Goal: Task Accomplishment & Management: Manage account settings

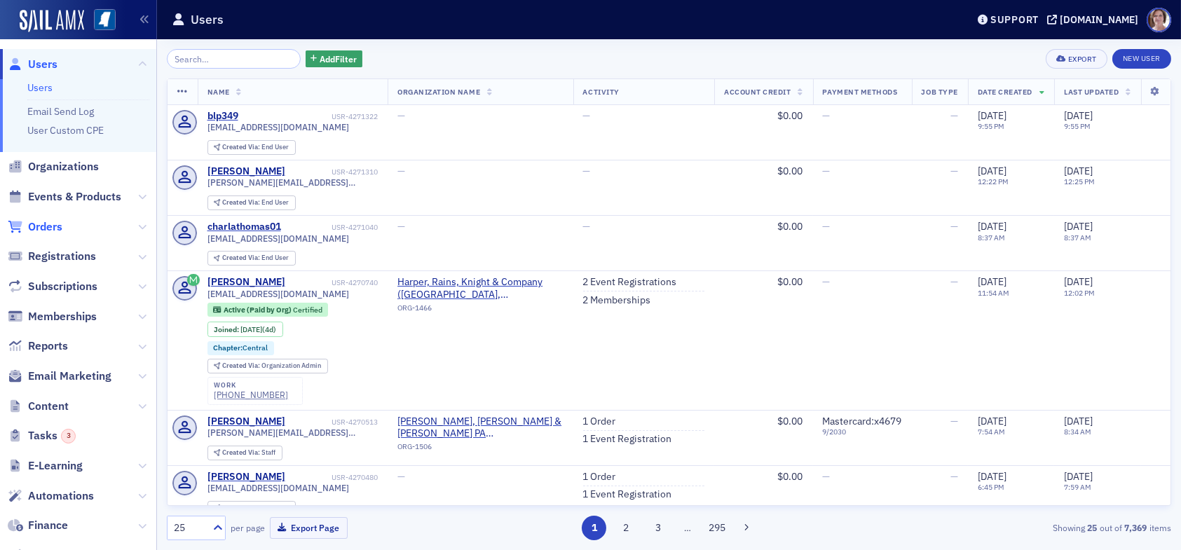
click at [49, 226] on span "Orders" at bounding box center [45, 226] width 34 height 15
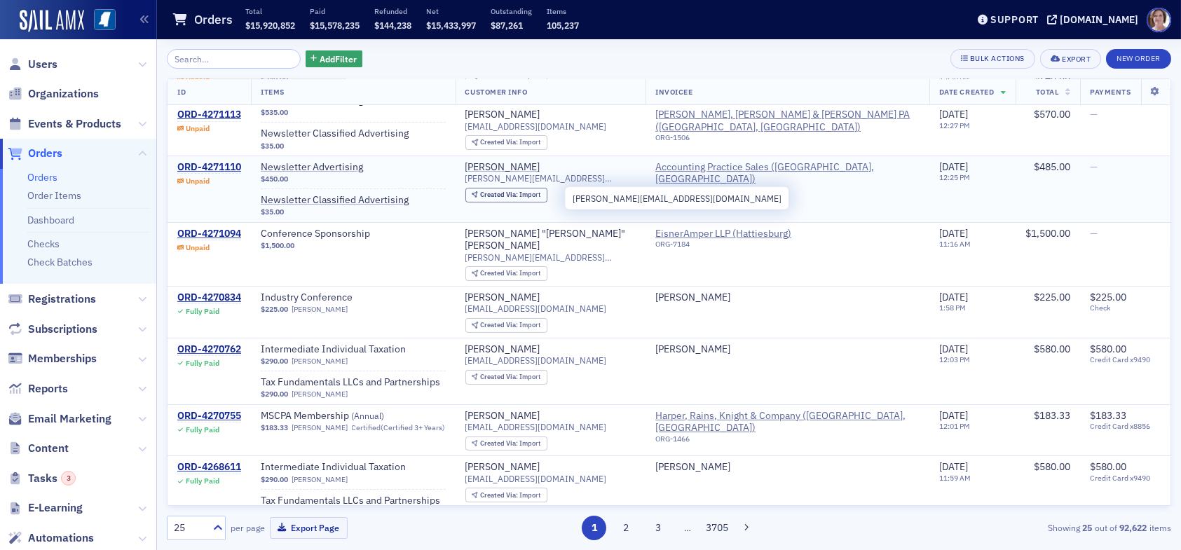
scroll to position [561, 0]
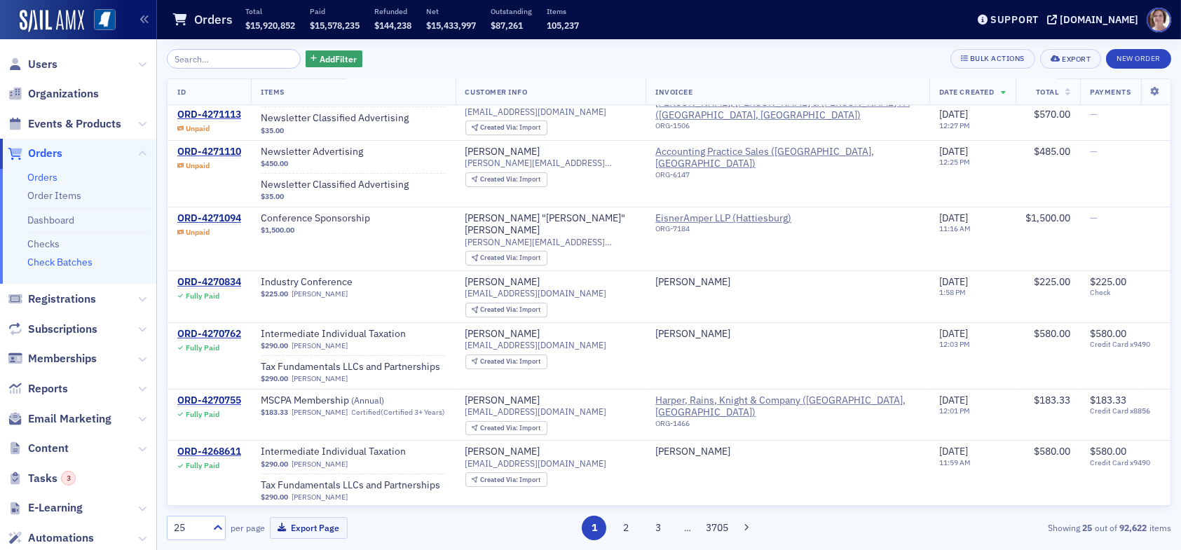
click at [83, 262] on link "Check Batches" at bounding box center [59, 262] width 65 height 13
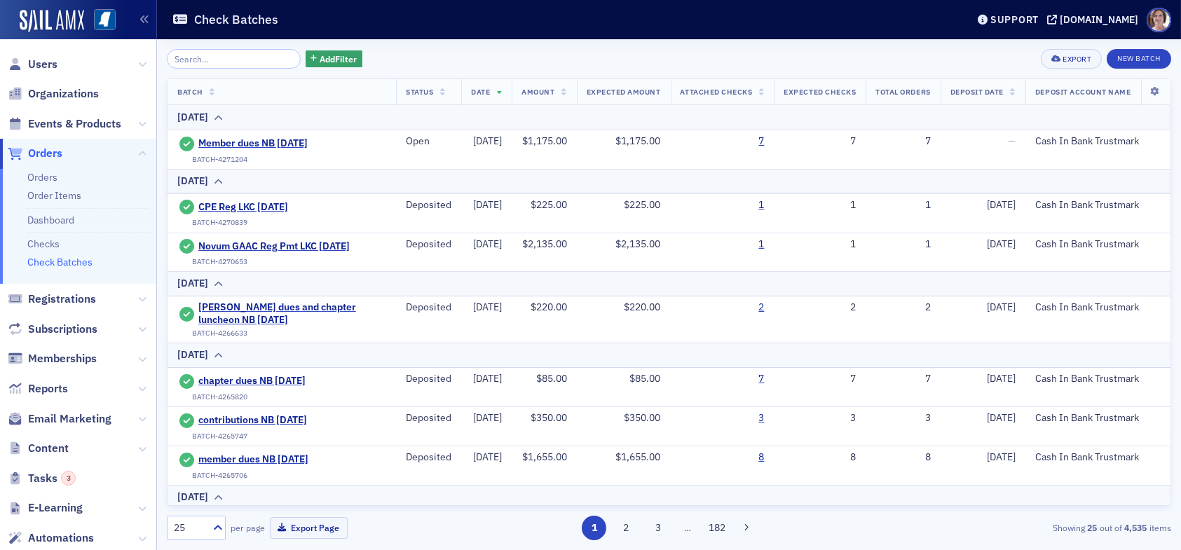
click at [85, 262] on link "Check Batches" at bounding box center [59, 262] width 65 height 13
click at [290, 140] on span "Member dues NB 9.26.25" at bounding box center [262, 143] width 128 height 13
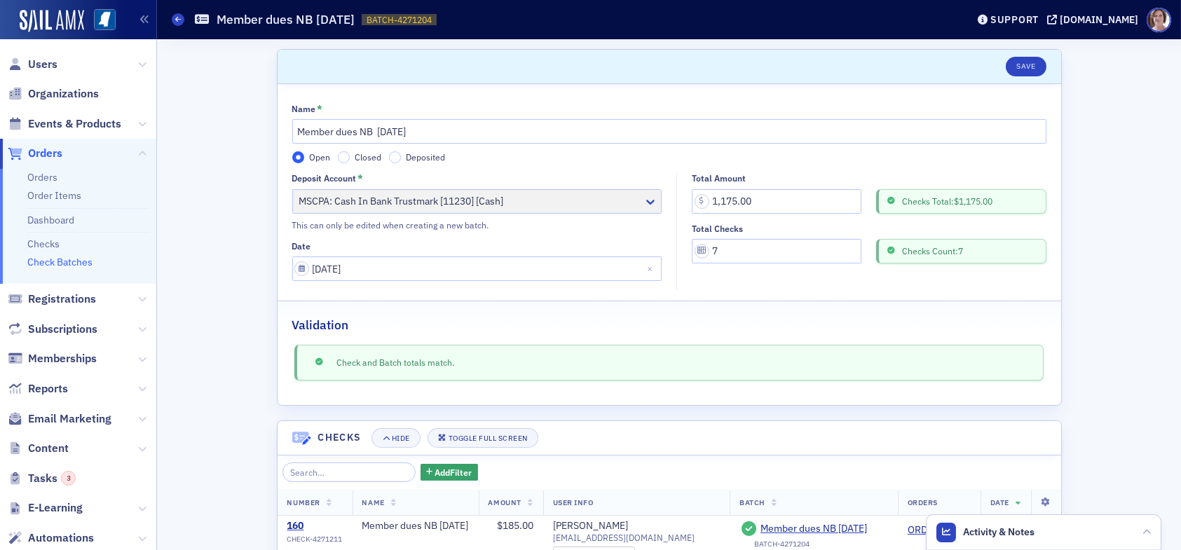
click at [397, 156] on label "Deposited" at bounding box center [417, 157] width 57 height 13
click at [397, 156] on input "Deposited" at bounding box center [395, 157] width 13 height 13
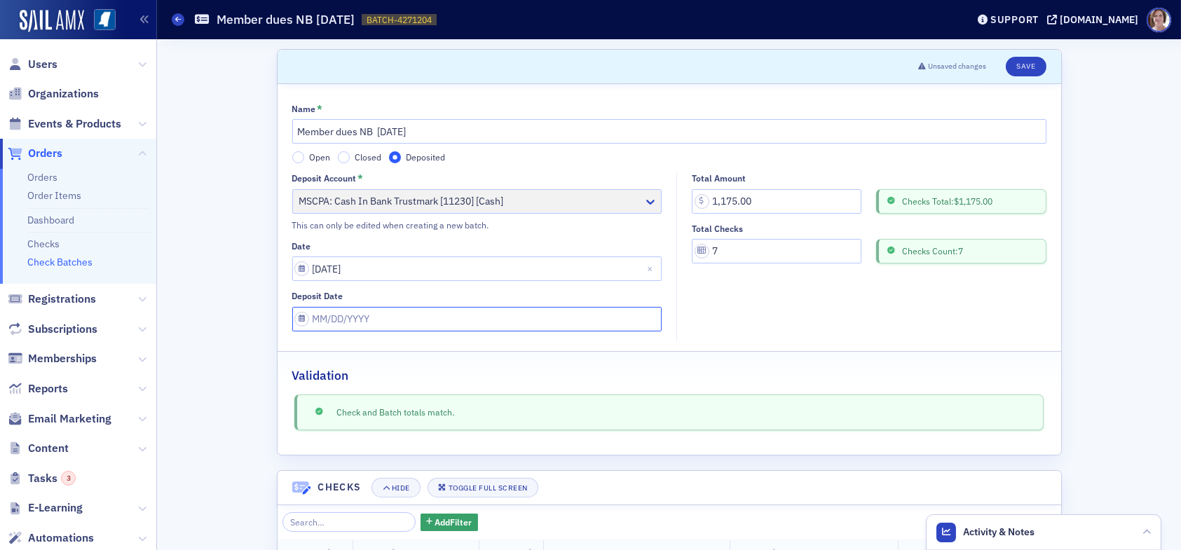
click at [390, 315] on input "Deposit Date" at bounding box center [477, 319] width 370 height 25
select select "8"
select select "2025"
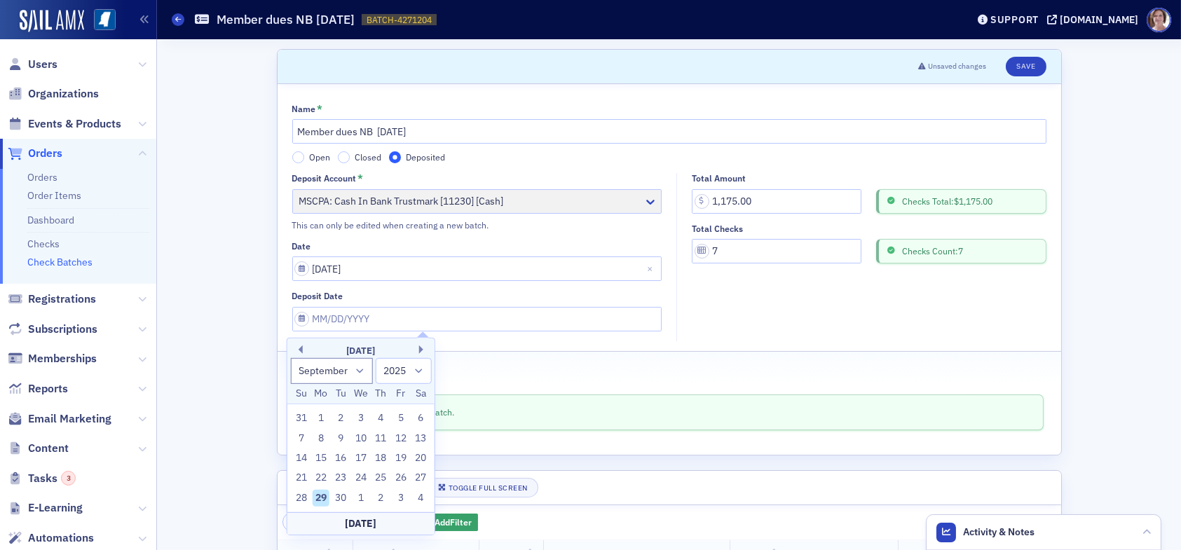
click at [321, 500] on div "29" at bounding box center [321, 498] width 17 height 17
type input "09/29/2025"
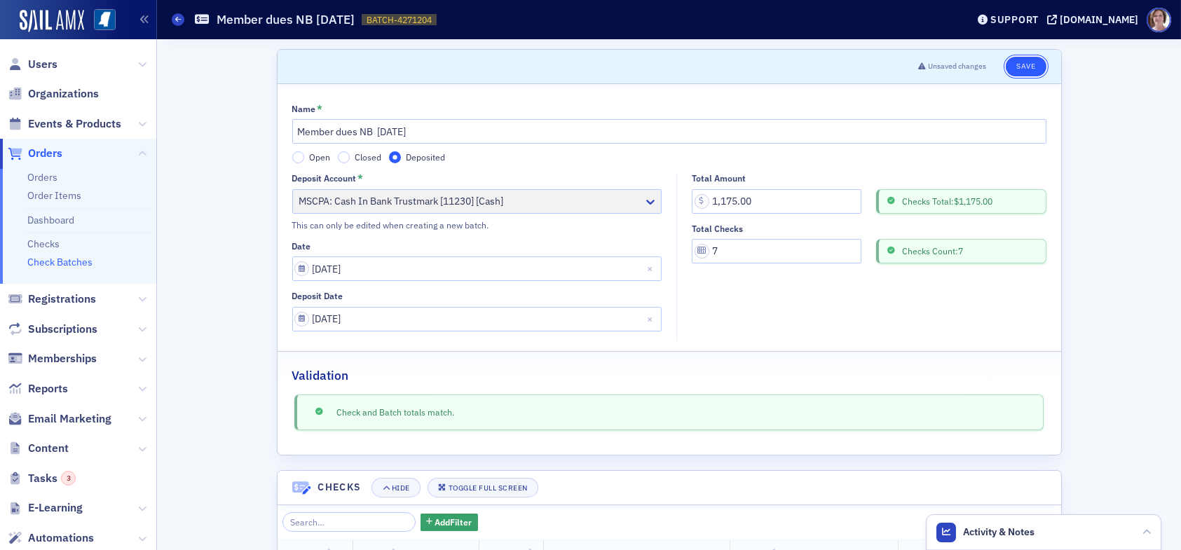
click at [1021, 62] on button "Save" at bounding box center [1026, 67] width 40 height 20
click at [1020, 64] on button "Save" at bounding box center [1026, 67] width 40 height 20
click at [65, 265] on link "Check Batches" at bounding box center [59, 262] width 65 height 13
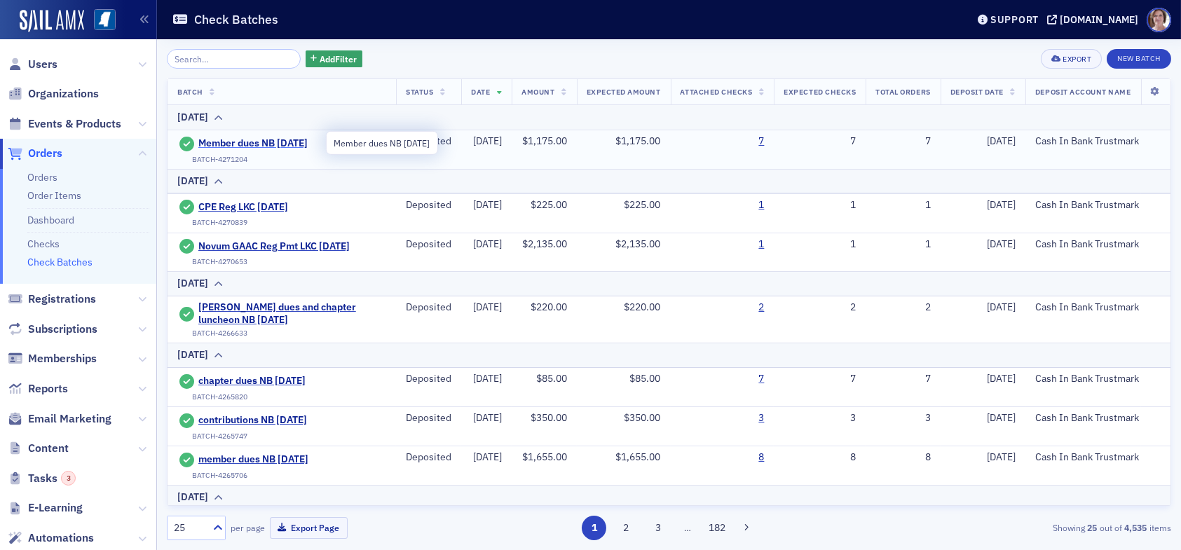
click at [250, 146] on span "Member dues NB 9.26.25" at bounding box center [262, 143] width 128 height 13
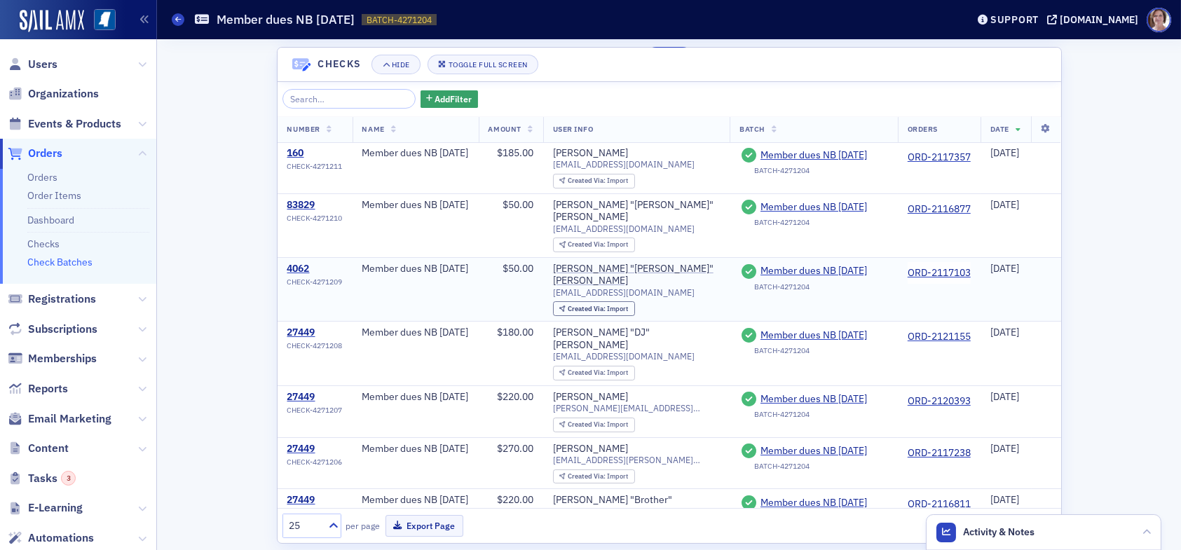
scroll to position [434, 0]
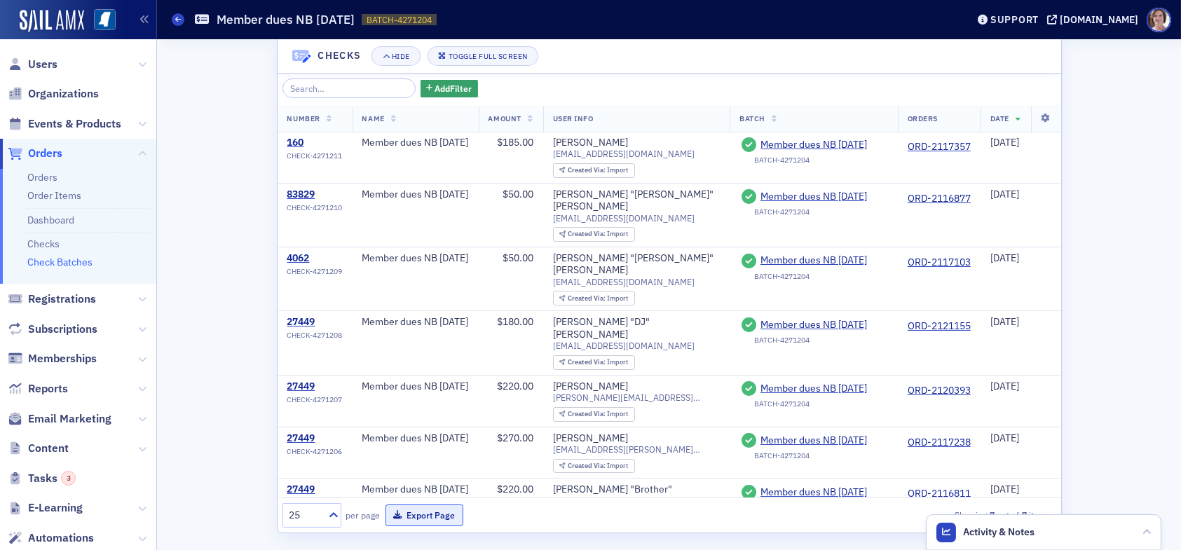
click at [439, 510] on button "Export Page" at bounding box center [425, 516] width 78 height 22
click at [43, 61] on span "Users" at bounding box center [42, 64] width 29 height 15
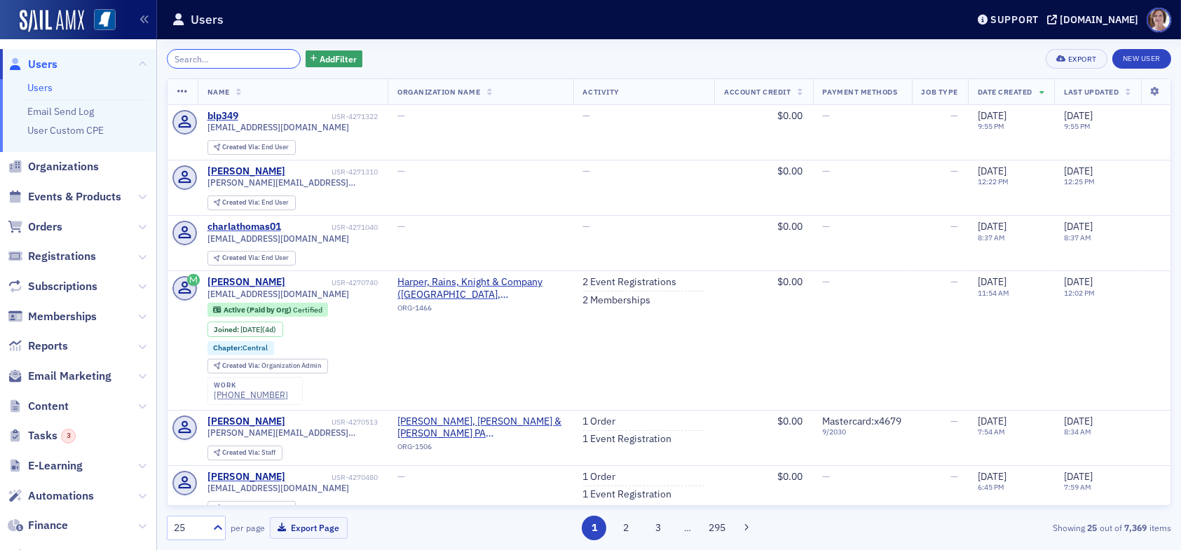
click at [247, 60] on input "search" at bounding box center [234, 59] width 134 height 20
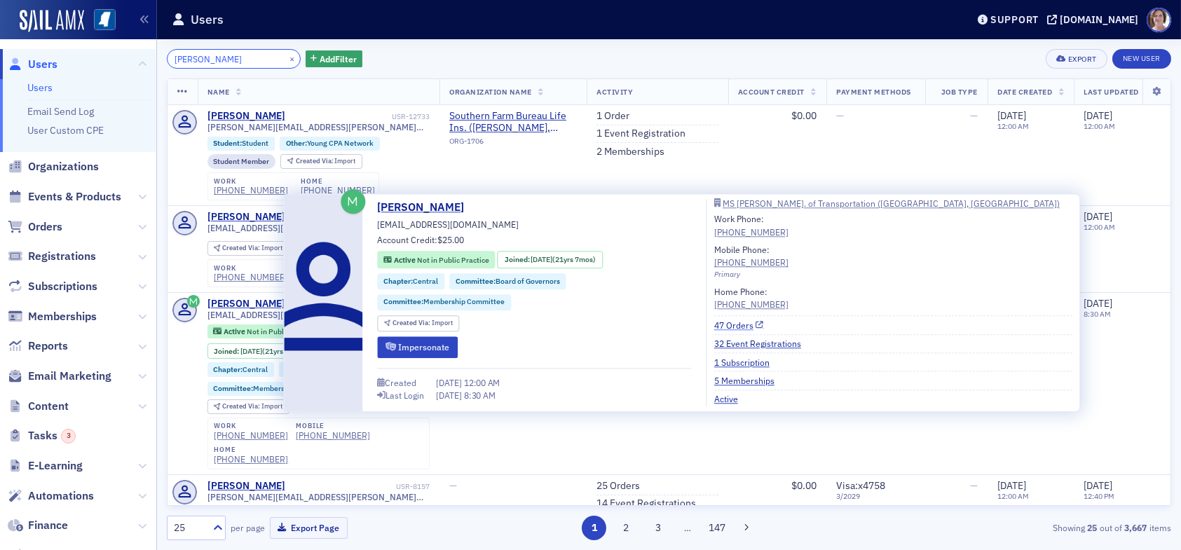
type input "[PERSON_NAME]"
click at [741, 323] on link "47 Orders" at bounding box center [739, 325] width 50 height 13
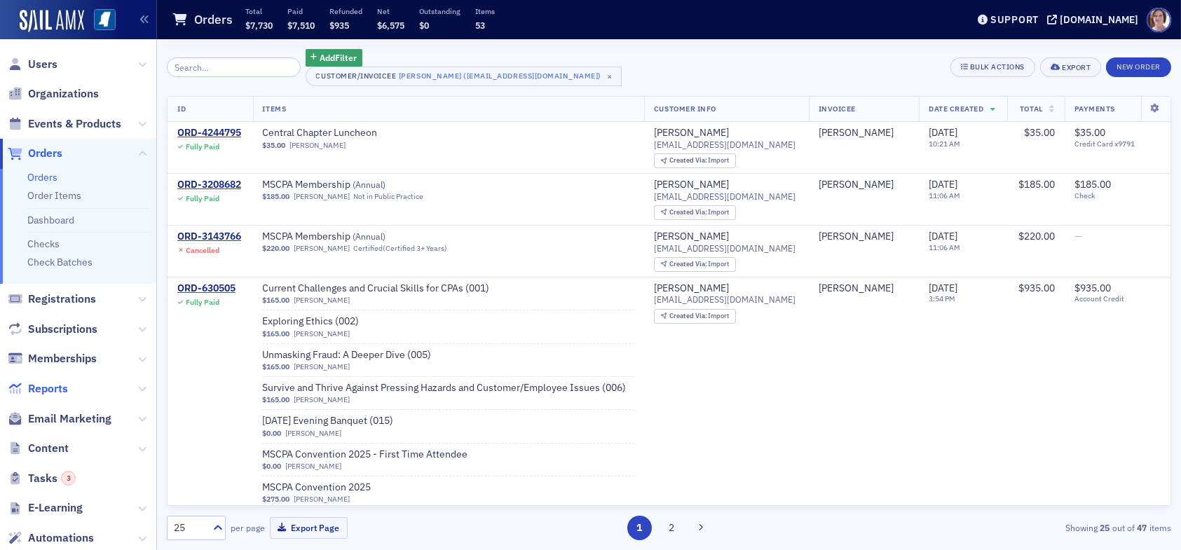
click at [52, 386] on span "Reports" at bounding box center [48, 388] width 40 height 15
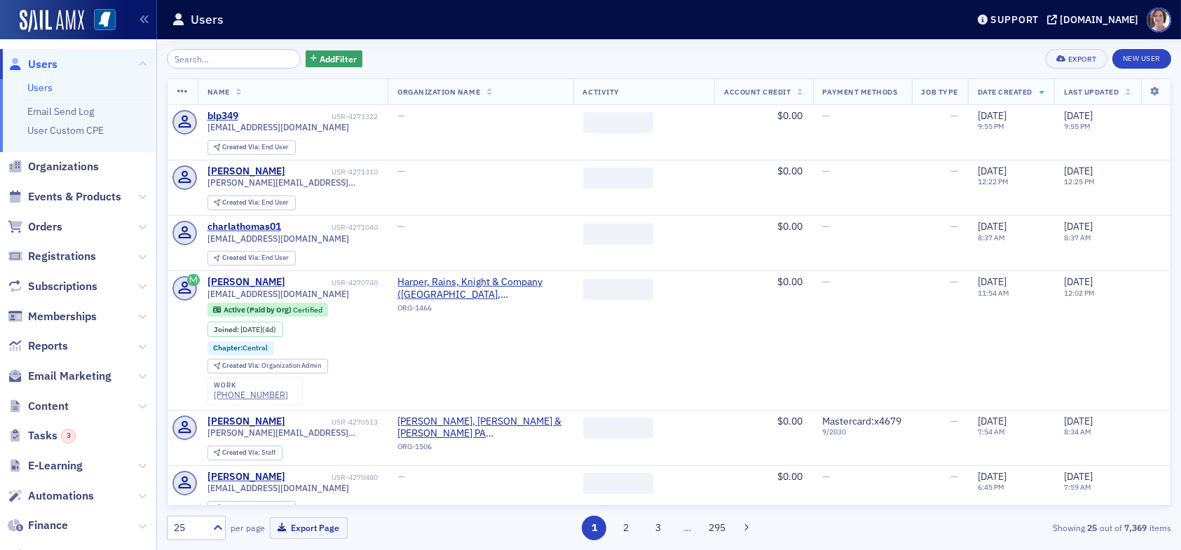
click at [235, 62] on input "search" at bounding box center [234, 59] width 134 height 20
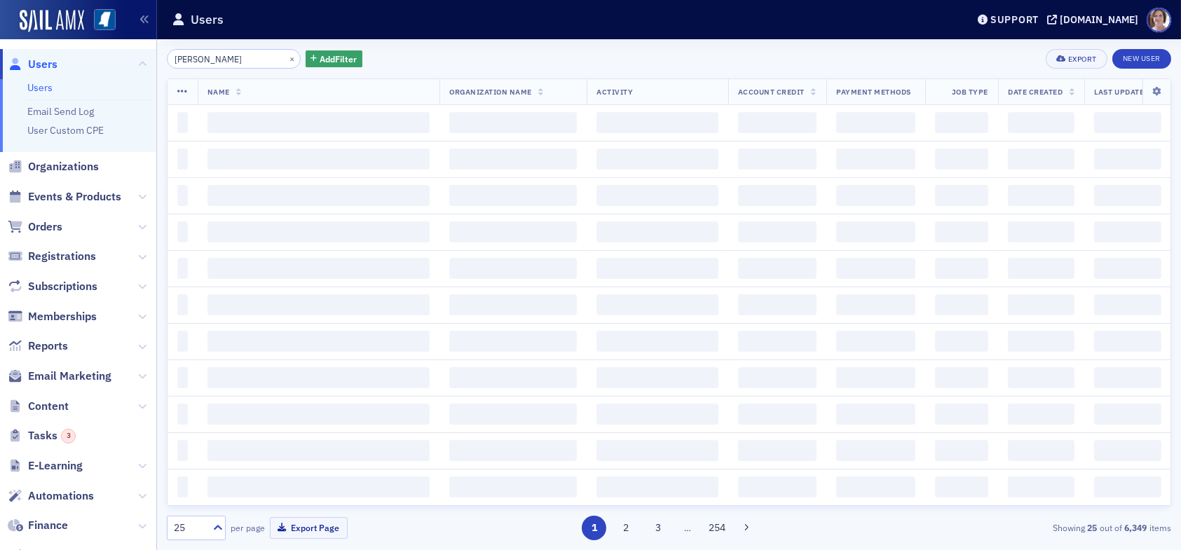
type input "selena davis"
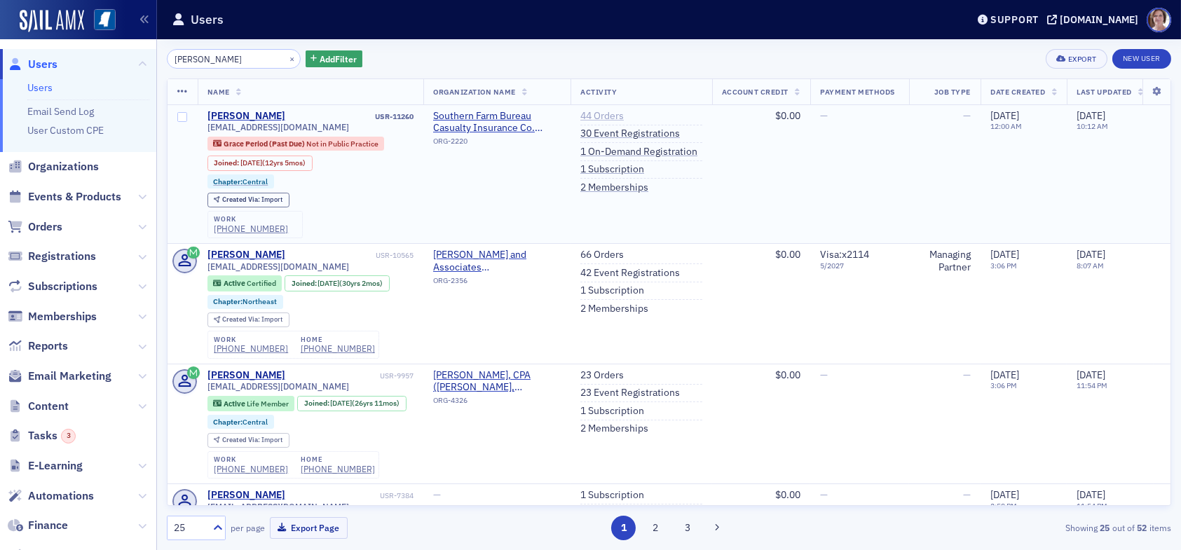
click at [622, 110] on link "44 Orders" at bounding box center [601, 116] width 43 height 13
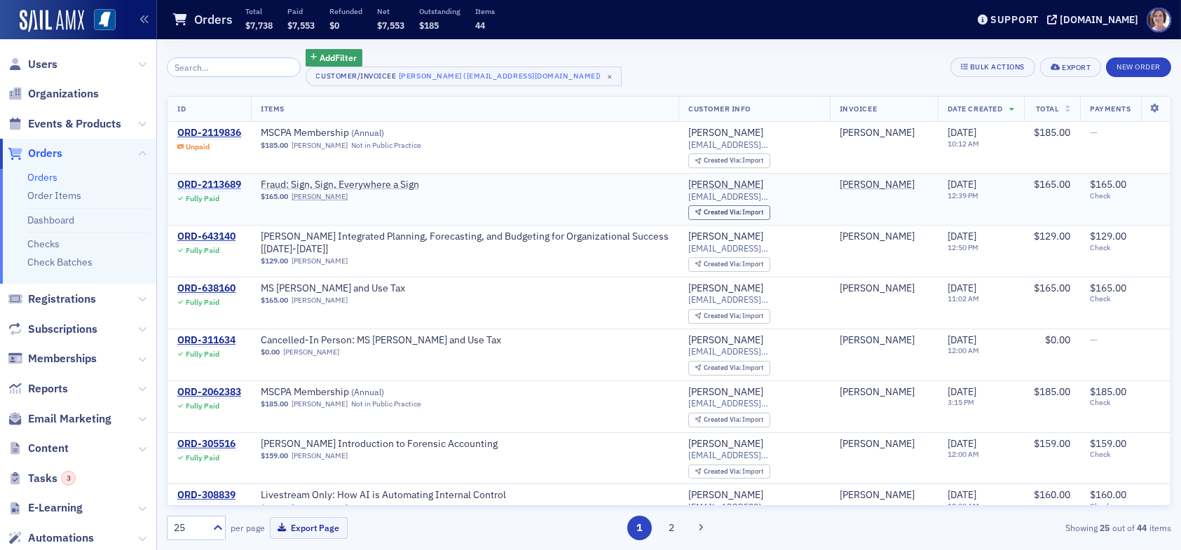
click at [226, 185] on div "ORD-2113689" at bounding box center [209, 185] width 64 height 13
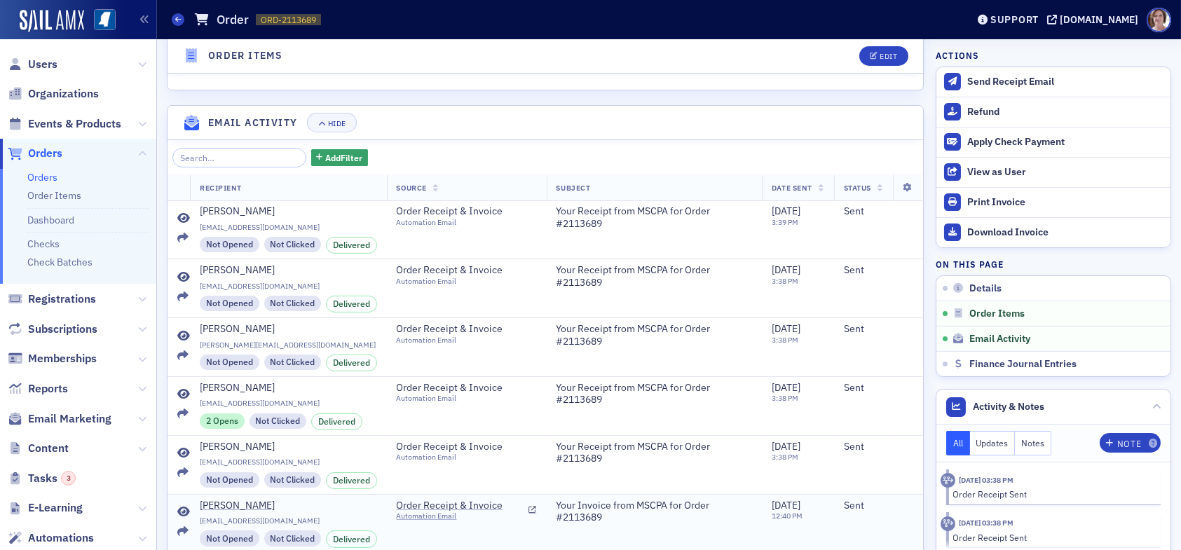
scroll to position [922, 0]
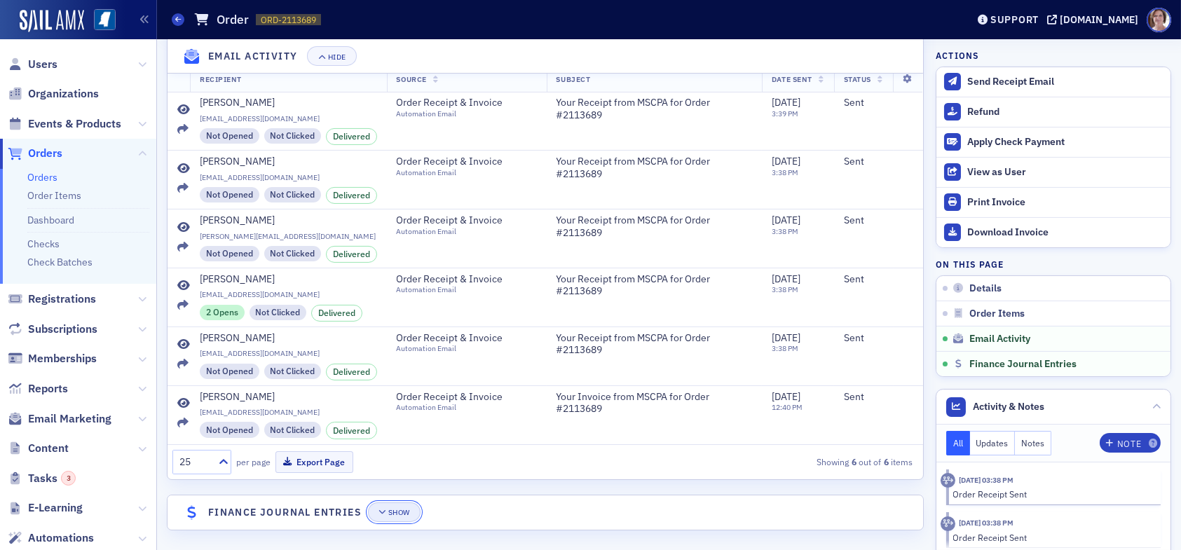
click at [397, 503] on button "Show" at bounding box center [394, 513] width 53 height 20
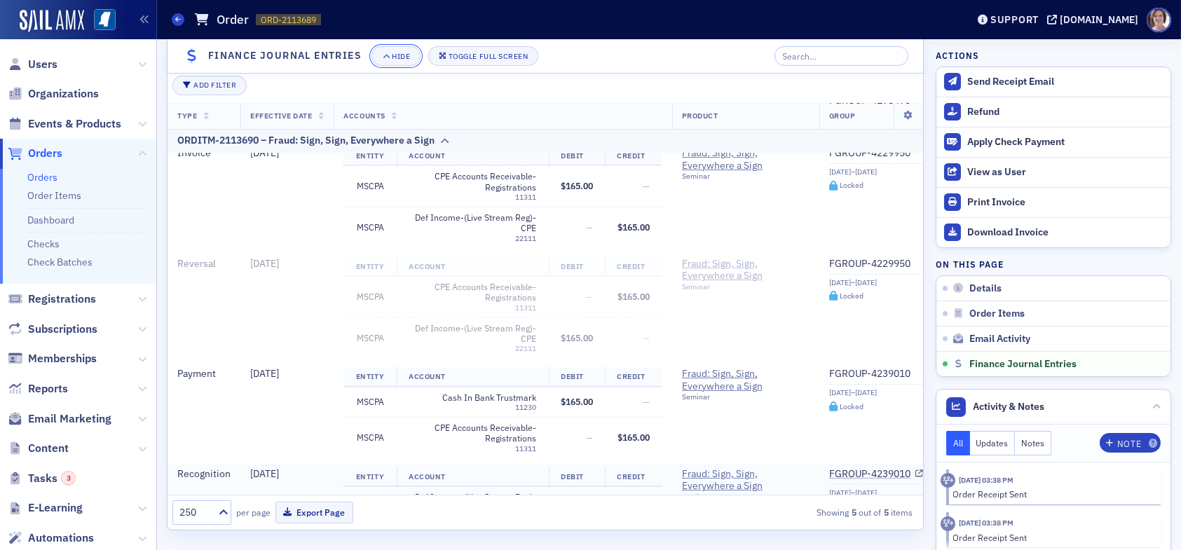
scroll to position [0, 0]
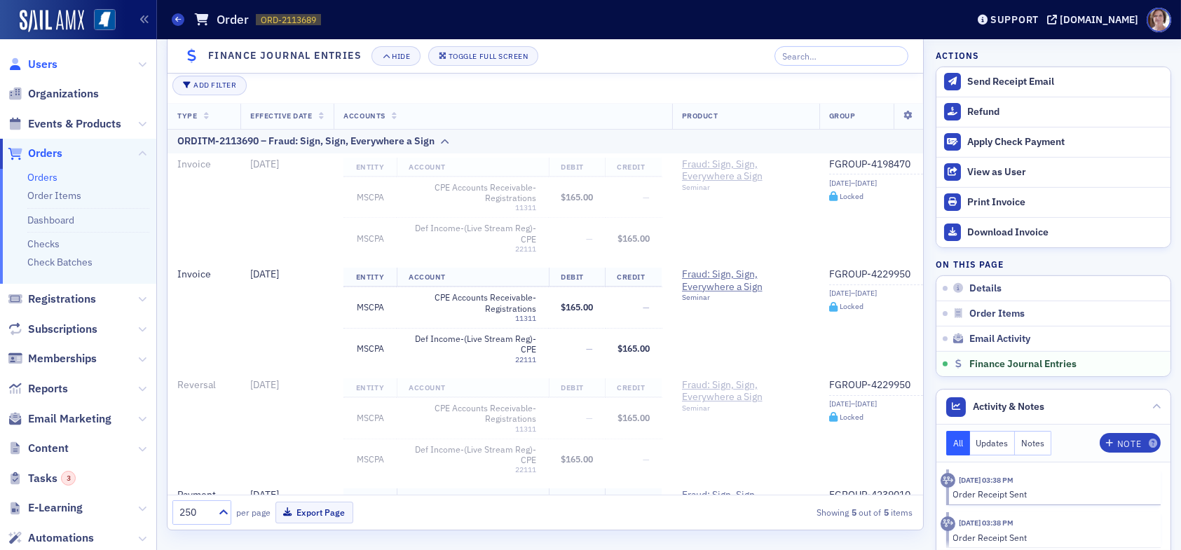
click at [50, 60] on span "Users" at bounding box center [42, 64] width 29 height 15
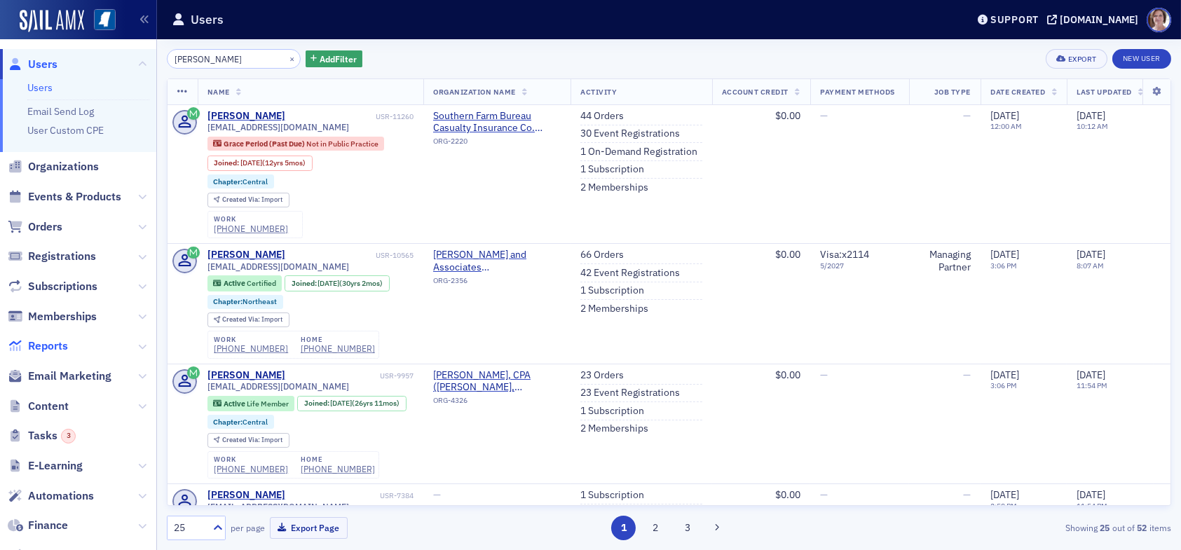
click at [51, 346] on span "Reports" at bounding box center [48, 346] width 40 height 15
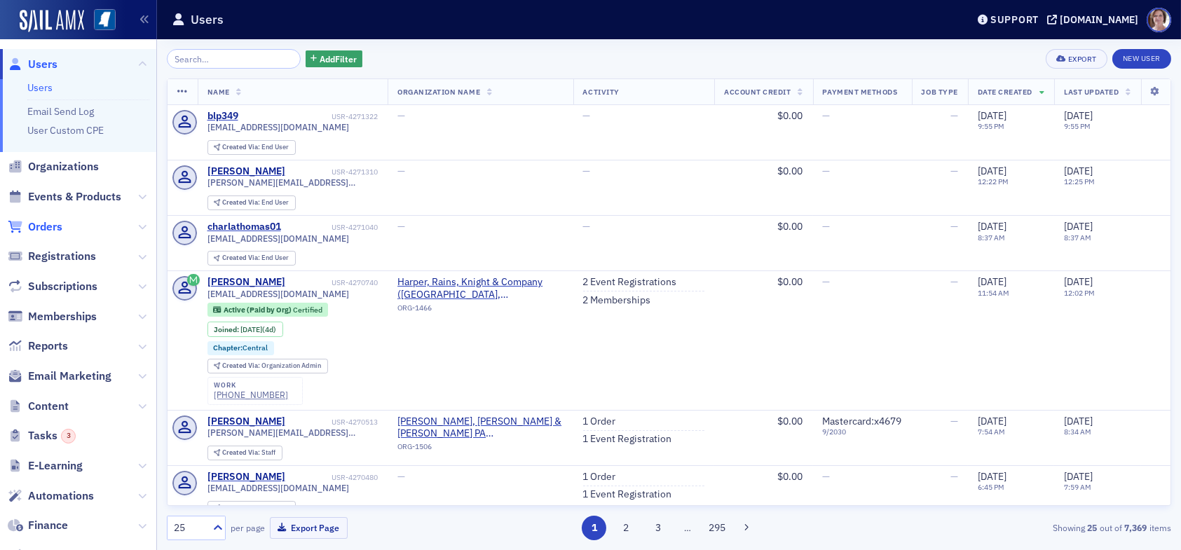
click at [43, 221] on span "Orders" at bounding box center [45, 226] width 34 height 15
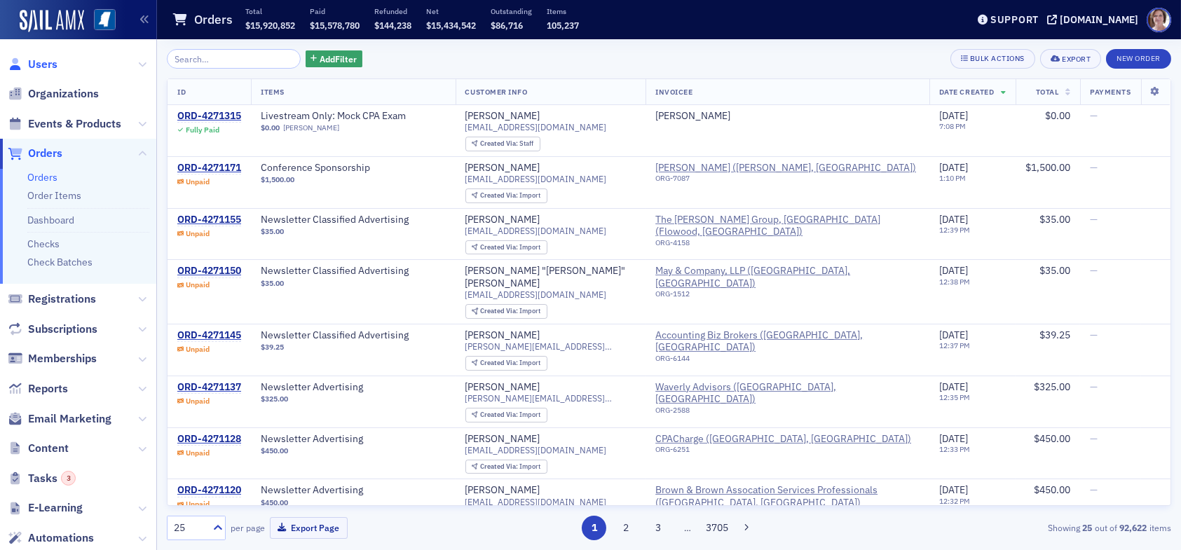
click at [47, 64] on span "Users" at bounding box center [42, 64] width 29 height 15
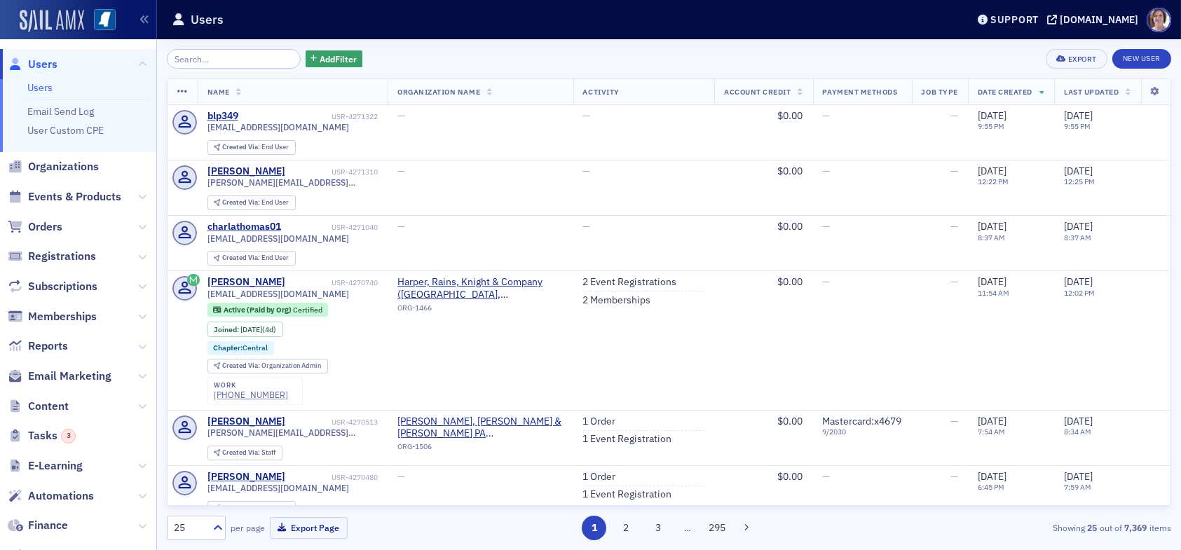
click at [64, 18] on img at bounding box center [52, 21] width 64 height 22
click at [57, 345] on span "Reports" at bounding box center [48, 346] width 40 height 15
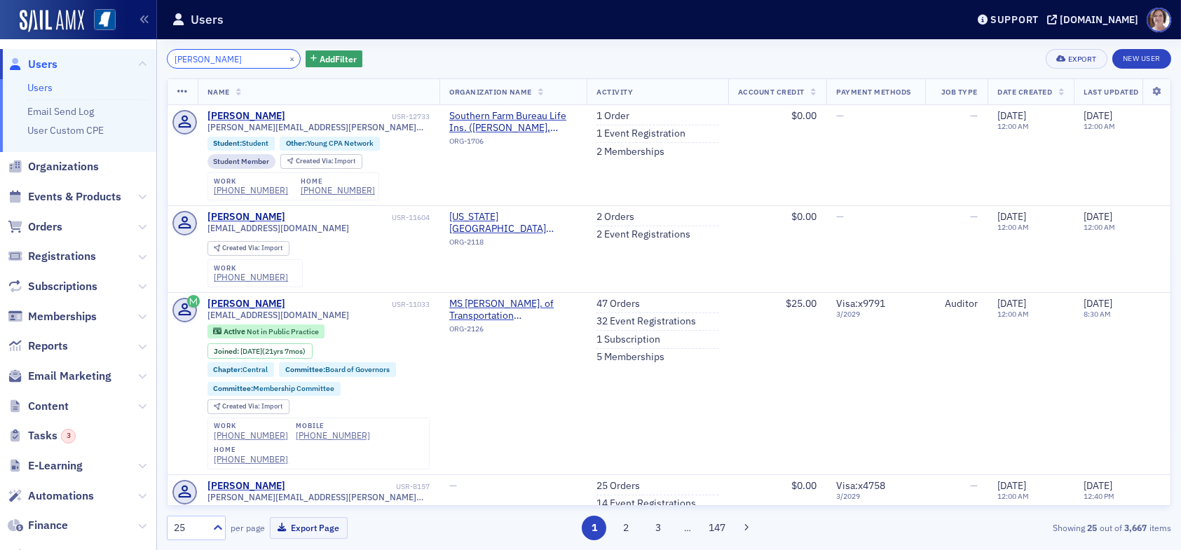
drag, startPoint x: 214, startPoint y: 55, endPoint x: 108, endPoint y: 58, distance: 106.6
click at [108, 59] on div "Users Users Email Send Log User Custom CPE Organizations Events & Products Orde…" at bounding box center [590, 275] width 1181 height 550
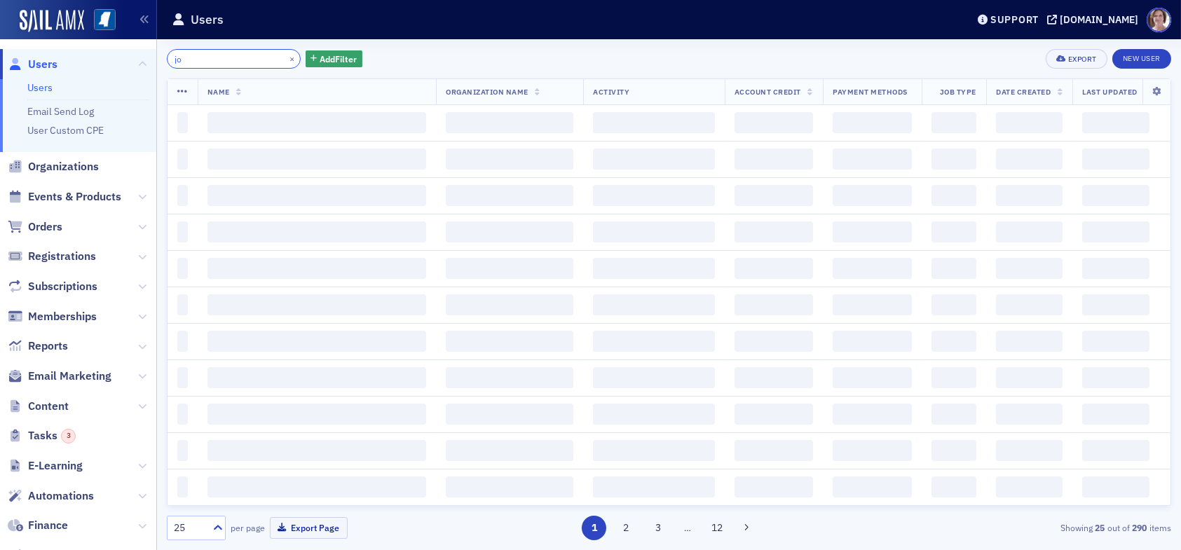
type input "j"
type input "[PERSON_NAME]"
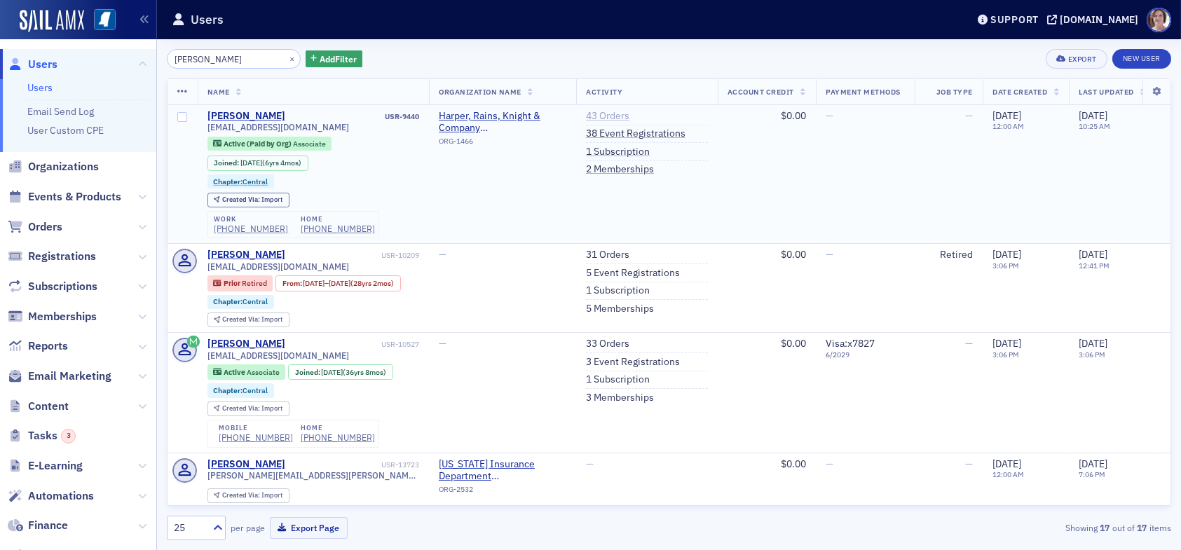
click at [608, 115] on link "43 Orders" at bounding box center [607, 116] width 43 height 13
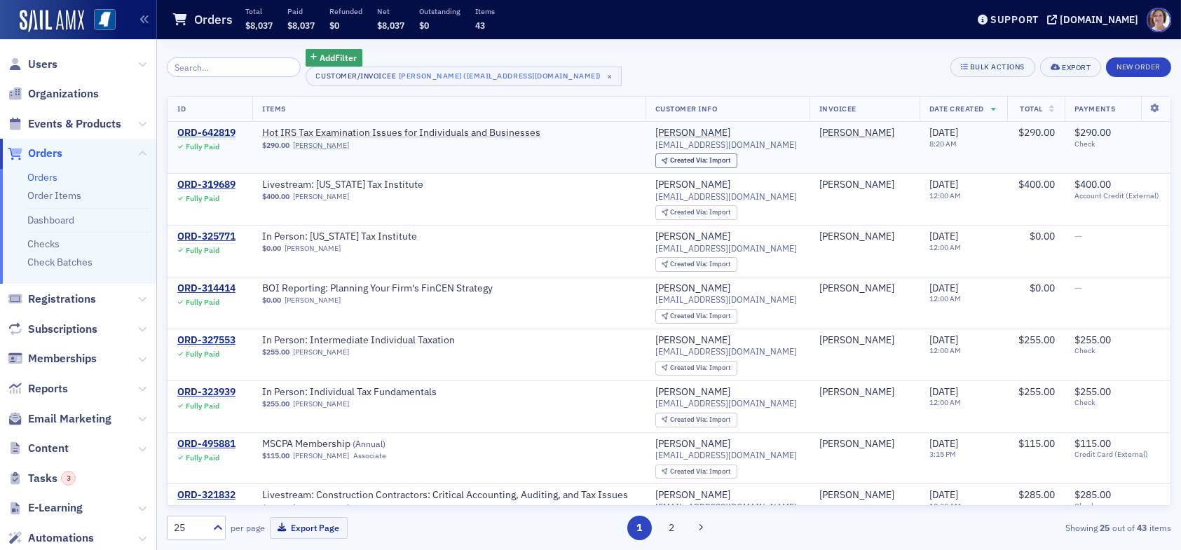
click at [212, 132] on div "ORD-642819" at bounding box center [206, 133] width 58 height 13
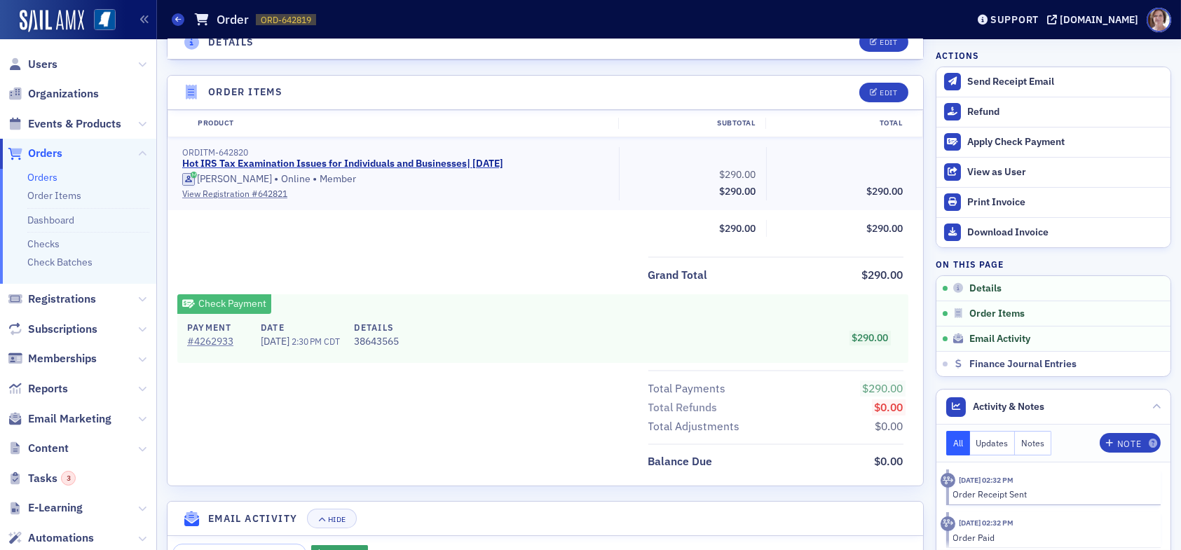
scroll to position [421, 0]
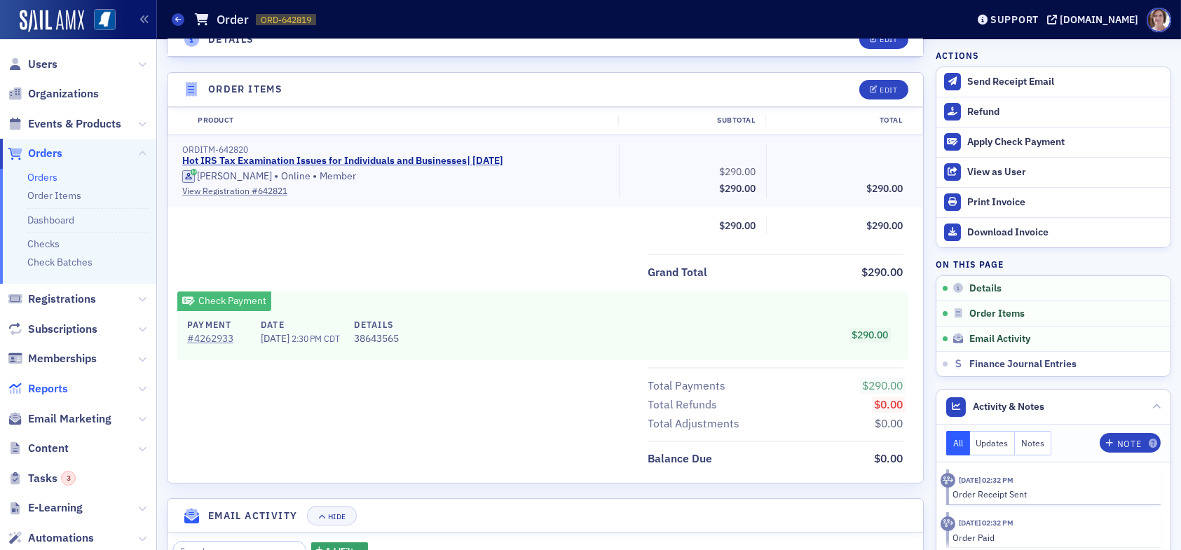
click at [57, 389] on span "Reports" at bounding box center [48, 388] width 40 height 15
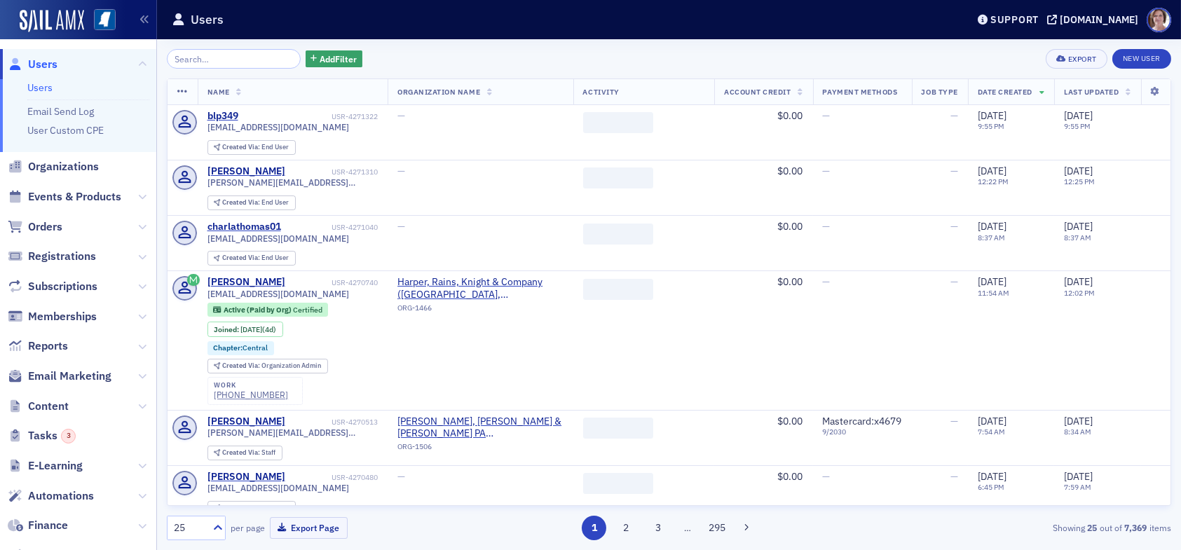
click at [53, 66] on span "Users" at bounding box center [42, 64] width 29 height 15
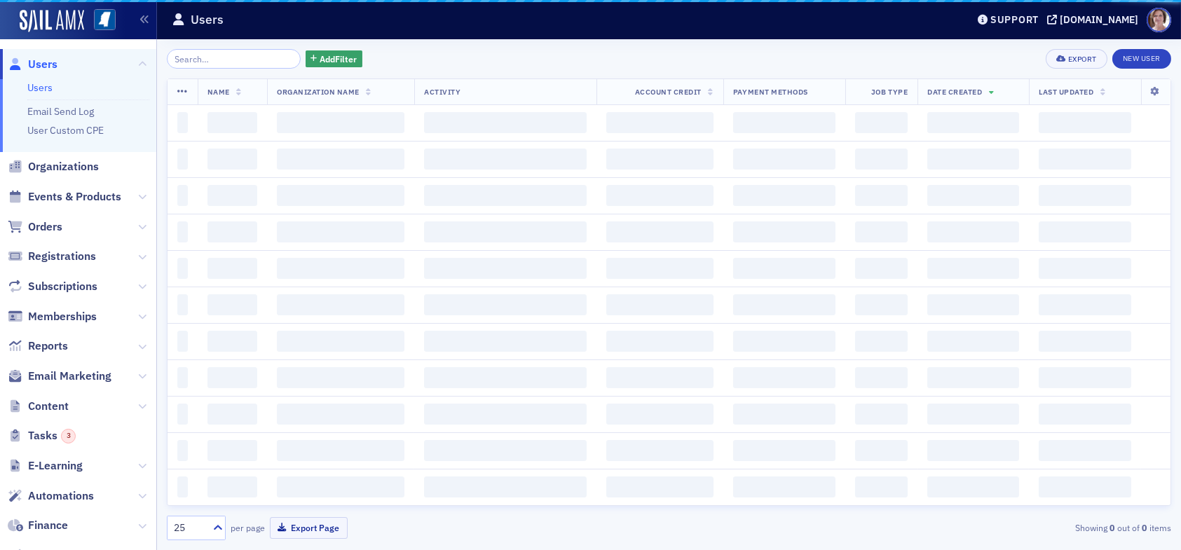
click at [229, 64] on input "search" at bounding box center [234, 59] width 134 height 20
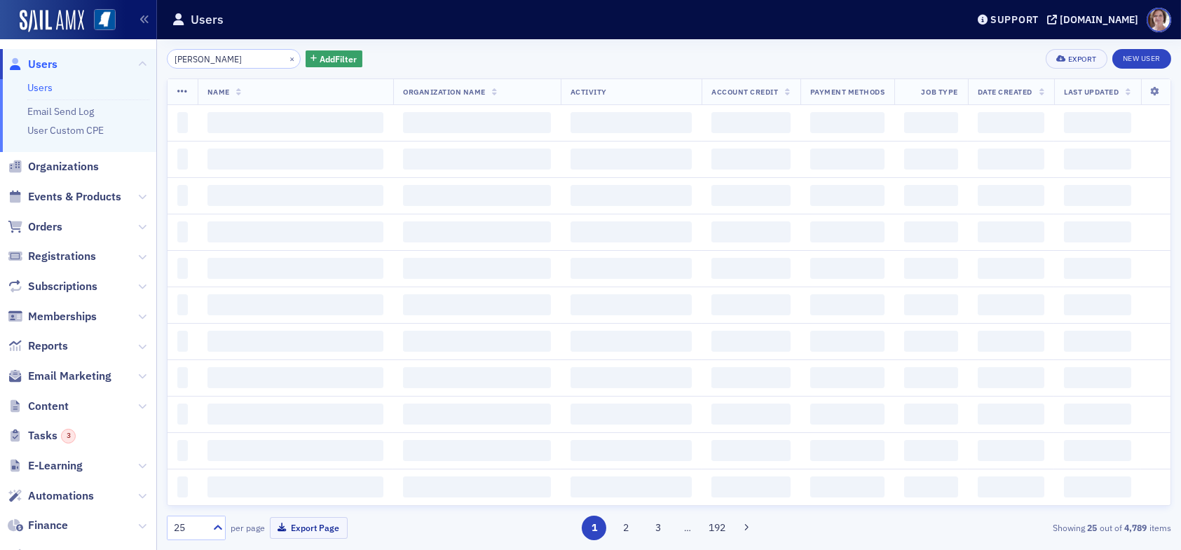
type input "dan stevens"
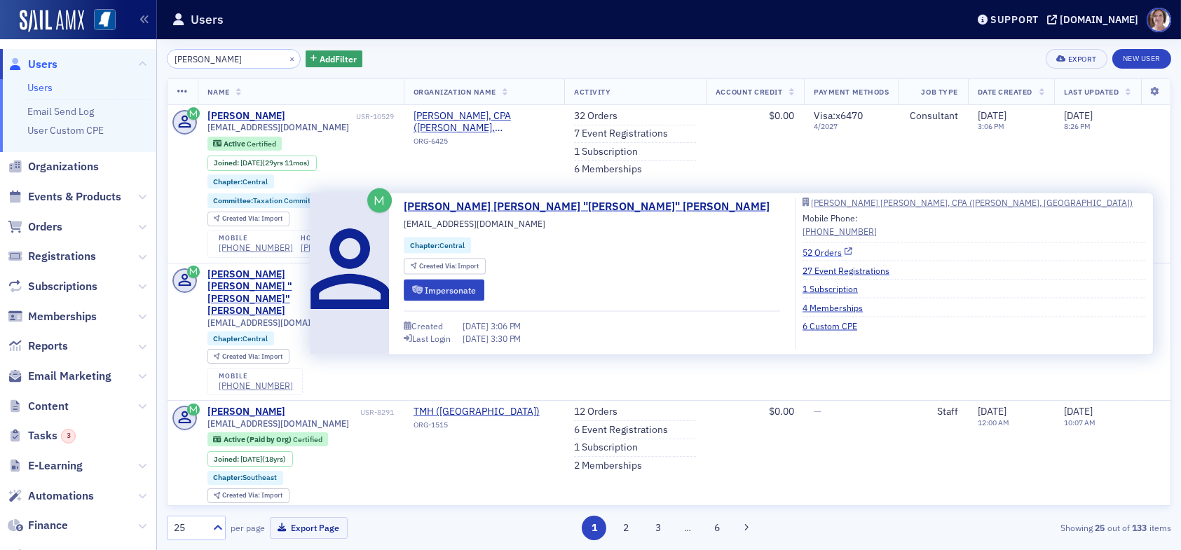
click at [803, 250] on link "52 Orders" at bounding box center [828, 251] width 50 height 13
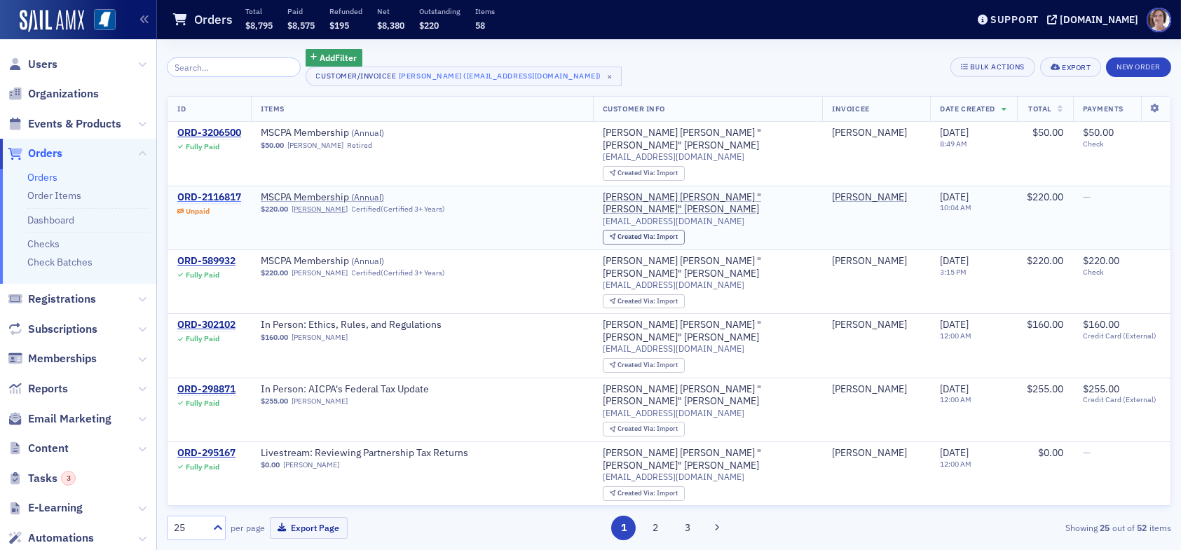
click at [231, 196] on div "ORD-2116817" at bounding box center [209, 197] width 64 height 13
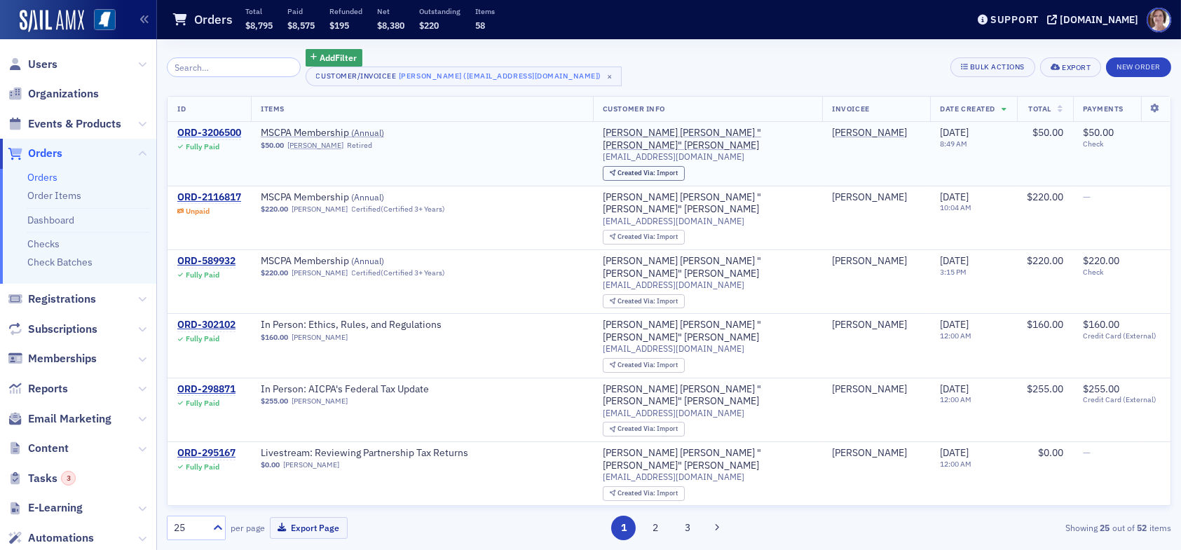
click at [216, 128] on div "ORD-3206500" at bounding box center [209, 133] width 64 height 13
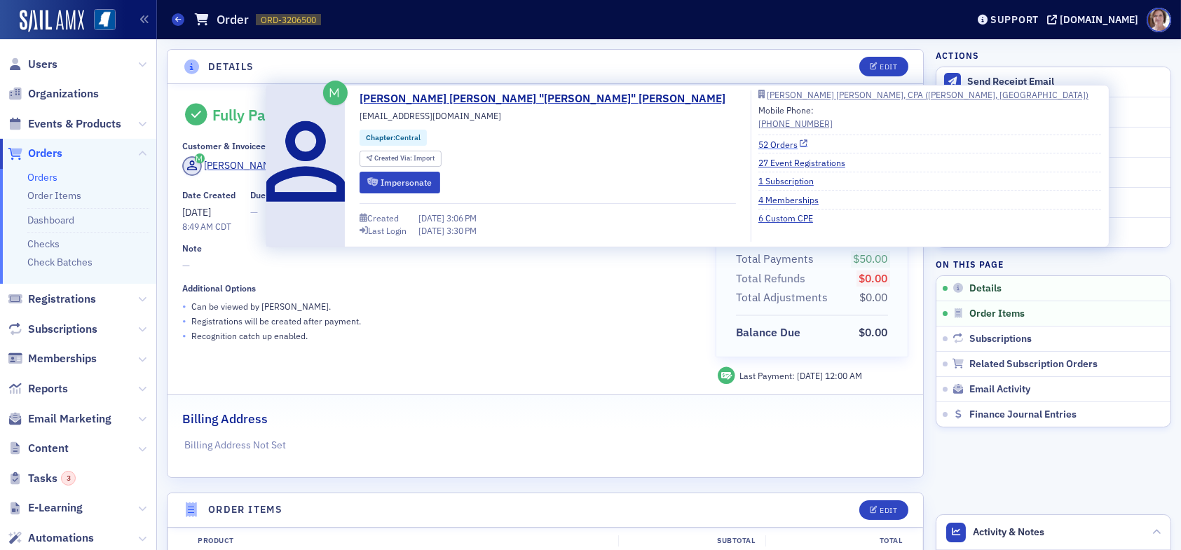
click at [758, 144] on link "52 Orders" at bounding box center [783, 144] width 50 height 13
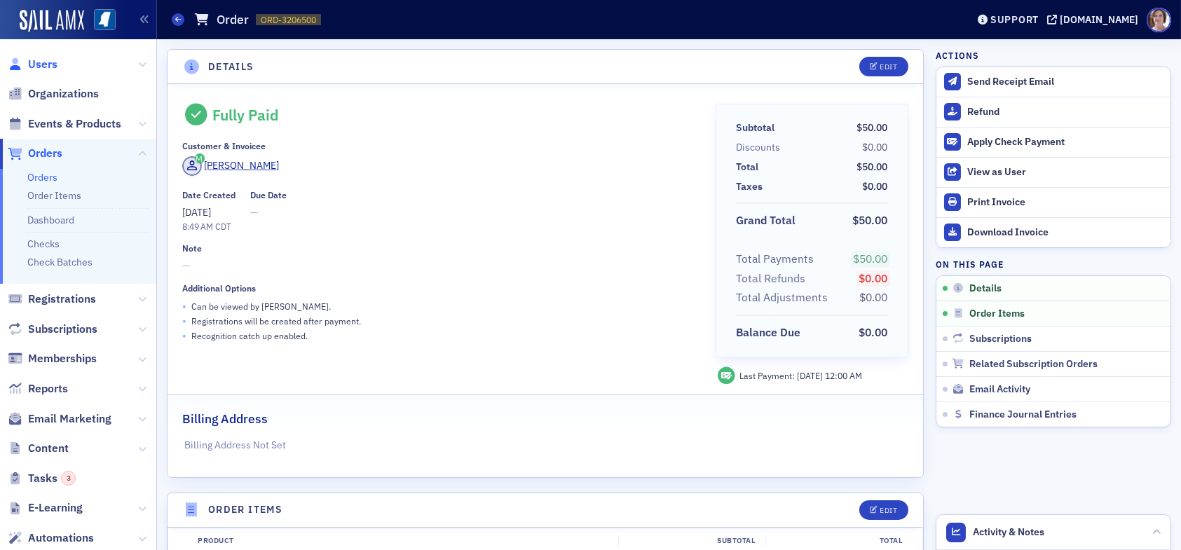
click at [41, 64] on span "Users" at bounding box center [42, 64] width 29 height 15
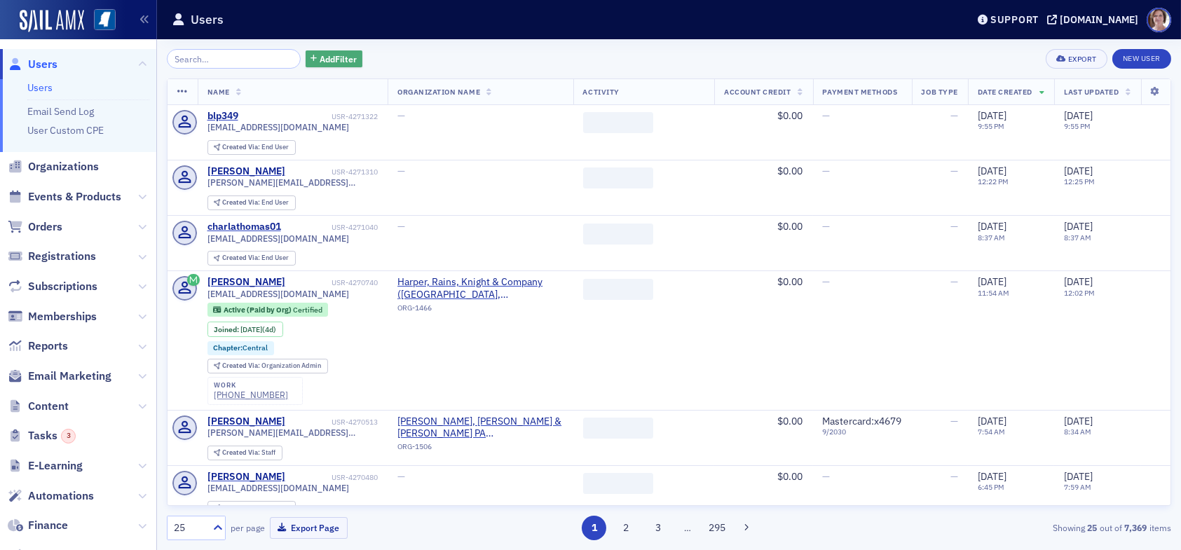
click at [324, 61] on span "Add Filter" at bounding box center [338, 59] width 37 height 13
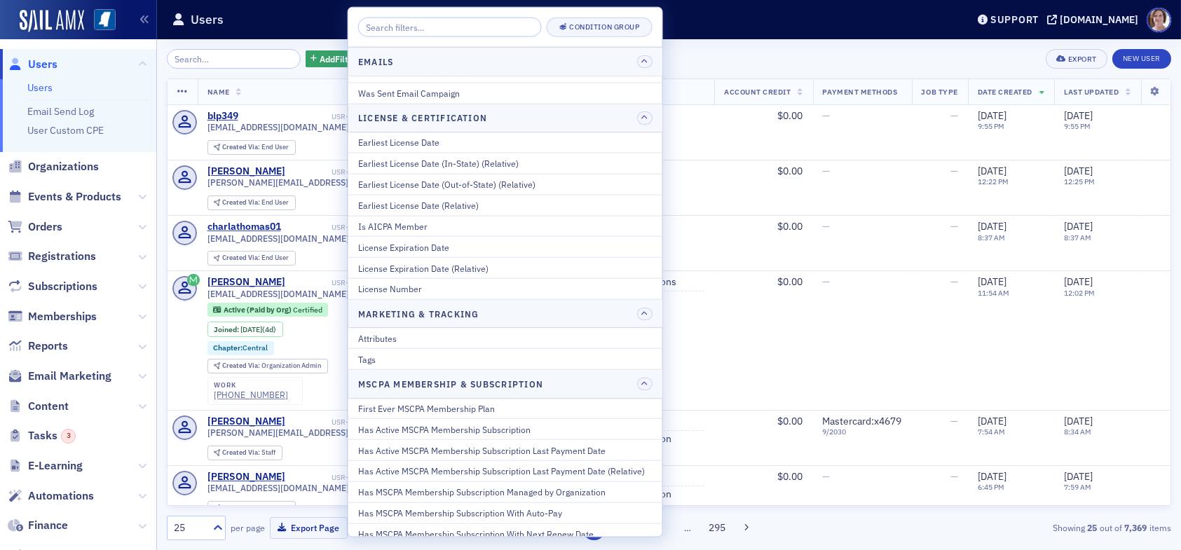
scroll to position [491, 0]
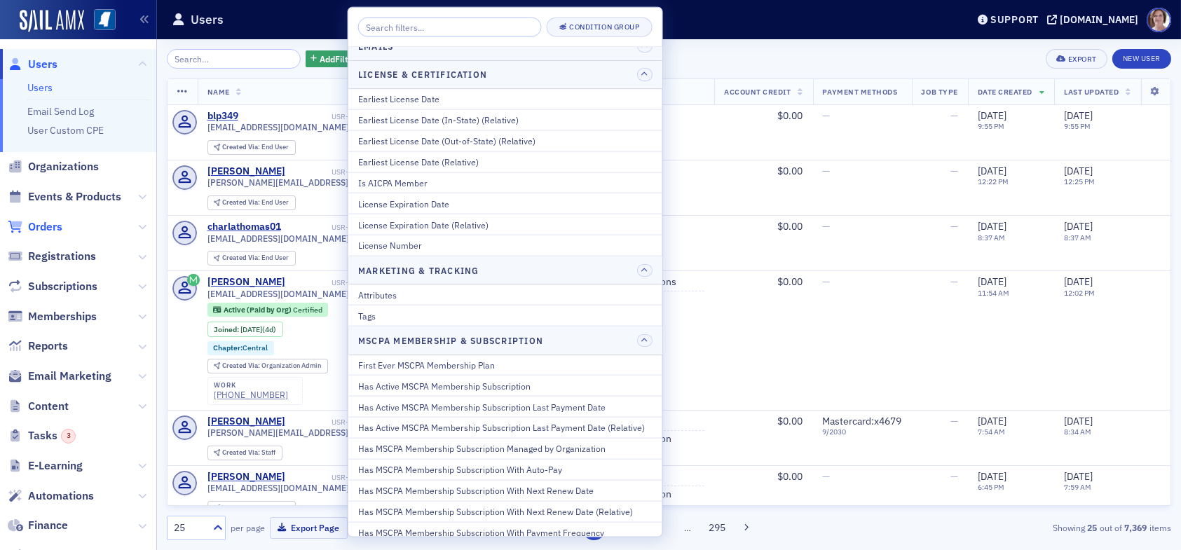
click at [38, 229] on span "Orders" at bounding box center [45, 226] width 34 height 15
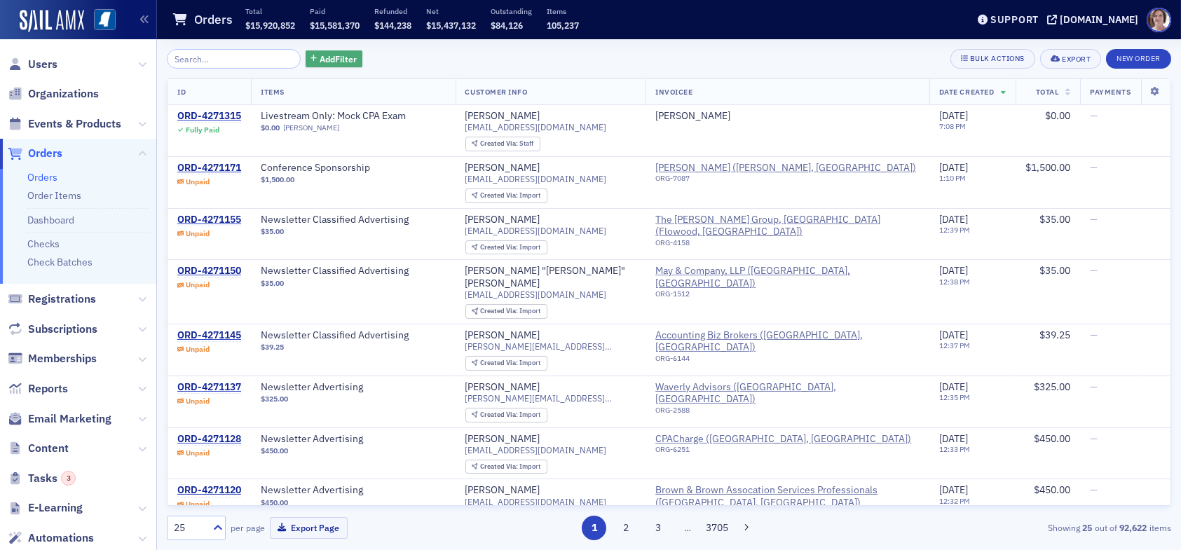
click at [331, 57] on span "Add Filter" at bounding box center [338, 59] width 37 height 13
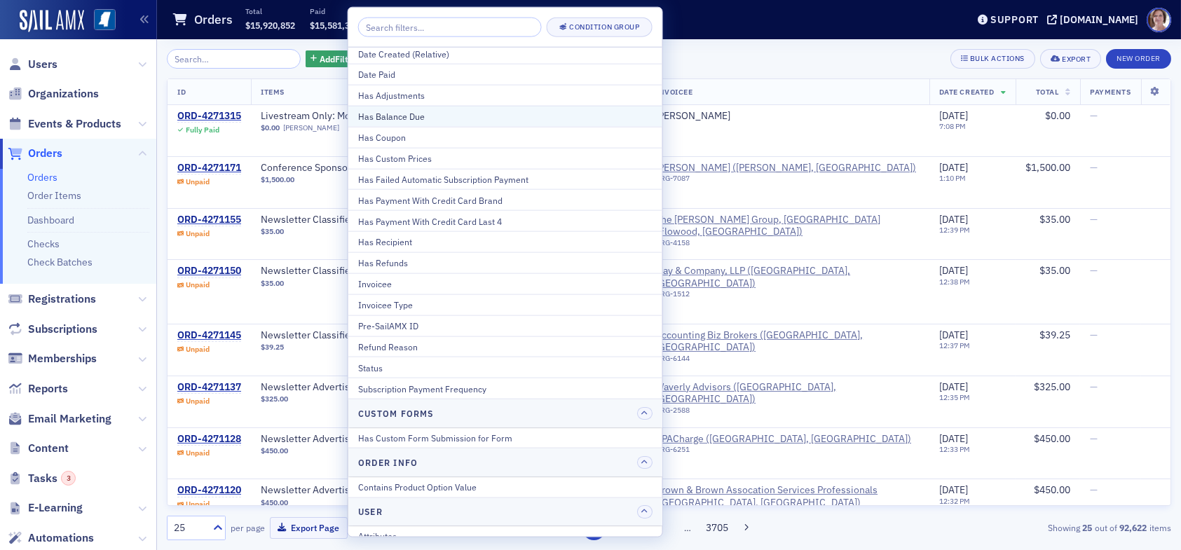
scroll to position [60, 0]
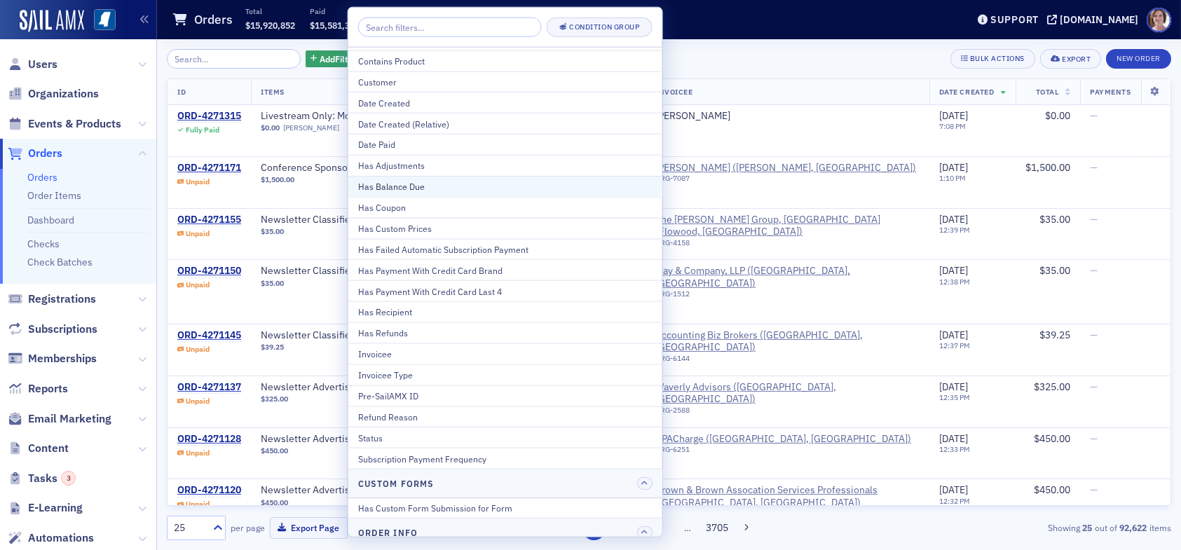
click at [432, 185] on div "Has Balance Due" at bounding box center [505, 186] width 294 height 13
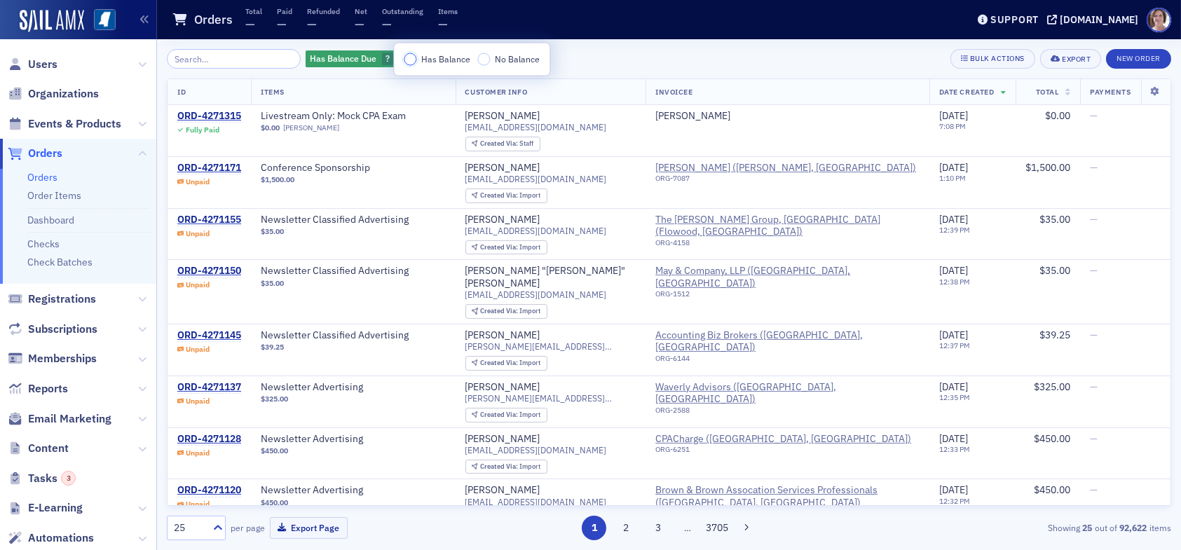
click at [410, 55] on input "Has Balance" at bounding box center [410, 59] width 13 height 13
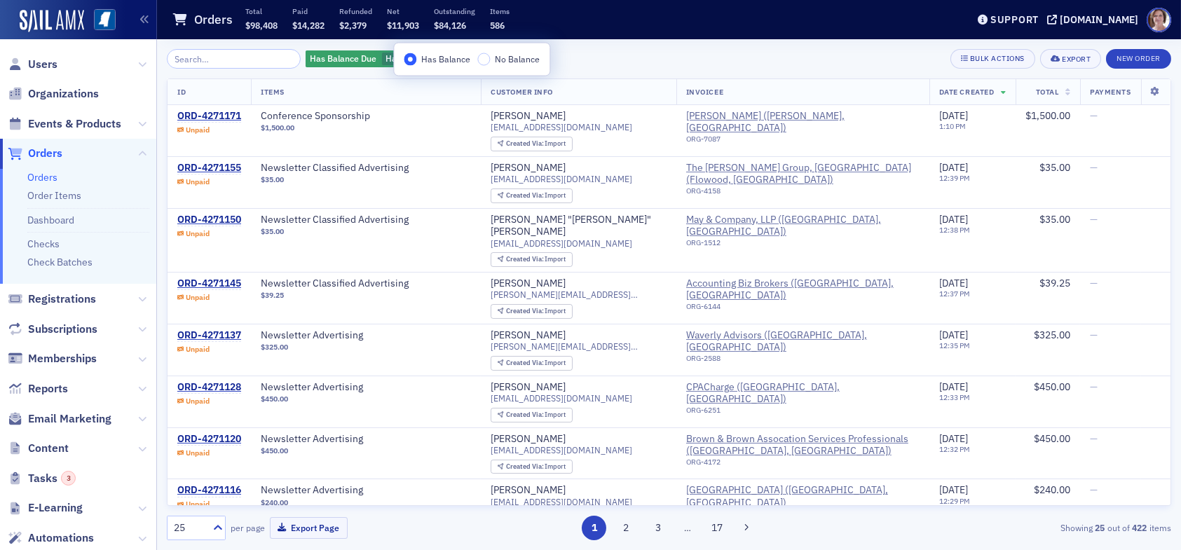
click at [625, 61] on div "Has Balance Due Has Balance Add Filter Bulk Actions Export New Order" at bounding box center [669, 59] width 1004 height 20
click at [482, 60] on span "Add Filter" at bounding box center [500, 59] width 37 height 13
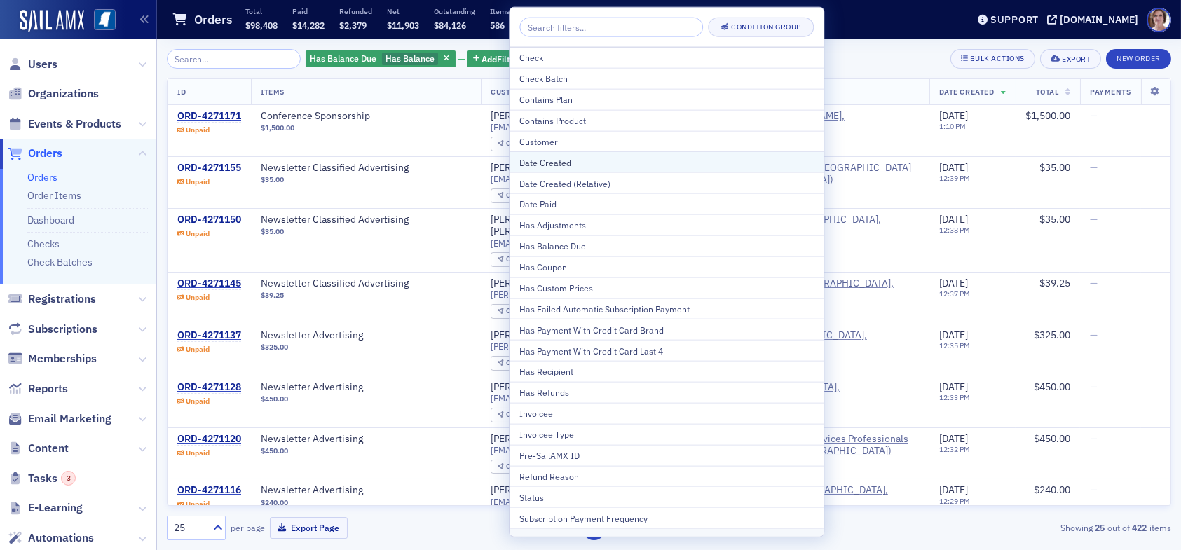
click at [596, 162] on div "Date Created" at bounding box center [666, 162] width 294 height 13
select select "8"
select select "2025"
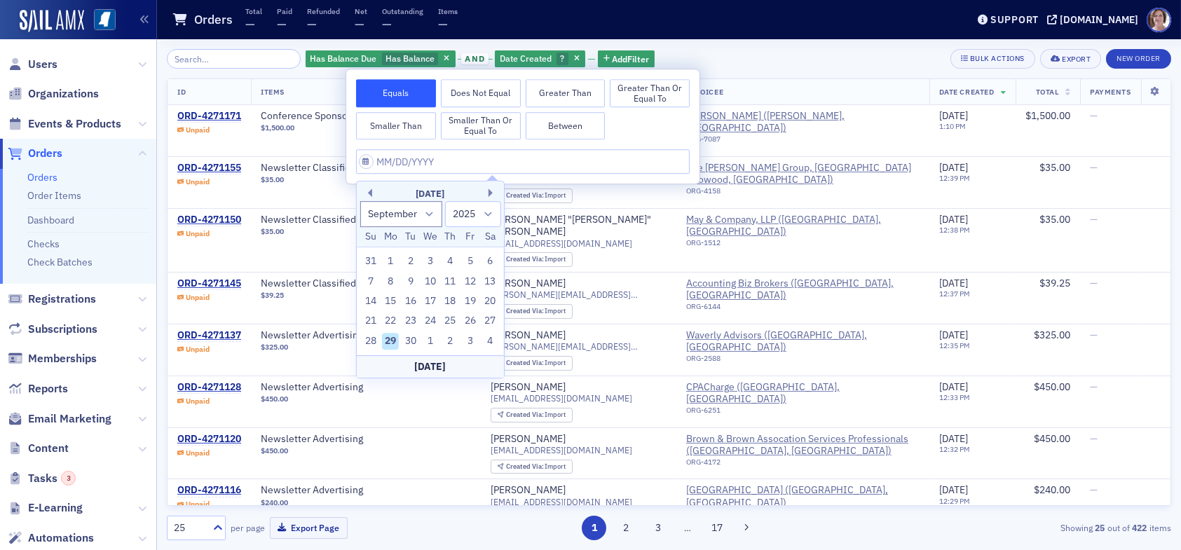
click at [493, 131] on button "Smaller Than or Equal To" at bounding box center [481, 126] width 80 height 28
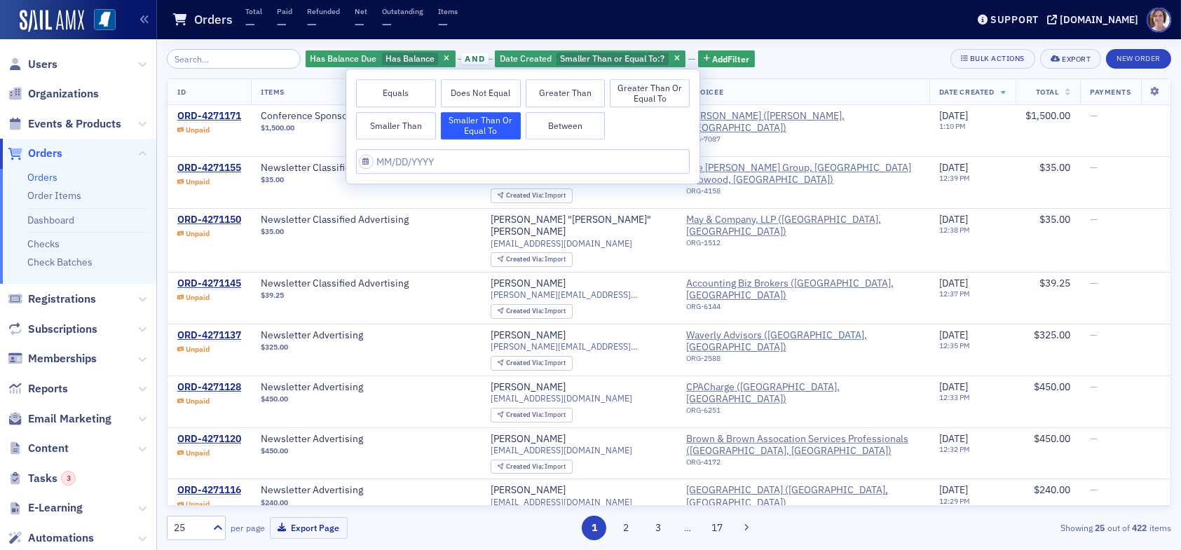
click at [404, 126] on button "Smaller Than" at bounding box center [396, 126] width 80 height 28
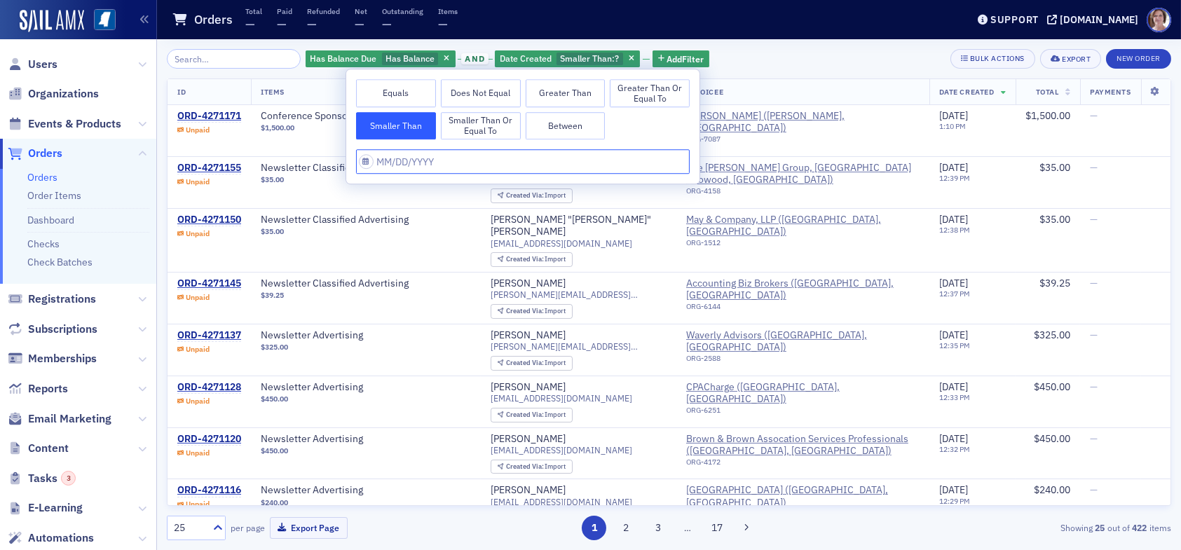
click at [461, 161] on input "text" at bounding box center [523, 161] width 334 height 25
select select "8"
select select "2025"
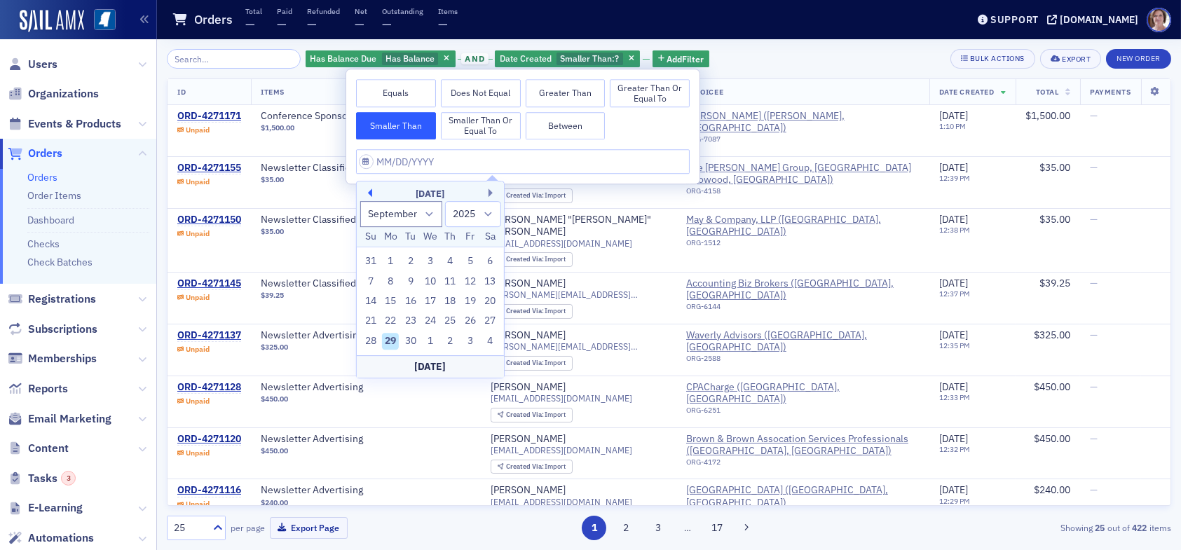
click at [365, 189] on button "Previous Month" at bounding box center [368, 193] width 8 height 8
select select "7"
click at [393, 360] on div "1" at bounding box center [390, 361] width 17 height 17
type input "09/01/2025"
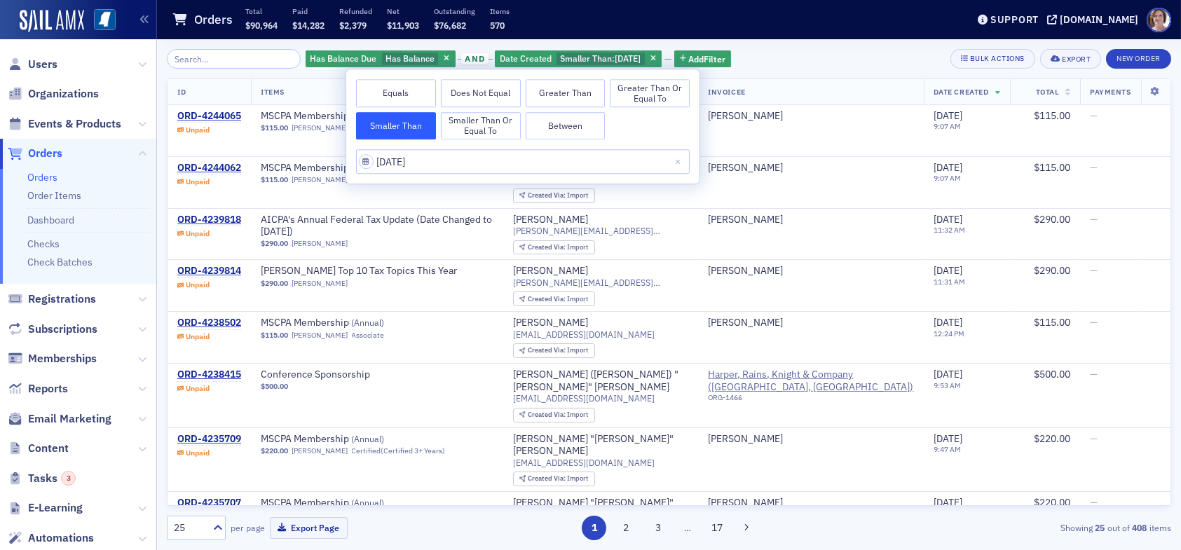
click at [791, 65] on div "Has Balance Due Has Balance and Date Created Smaller Than : 9/1/2025 Add Filter…" at bounding box center [669, 59] width 1004 height 20
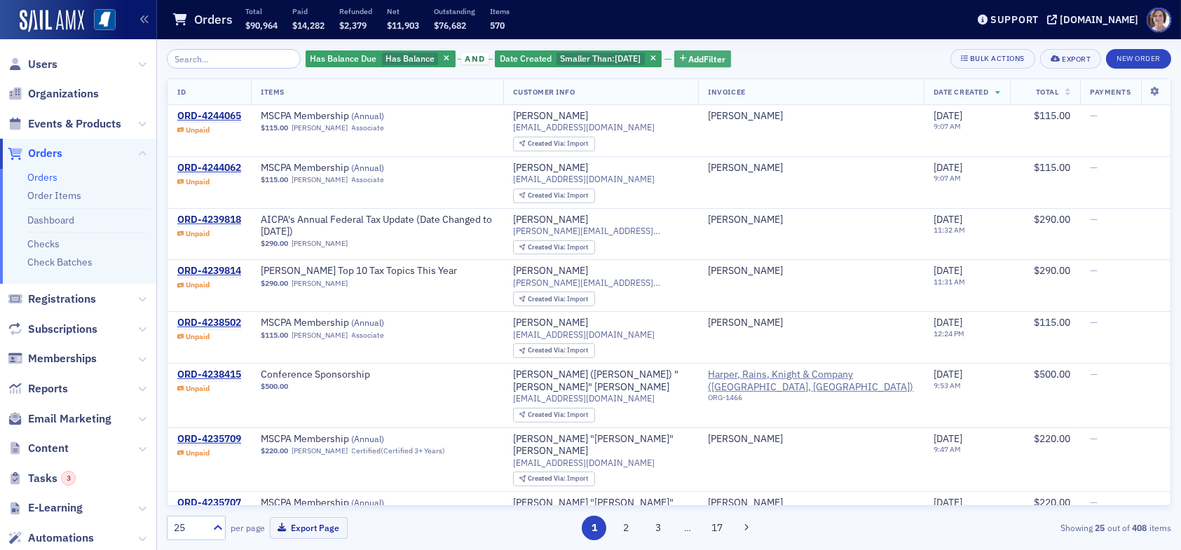
click at [688, 57] on span "Add Filter" at bounding box center [706, 59] width 37 height 13
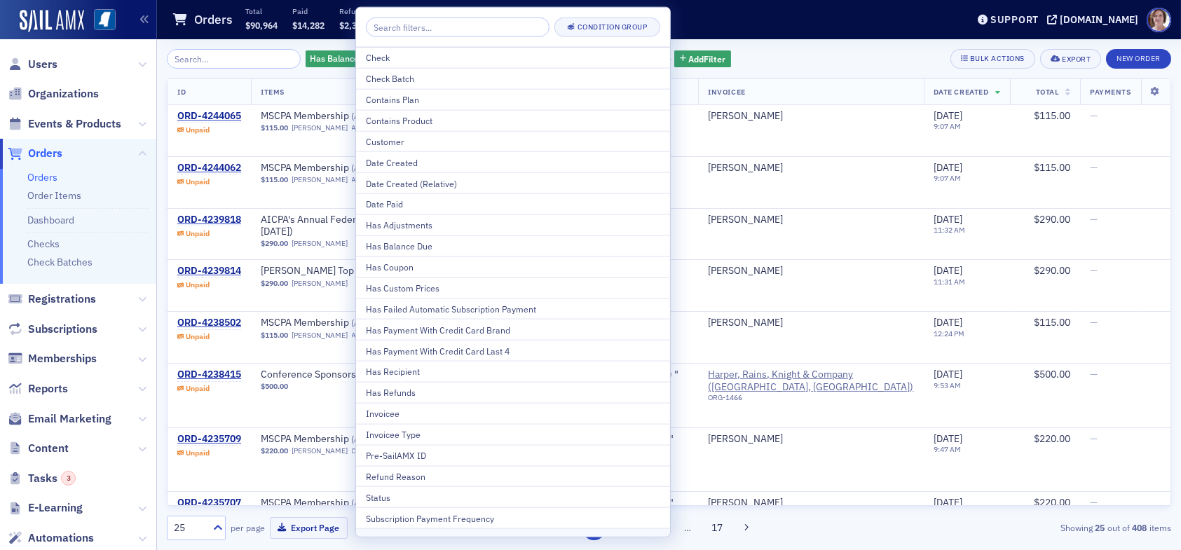
click at [804, 30] on div "Orders Total $90,964 Paid $14,282 Refunded $2,379 Net $11,903 Outstanding $76,6…" at bounding box center [559, 19] width 774 height 37
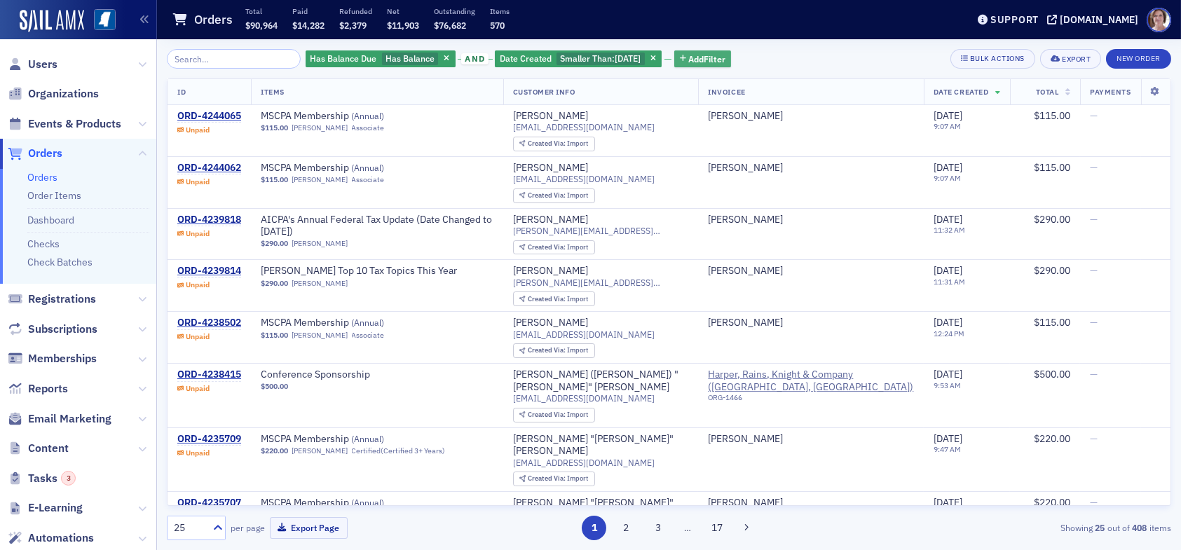
click at [702, 60] on span "Add Filter" at bounding box center [706, 59] width 37 height 13
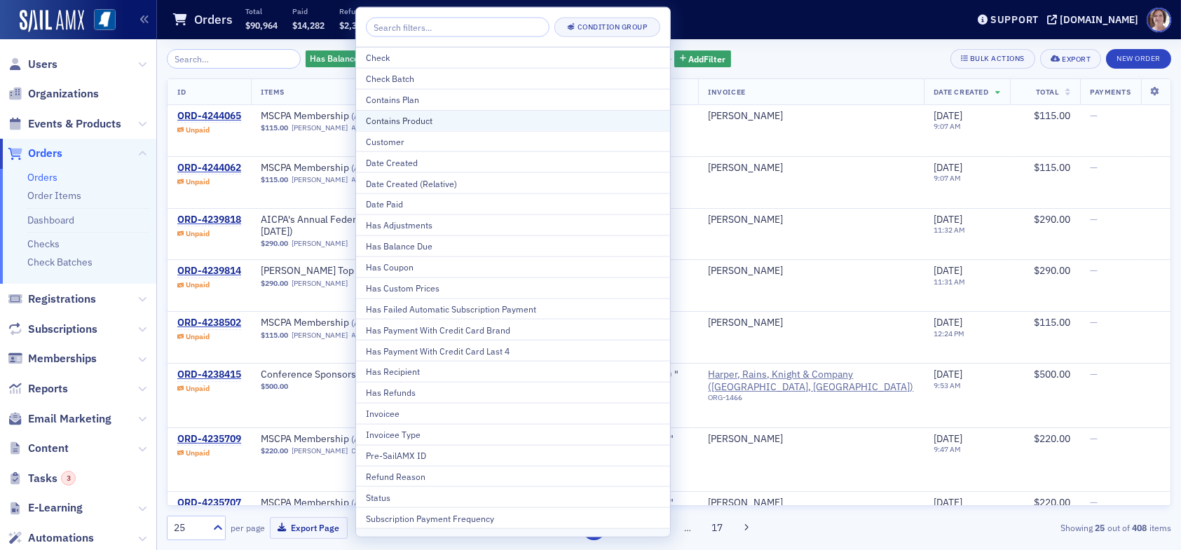
click at [432, 121] on div "Contains Product" at bounding box center [513, 120] width 294 height 13
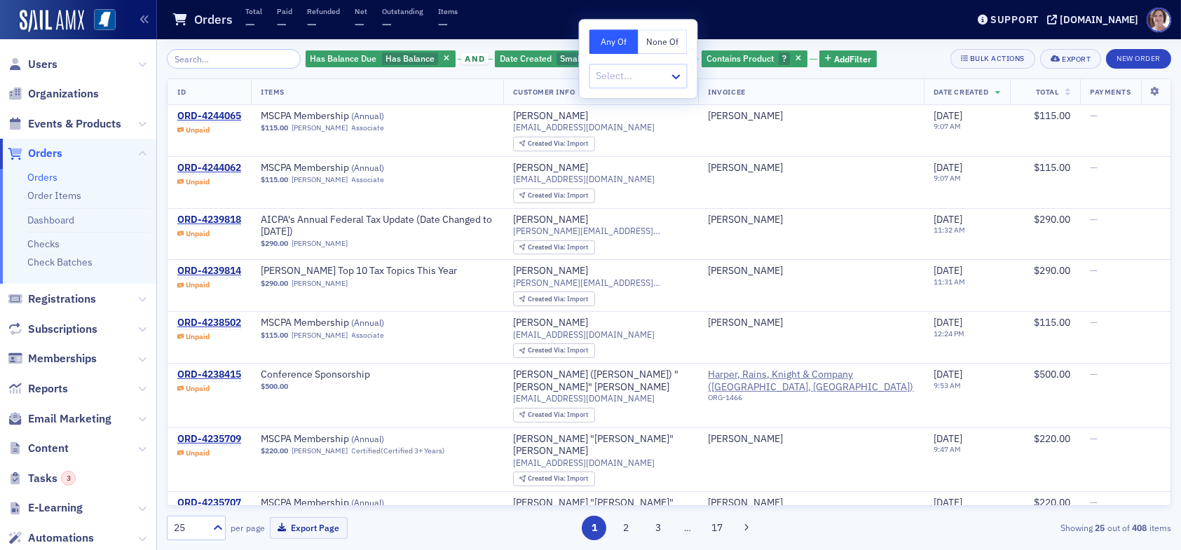
click at [667, 45] on button "None Of" at bounding box center [663, 41] width 49 height 25
click at [652, 79] on div at bounding box center [631, 76] width 73 height 18
type input "n"
type input "mscpa"
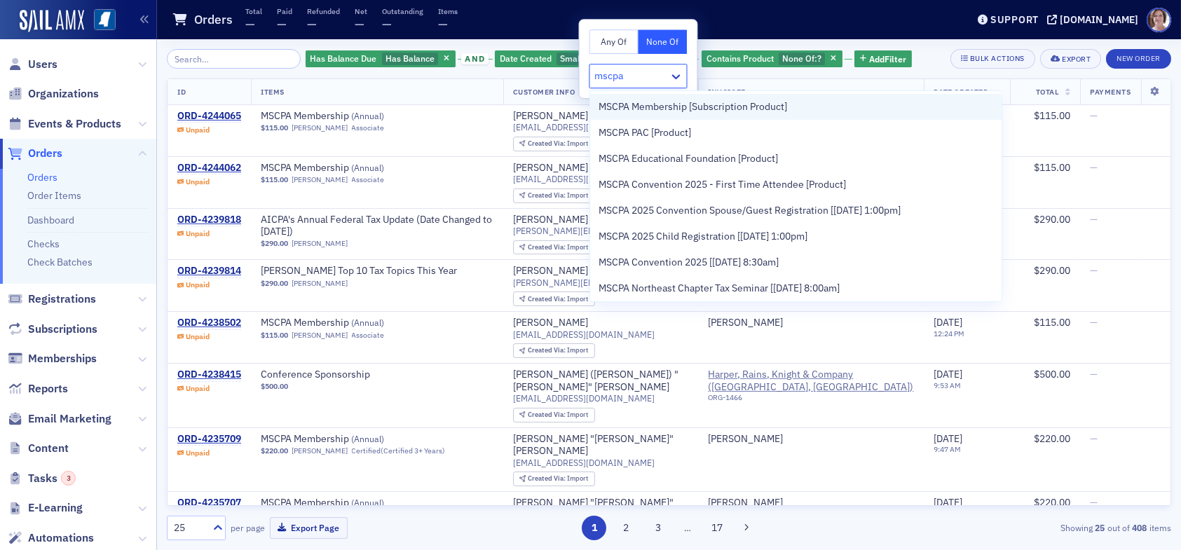
click at [714, 109] on span "MSCPA Membership [Subscription Product]" at bounding box center [693, 107] width 189 height 15
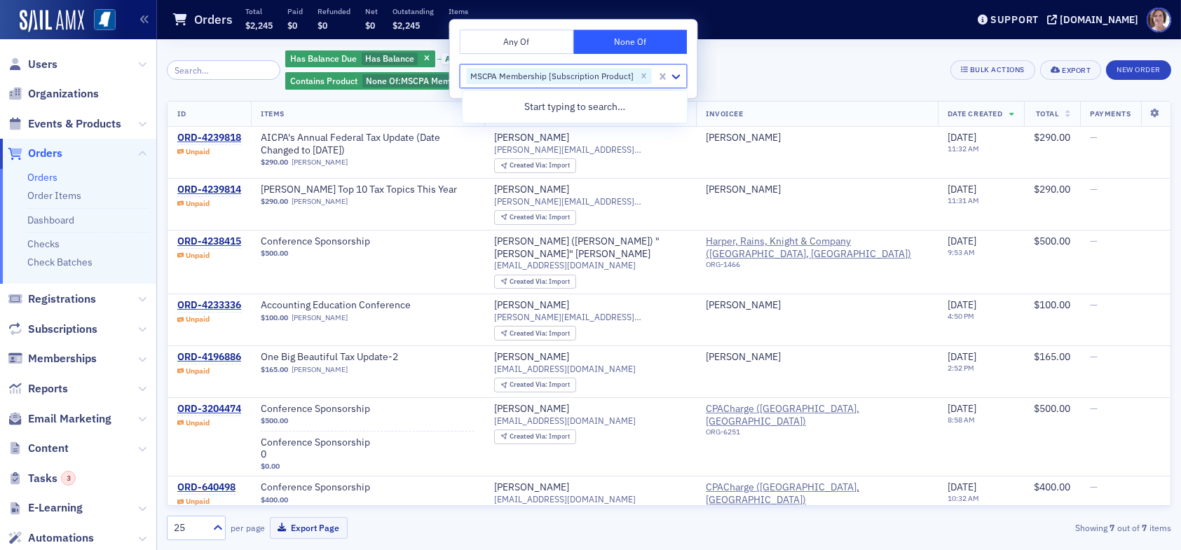
click at [800, 71] on div "Has Balance Due Has Balance and Date Created Smaller Than : 9/1/2025 and Contai…" at bounding box center [612, 70] width 655 height 42
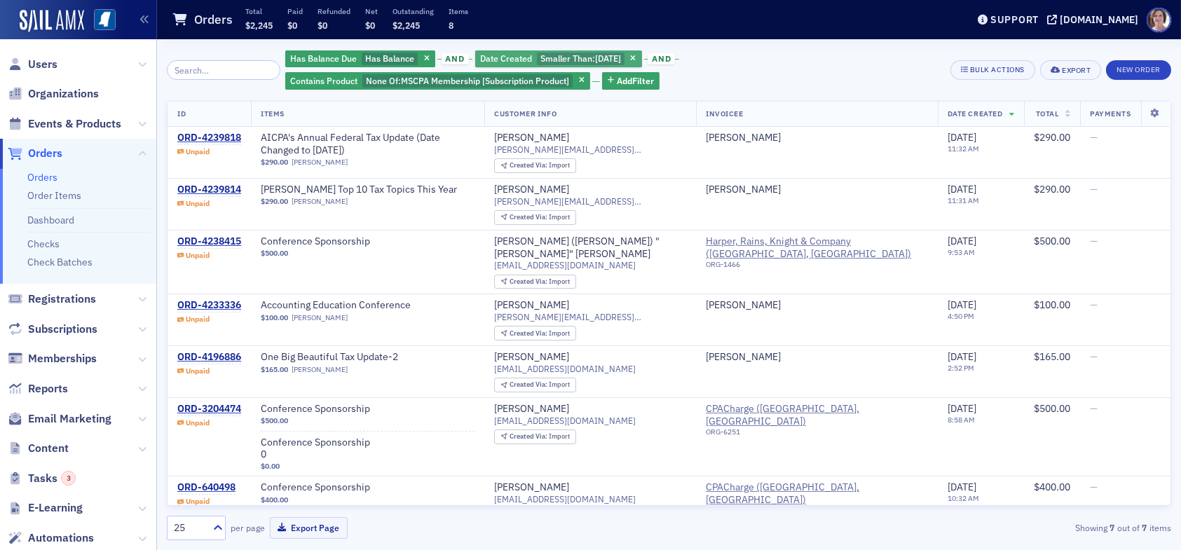
click at [597, 60] on span "[DATE]" at bounding box center [608, 58] width 26 height 11
select select "8"
select select "2025"
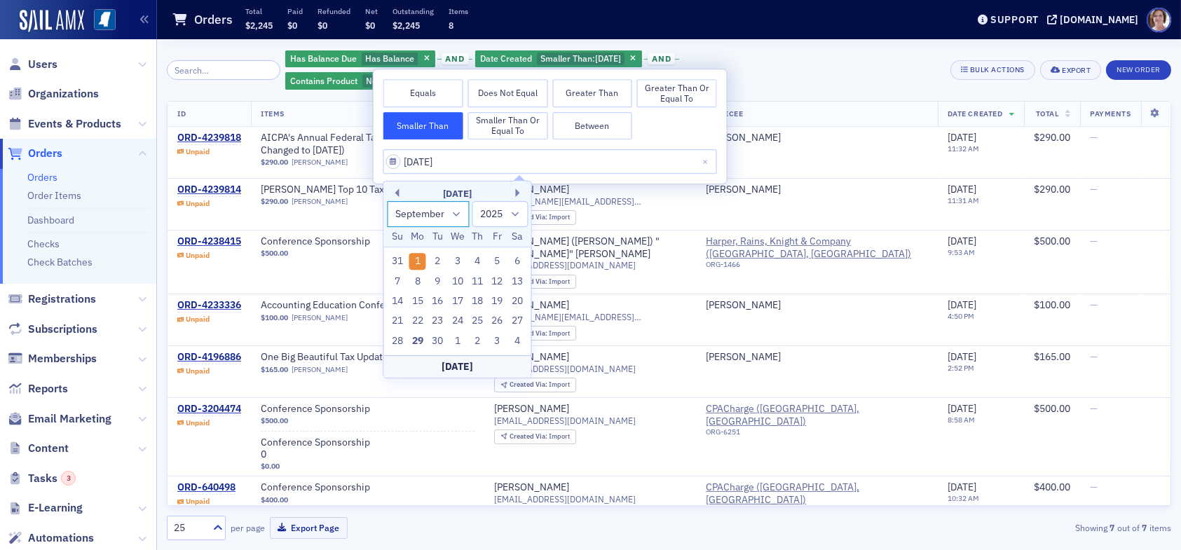
click at [457, 215] on select "January February March April May June July August September October November De…" at bounding box center [428, 214] width 83 height 26
select select "7"
click at [387, 201] on select "January February March April May June July August September October November De…" at bounding box center [428, 214] width 83 height 26
click at [496, 263] on div "1" at bounding box center [497, 261] width 17 height 17
type input "08/01/2025"
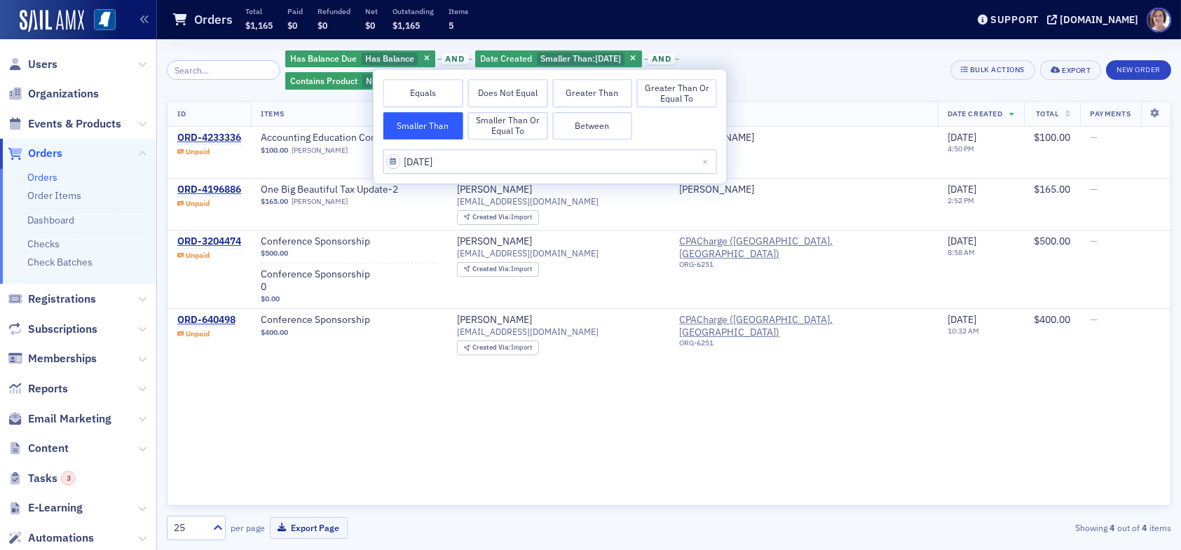
click at [827, 70] on div "Has Balance Due Has Balance and Date Created Smaller Than : 8/1/2025 and Contai…" at bounding box center [612, 70] width 655 height 42
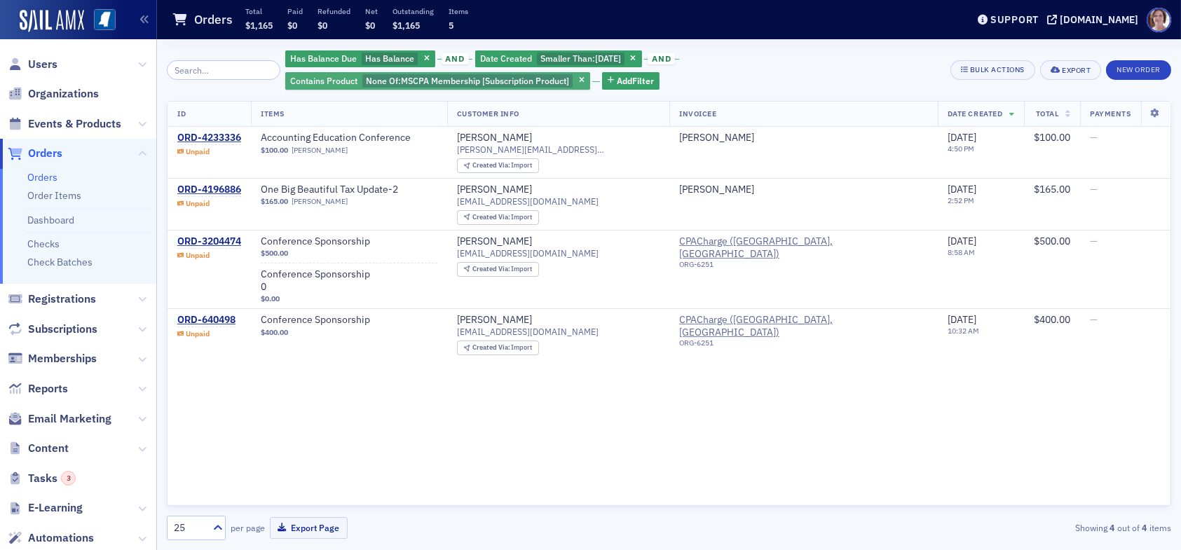
click at [479, 81] on span "MSCPA Membership [Subscription Product]" at bounding box center [485, 80] width 168 height 11
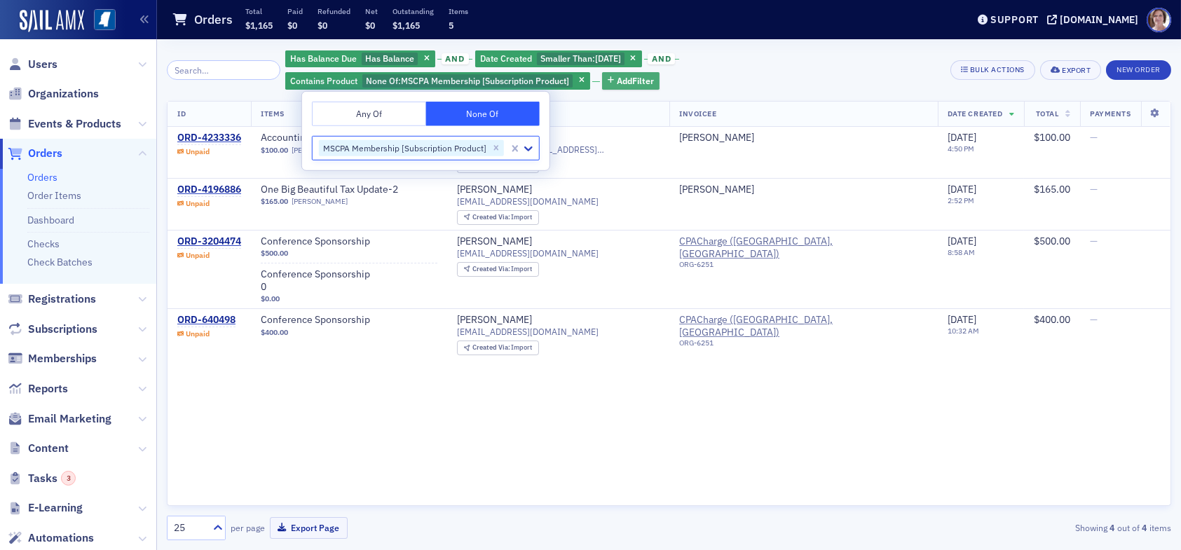
drag, startPoint x: 630, startPoint y: 80, endPoint x: 641, endPoint y: 80, distance: 10.5
click at [631, 80] on span "Add Filter" at bounding box center [635, 80] width 37 height 13
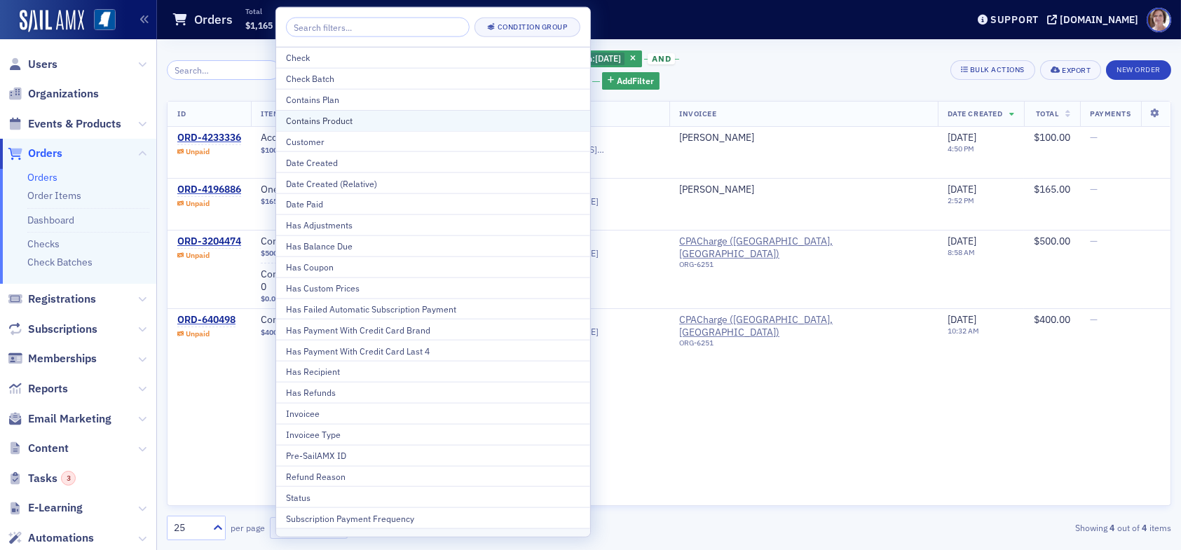
click at [371, 120] on div "Contains Product" at bounding box center [433, 120] width 294 height 13
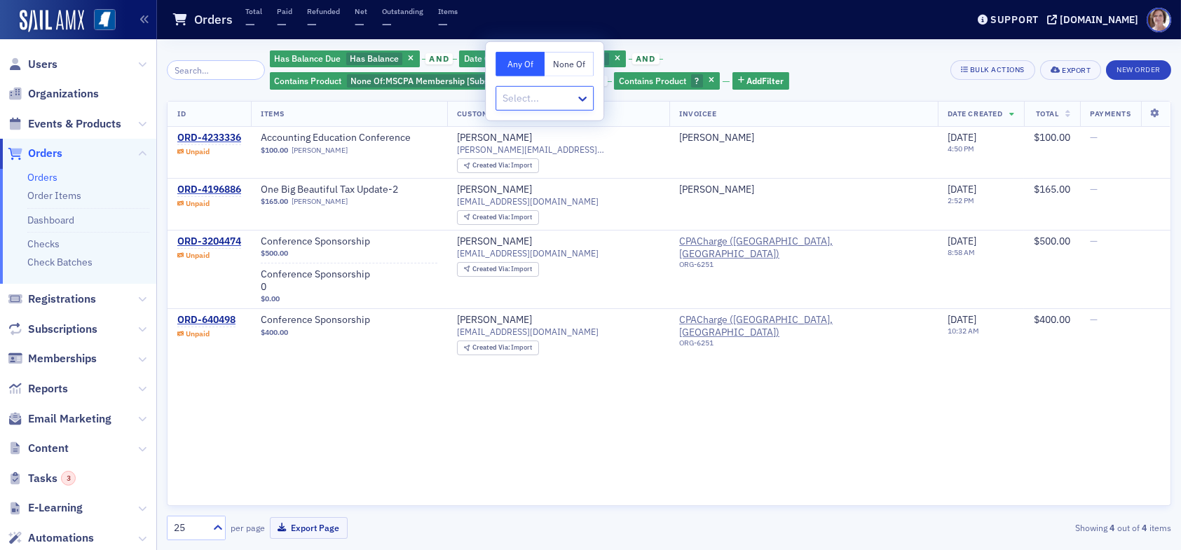
click at [568, 64] on button "None Of" at bounding box center [569, 64] width 49 height 25
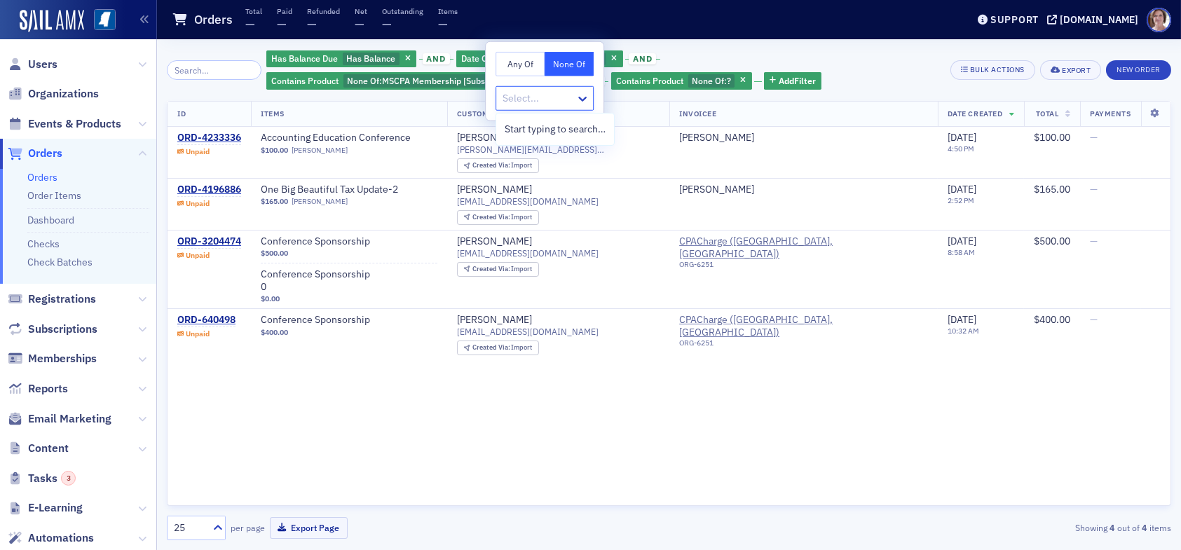
click at [548, 98] on div at bounding box center [537, 99] width 73 height 18
type input "conference"
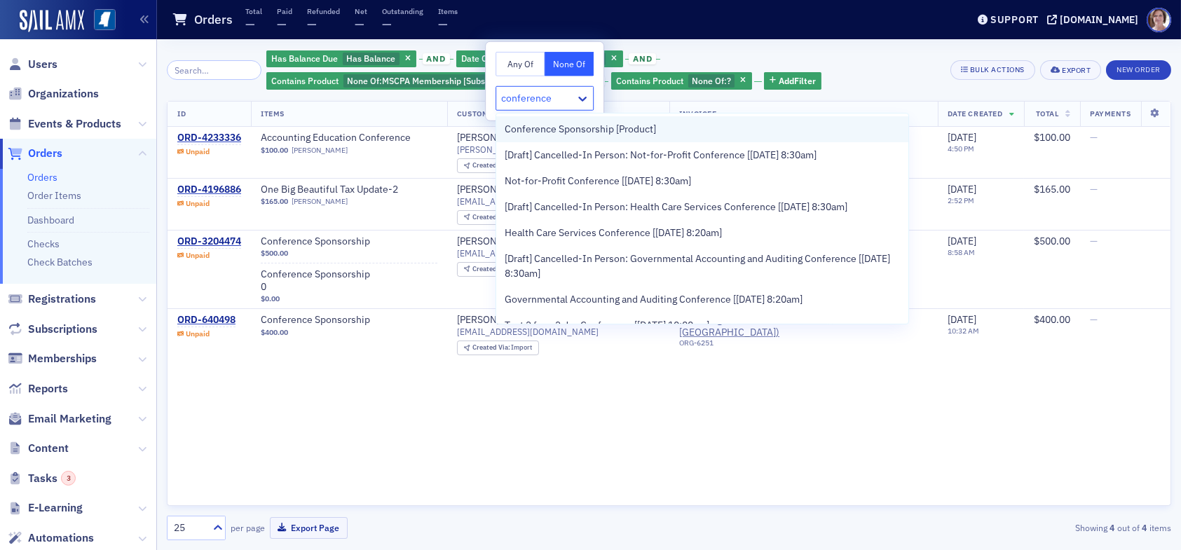
click at [611, 128] on span "Conference Sponsorship [Product]" at bounding box center [580, 129] width 151 height 15
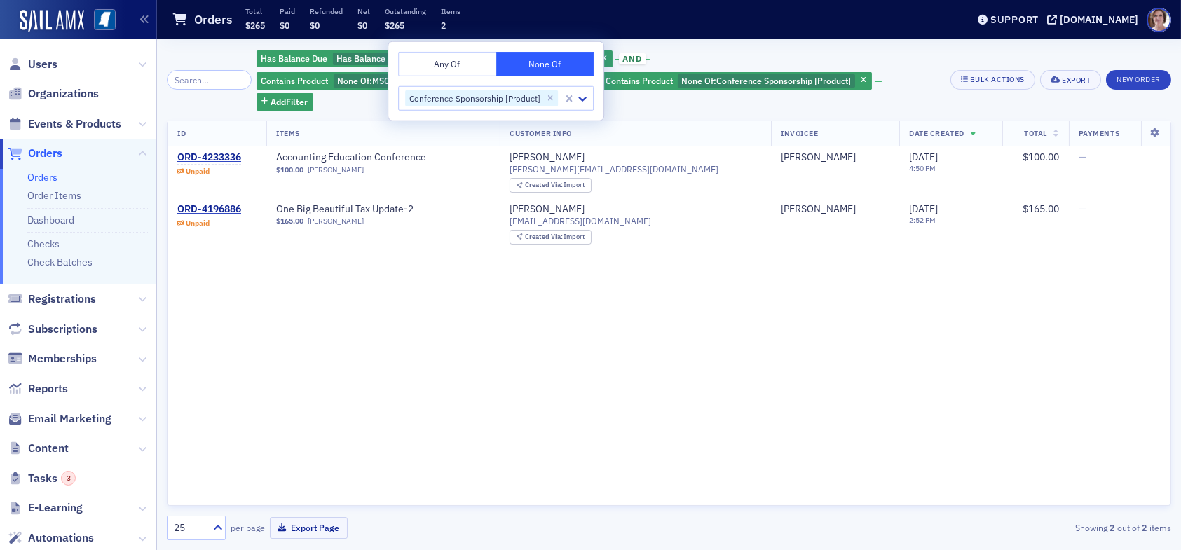
drag, startPoint x: 420, startPoint y: 360, endPoint x: 424, endPoint y: 350, distance: 10.7
click at [421, 355] on div "ID Items Customer Info Invoicee Date Created Total Payments ORD-4233336 Unpaid …" at bounding box center [669, 314] width 1004 height 386
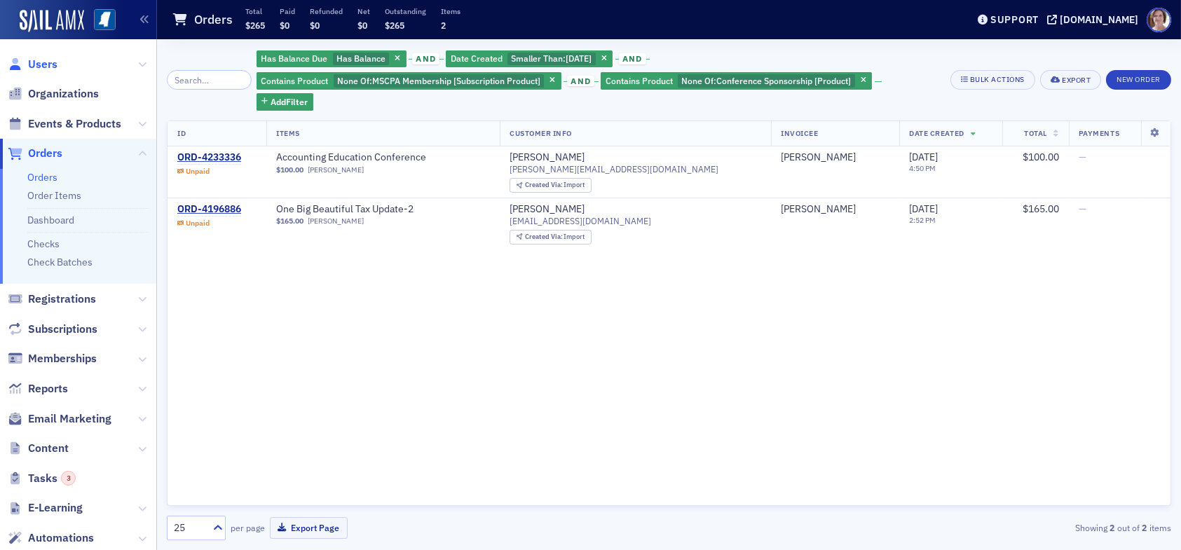
click at [53, 62] on span "Users" at bounding box center [42, 64] width 29 height 15
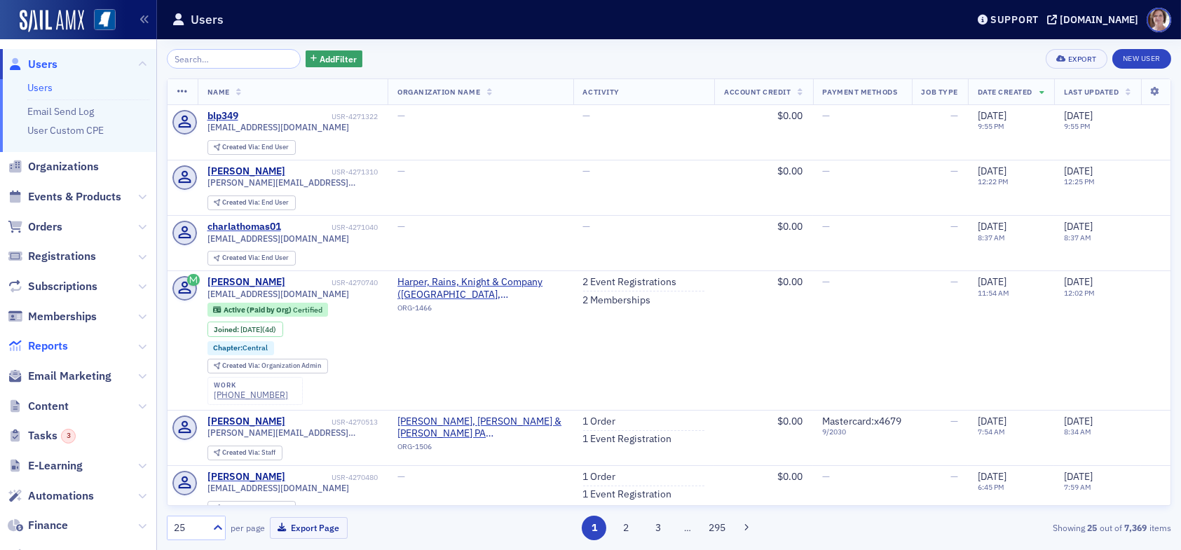
click at [53, 348] on span "Reports" at bounding box center [48, 346] width 40 height 15
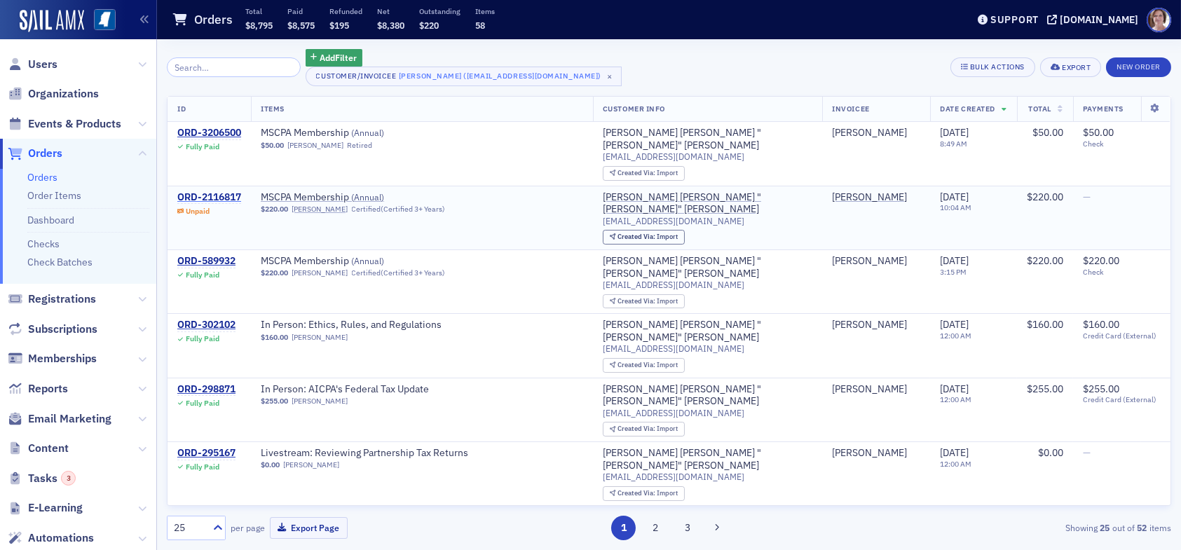
click at [210, 193] on div "ORD-2116817" at bounding box center [209, 197] width 64 height 13
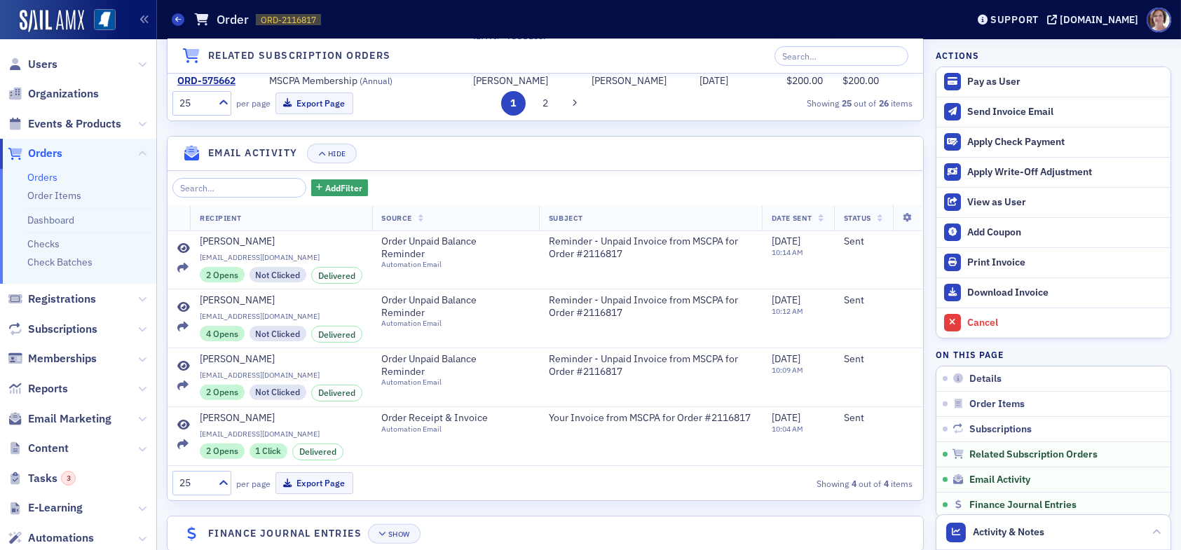
scroll to position [1379, 0]
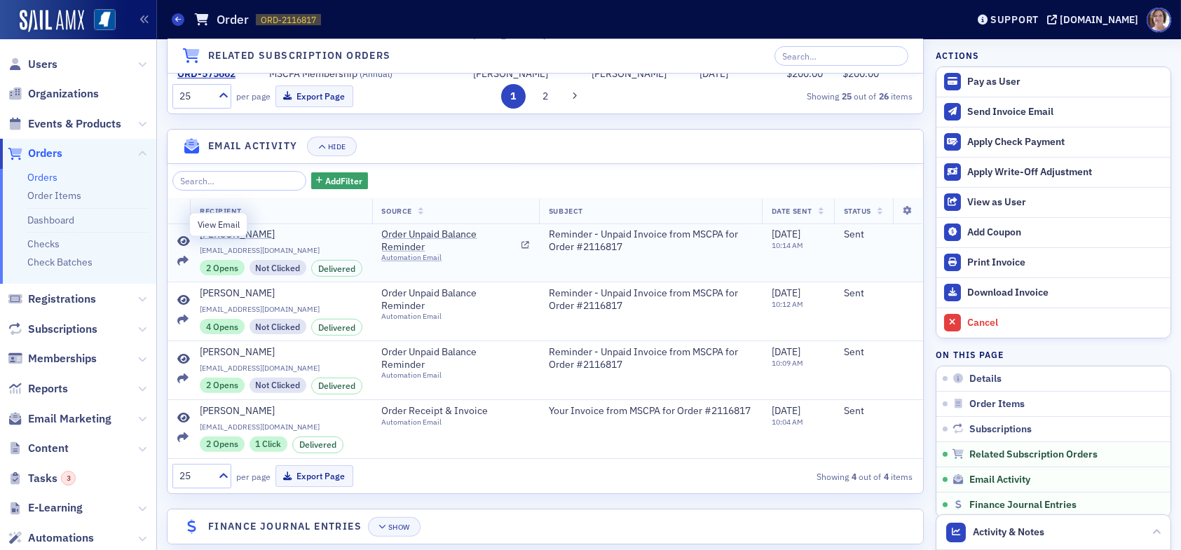
click at [183, 236] on icon at bounding box center [183, 241] width 13 height 11
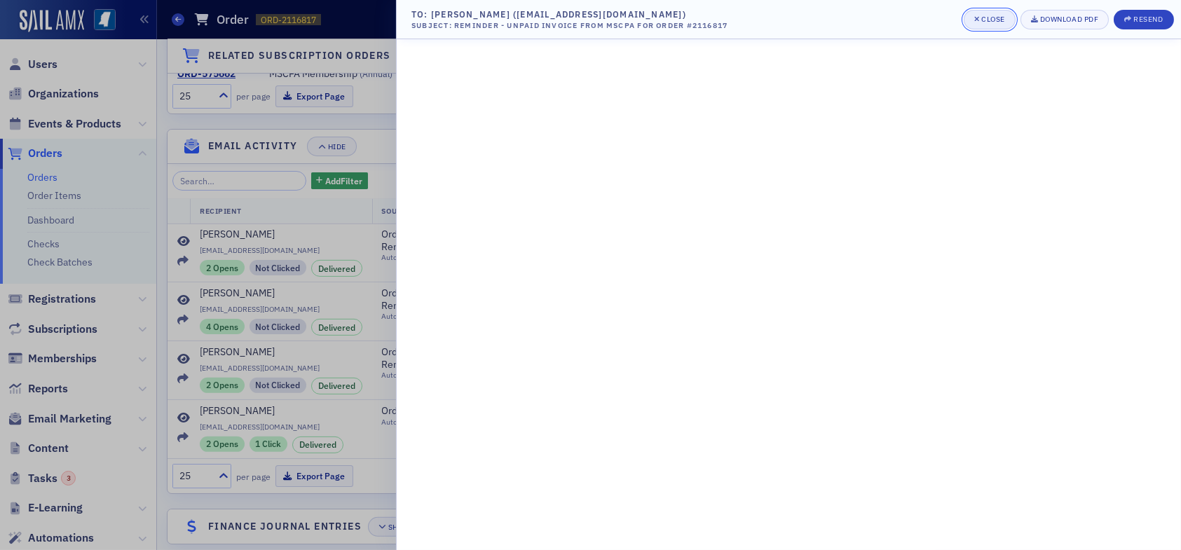
click at [993, 17] on div "Close" at bounding box center [993, 19] width 24 height 8
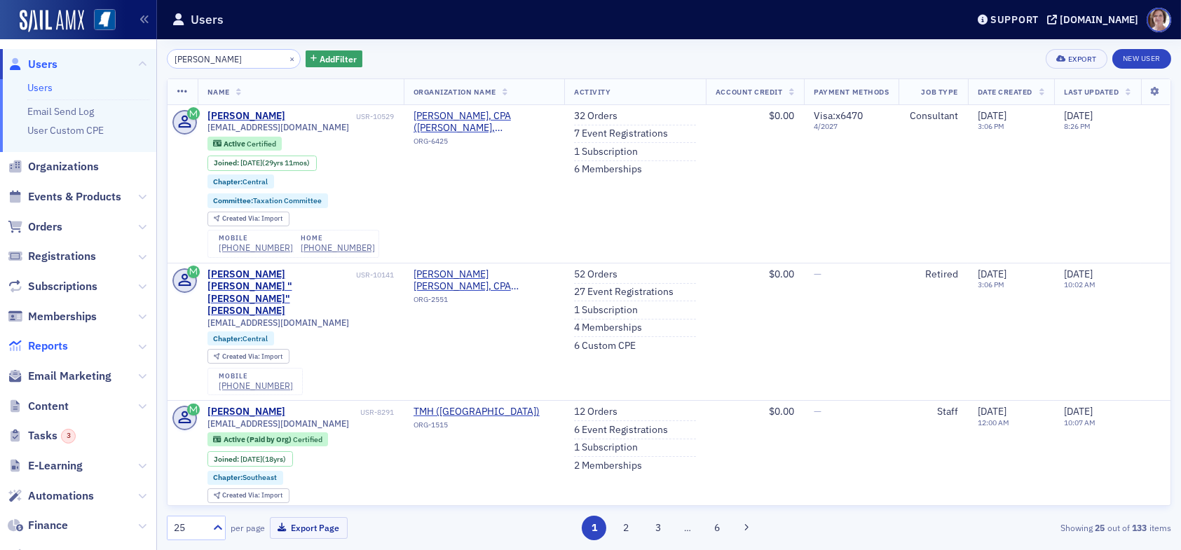
click at [66, 346] on span "Reports" at bounding box center [78, 347] width 156 height 30
click at [55, 342] on span "Reports" at bounding box center [48, 346] width 40 height 15
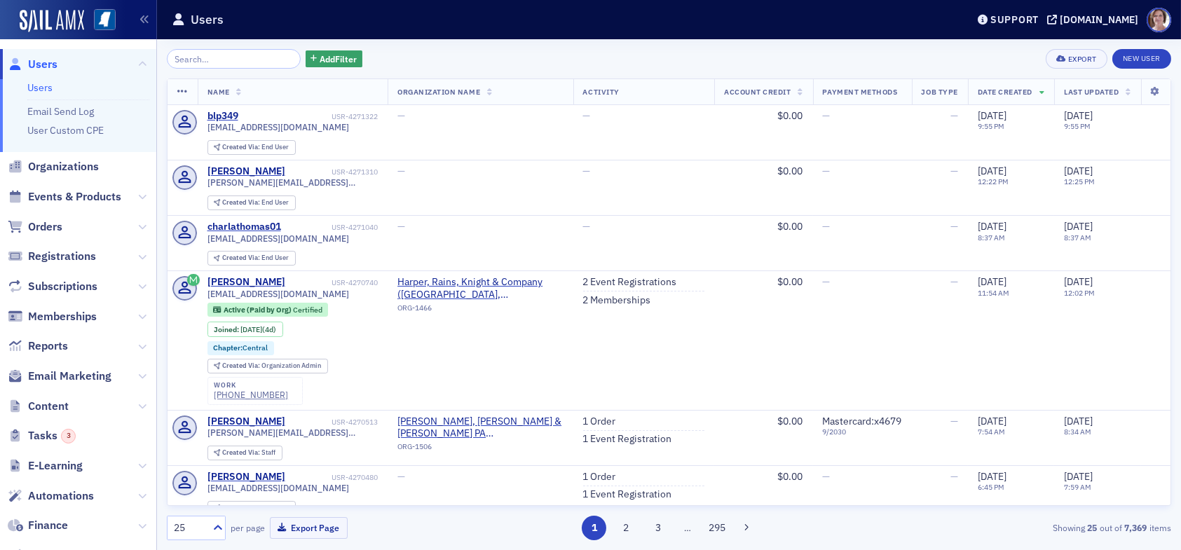
click at [217, 55] on input "search" at bounding box center [234, 59] width 134 height 20
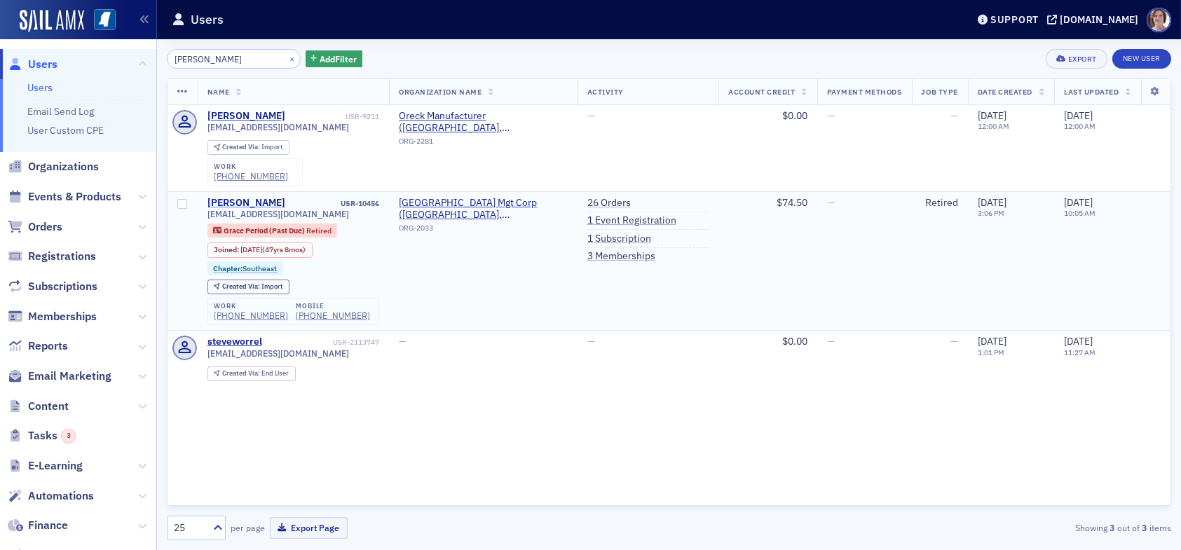
type input "[PERSON_NAME]"
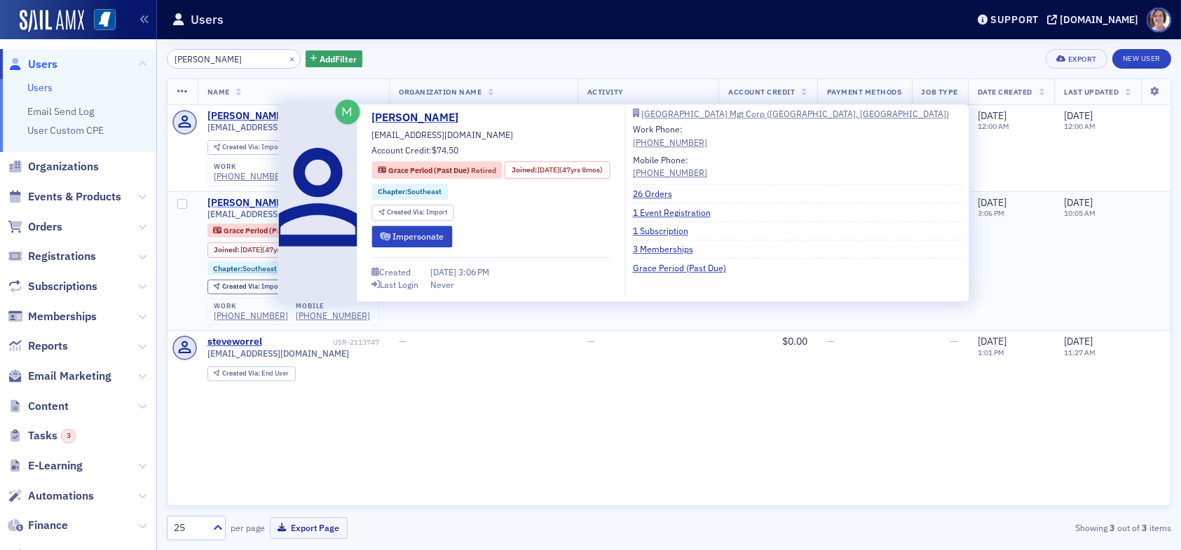
click at [250, 202] on div "[PERSON_NAME]" at bounding box center [246, 203] width 78 height 13
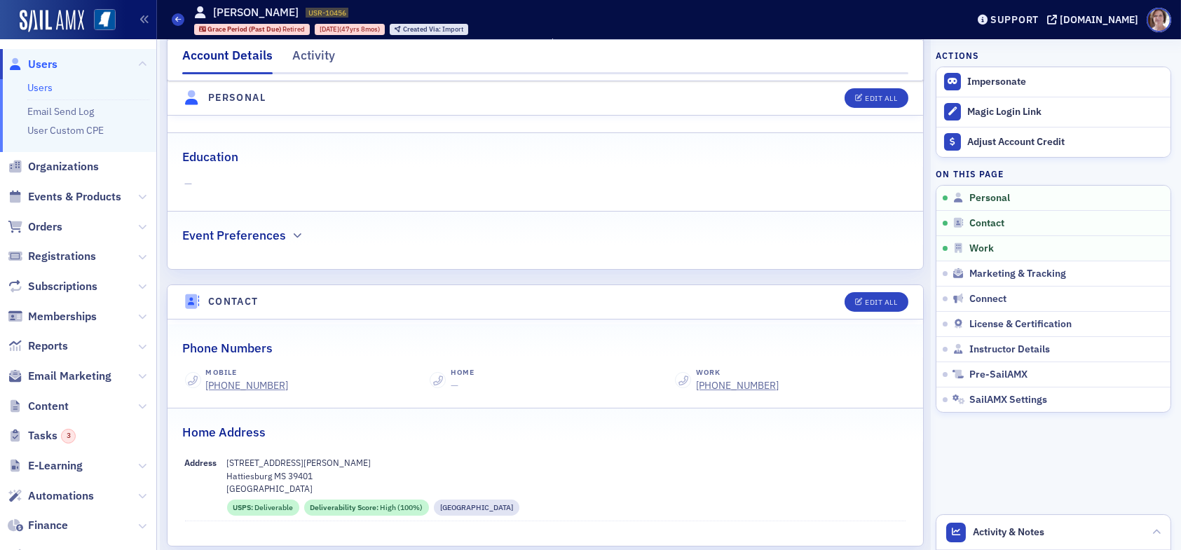
scroll to position [140, 0]
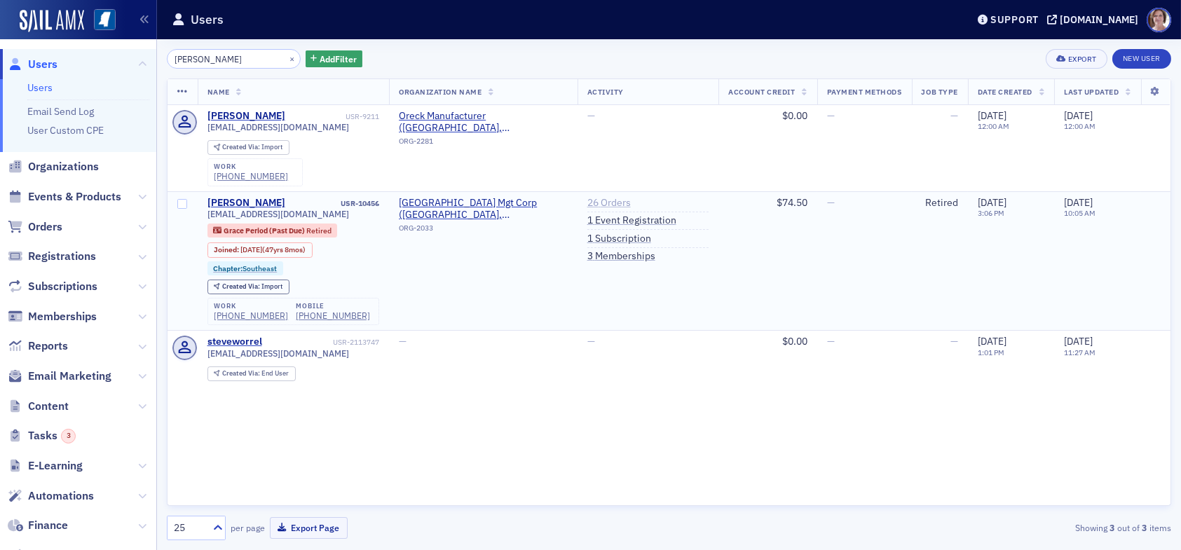
click at [603, 200] on link "26 Orders" at bounding box center [608, 203] width 43 height 13
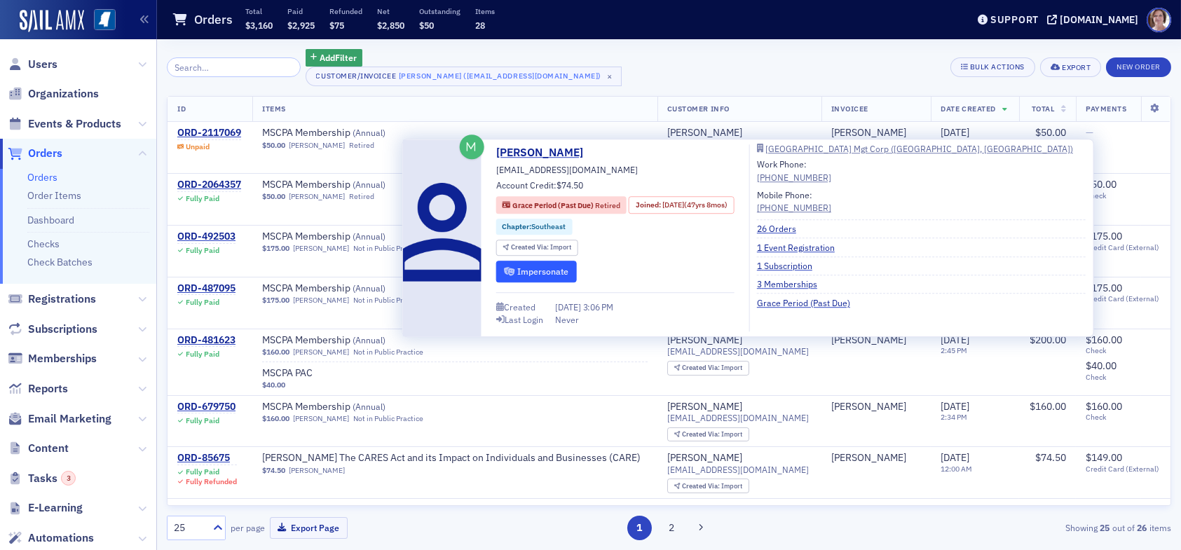
click at [552, 272] on button "Impersonate" at bounding box center [536, 272] width 81 height 22
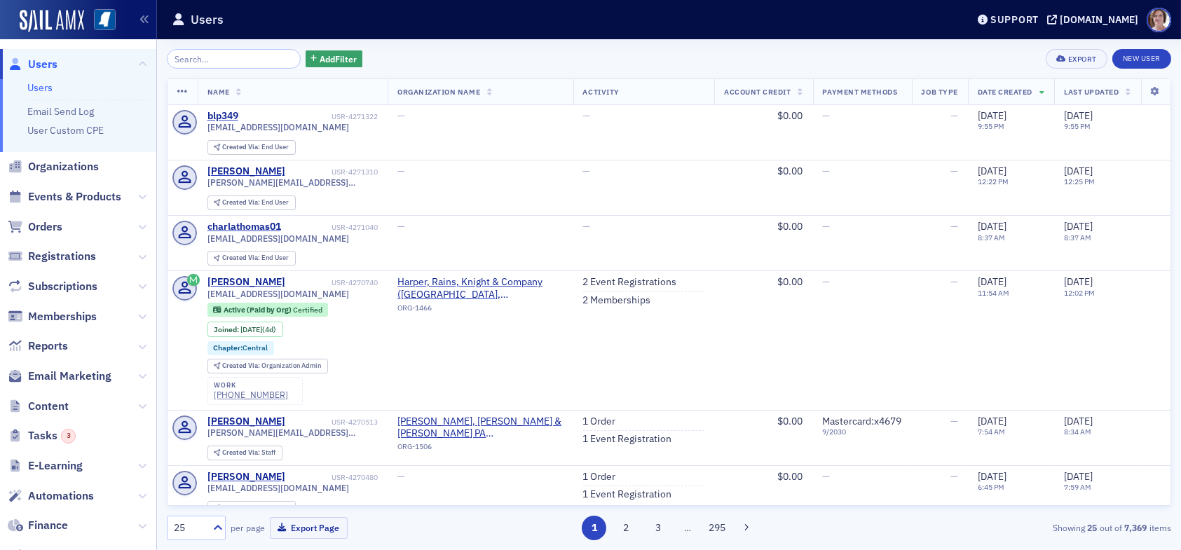
click at [210, 57] on input "search" at bounding box center [234, 59] width 134 height 20
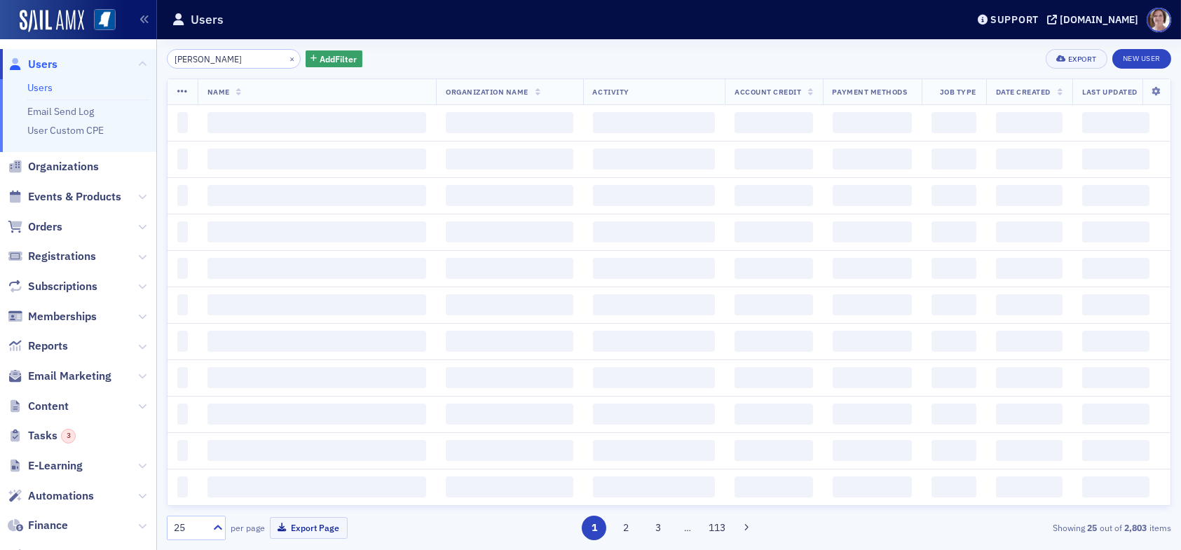
type input "[PERSON_NAME]"
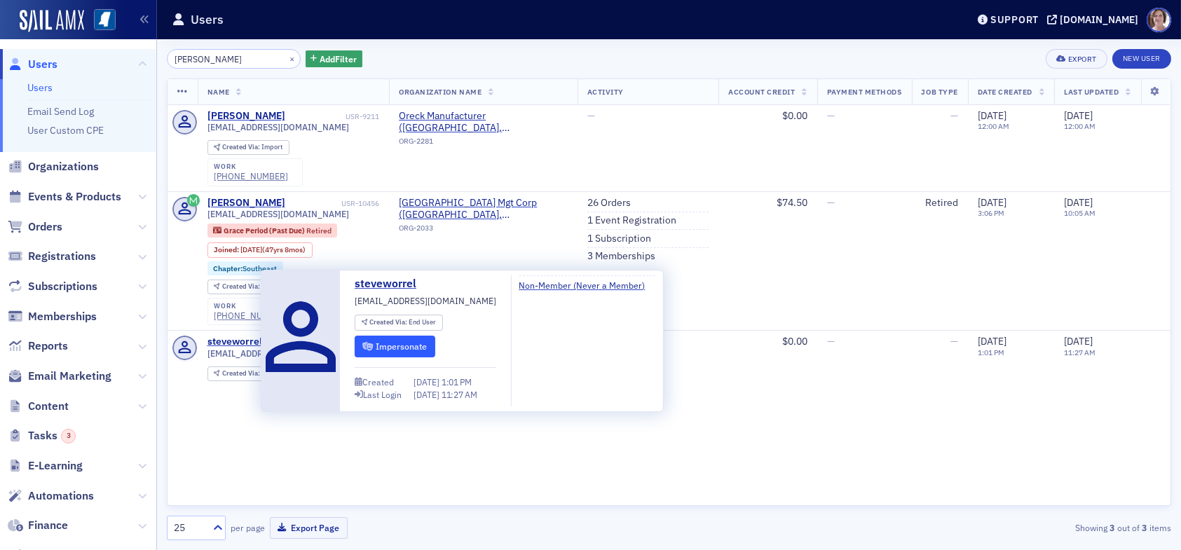
click at [421, 341] on button "Impersonate" at bounding box center [395, 347] width 81 height 22
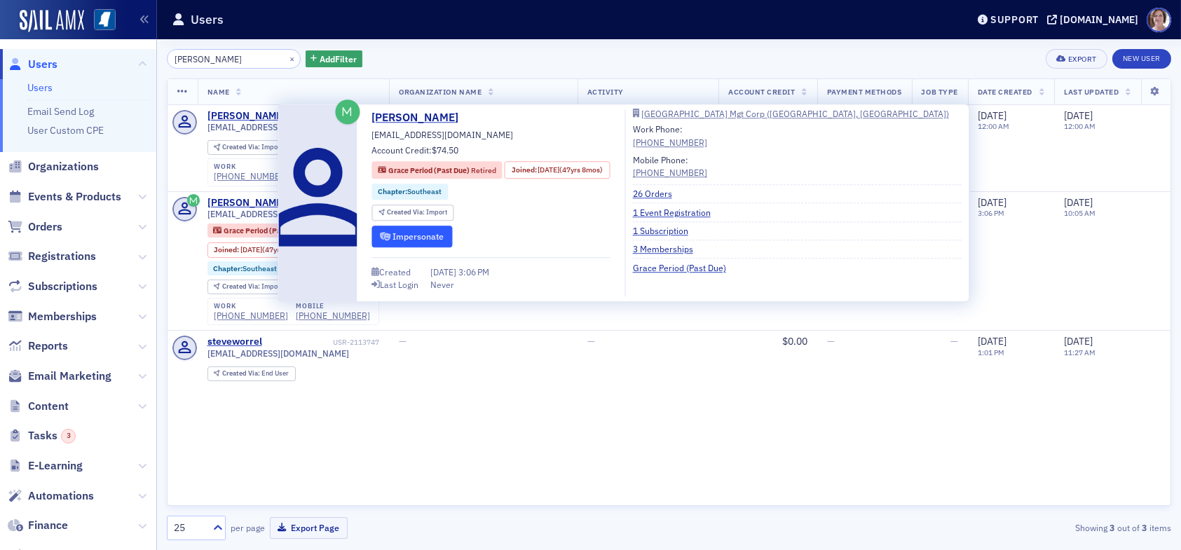
click at [436, 236] on button "Impersonate" at bounding box center [412, 237] width 81 height 22
click at [425, 237] on button "Impersonate" at bounding box center [412, 237] width 81 height 22
click at [409, 241] on button "Impersonate" at bounding box center [412, 237] width 81 height 22
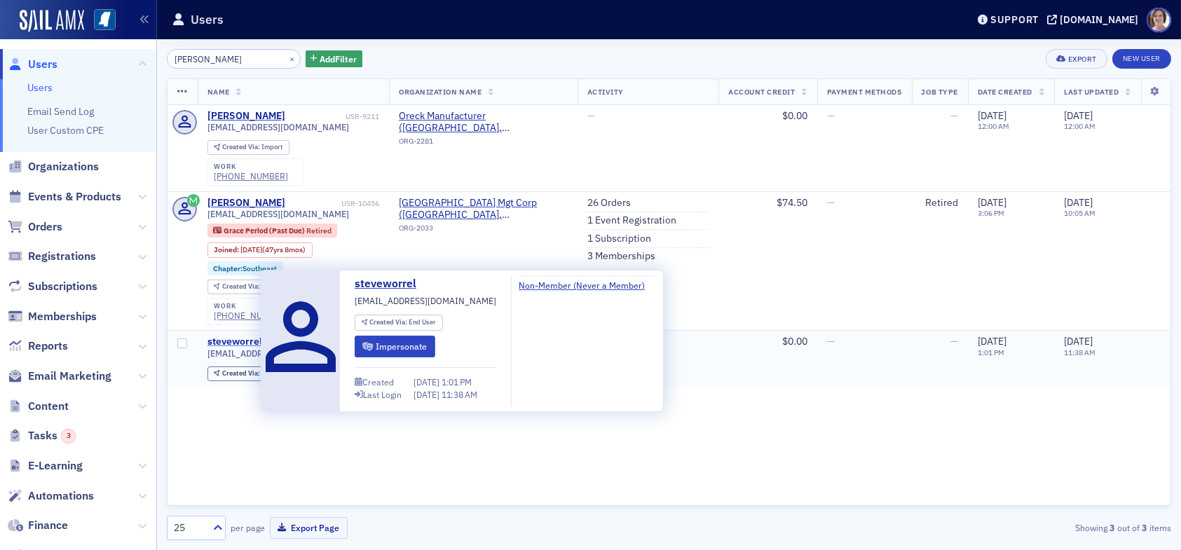
click at [235, 338] on div "steveworrel" at bounding box center [234, 342] width 55 height 13
click at [406, 346] on button "Impersonate" at bounding box center [395, 347] width 81 height 22
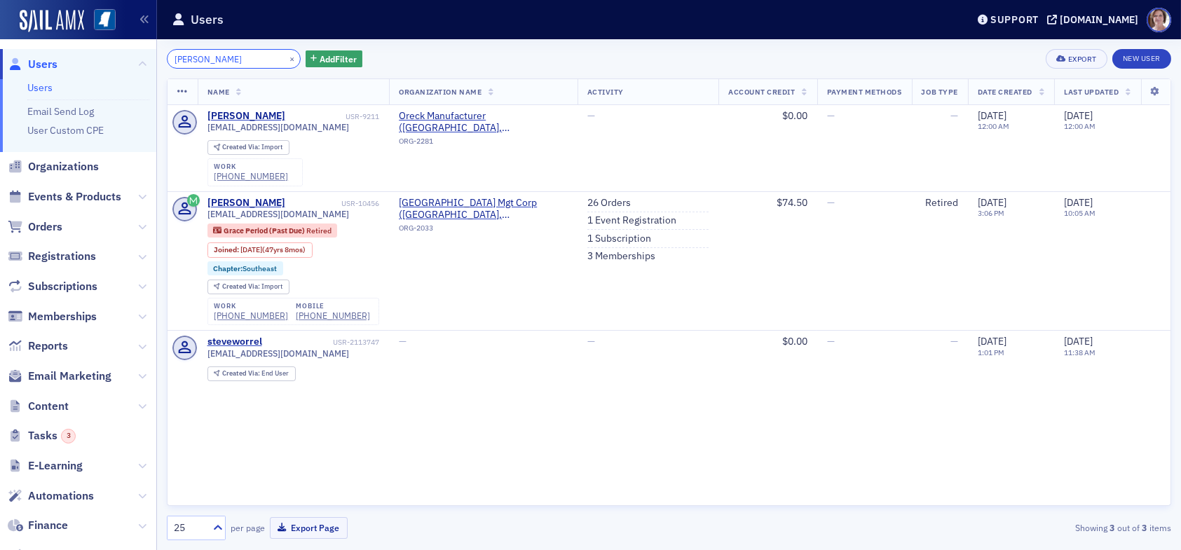
drag, startPoint x: 224, startPoint y: 61, endPoint x: 115, endPoint y: 65, distance: 108.7
click at [115, 65] on div "Users Users Email Send Log User Custom CPE Organizations Events & Products Orde…" at bounding box center [590, 275] width 1181 height 550
type input "d"
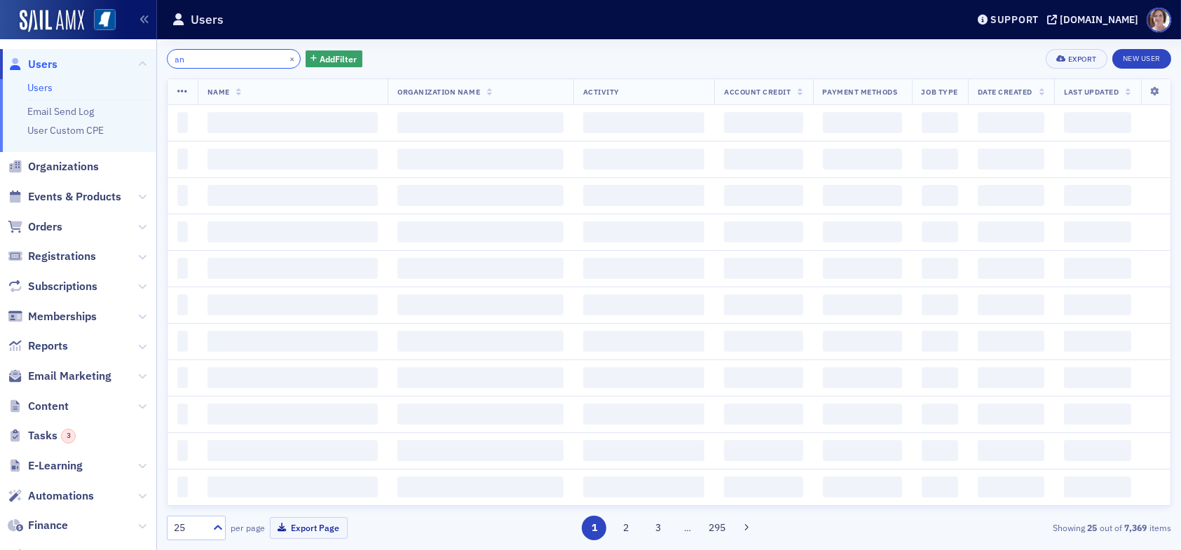
type input "a"
type input "[PERSON_NAME]"
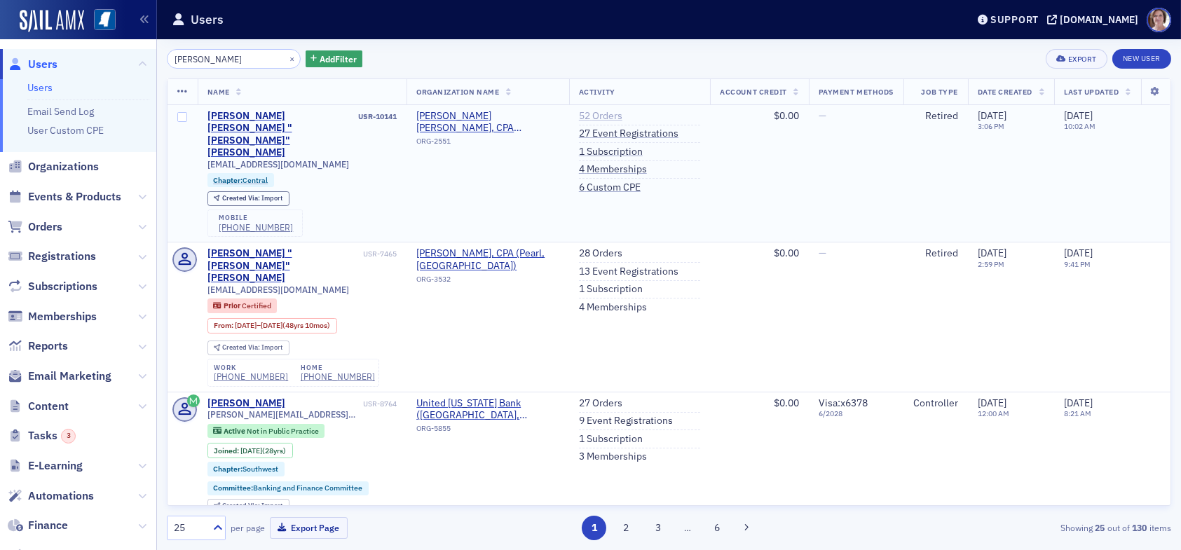
click at [579, 115] on link "52 Orders" at bounding box center [600, 116] width 43 height 13
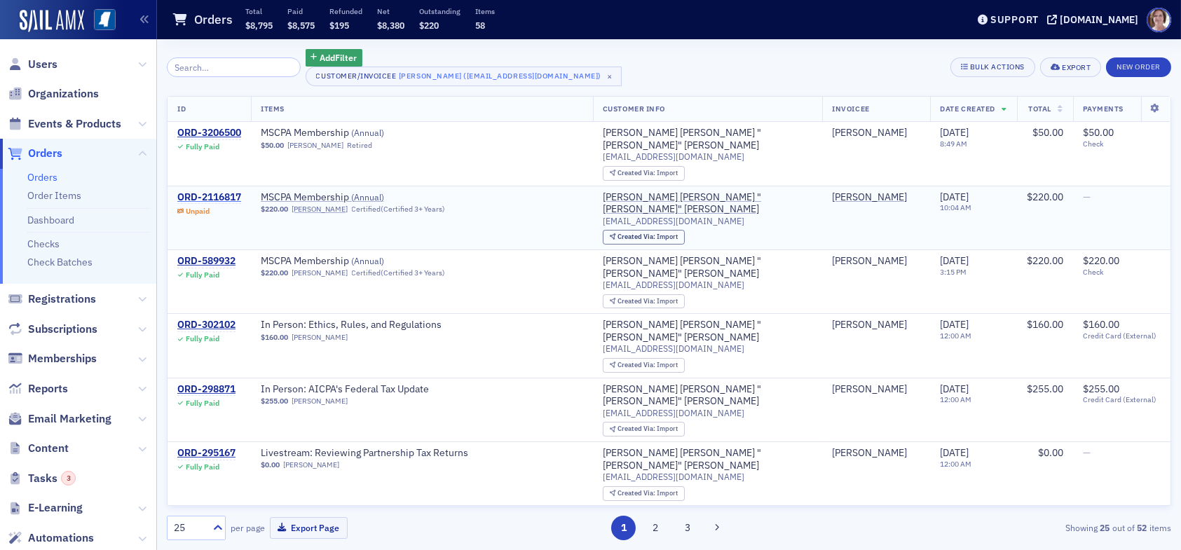
click at [230, 193] on div "ORD-2116817" at bounding box center [209, 197] width 64 height 13
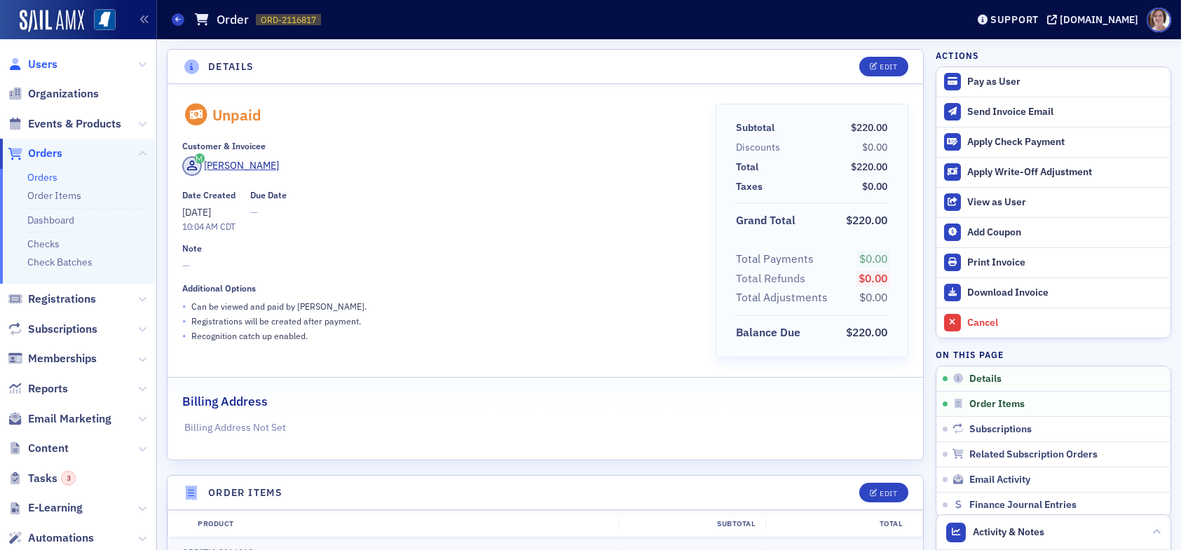
click at [34, 62] on span "Users" at bounding box center [42, 64] width 29 height 15
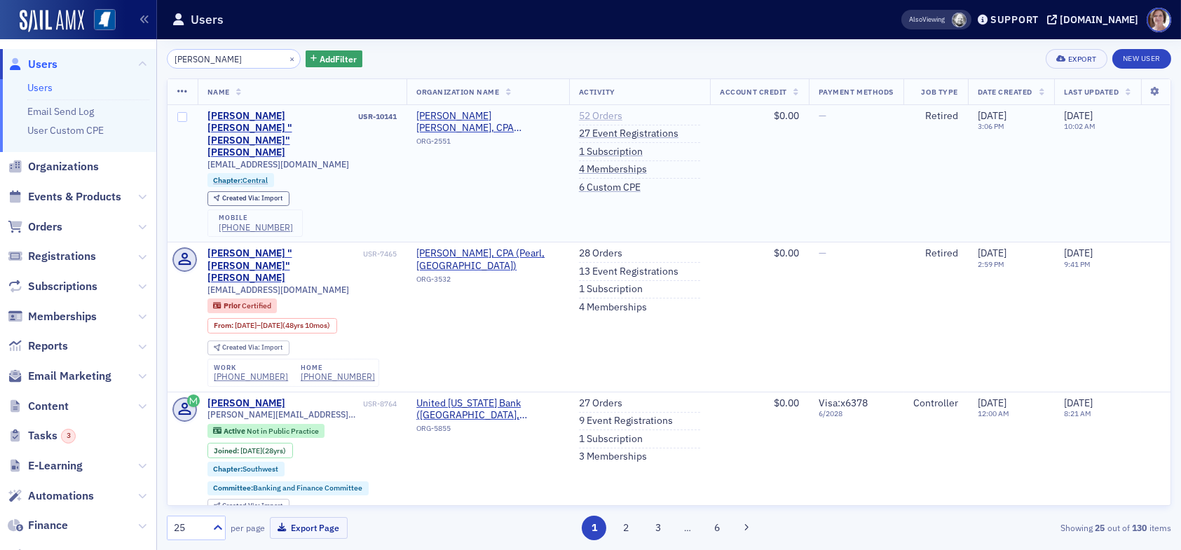
click at [584, 115] on link "52 Orders" at bounding box center [600, 116] width 43 height 13
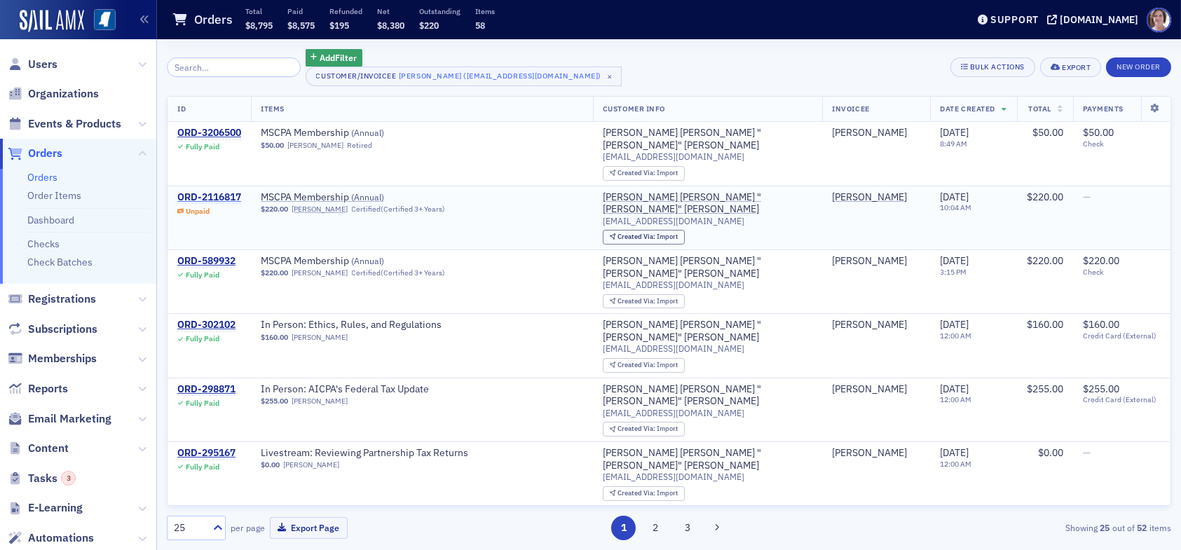
click at [224, 194] on div "ORD-2116817" at bounding box center [209, 197] width 64 height 13
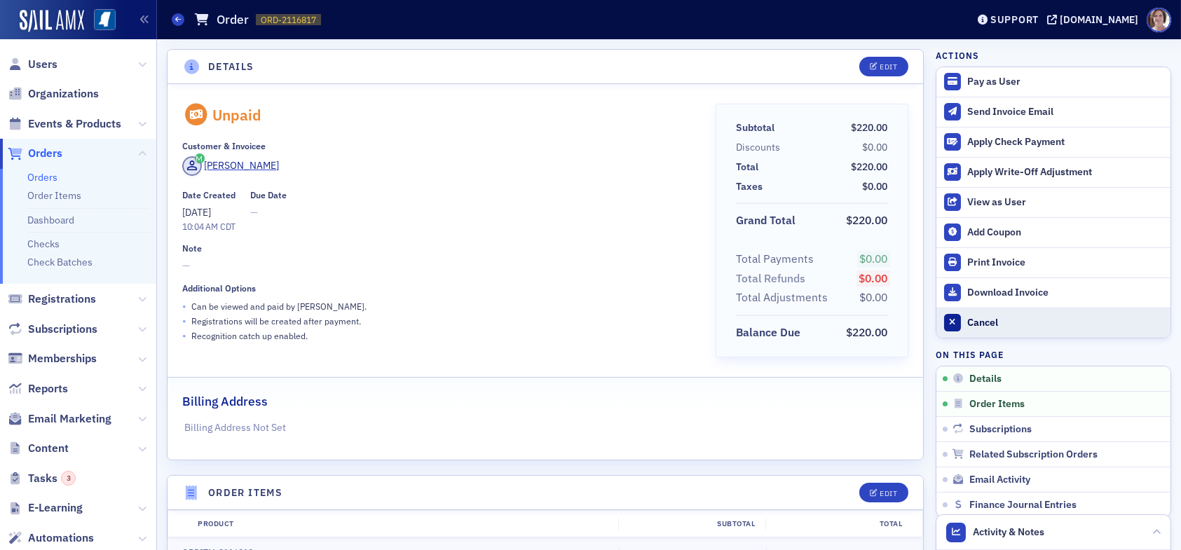
click at [975, 322] on div "Cancel" at bounding box center [1065, 323] width 196 height 13
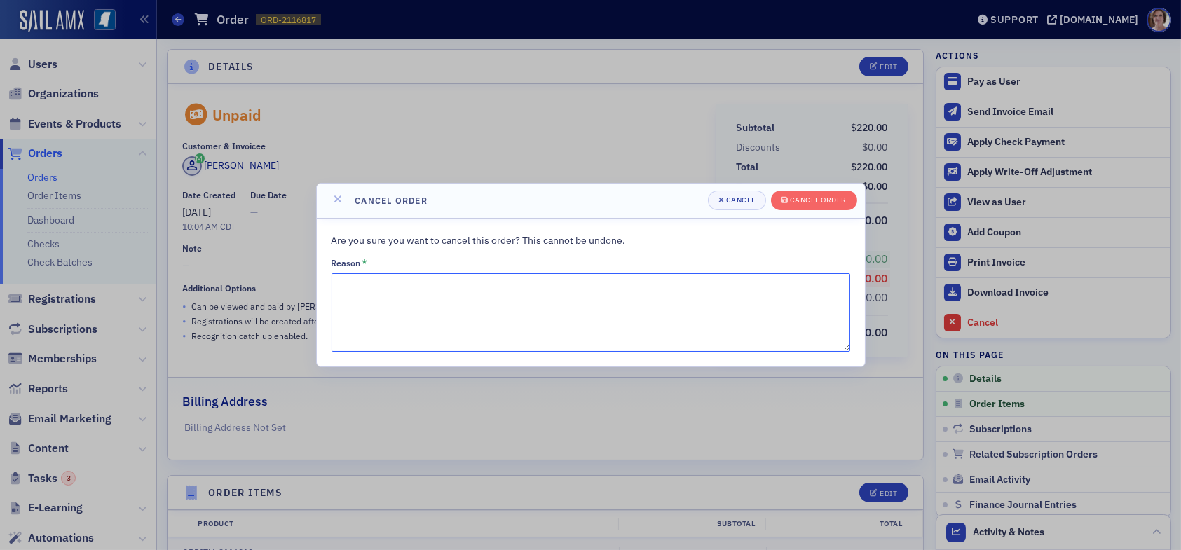
click at [469, 311] on textarea "Reason *" at bounding box center [591, 312] width 519 height 79
type textarea "[PERSON_NAME] is now in "Retired" status and has paid"
click at [748, 202] on div "Cancel" at bounding box center [740, 200] width 29 height 8
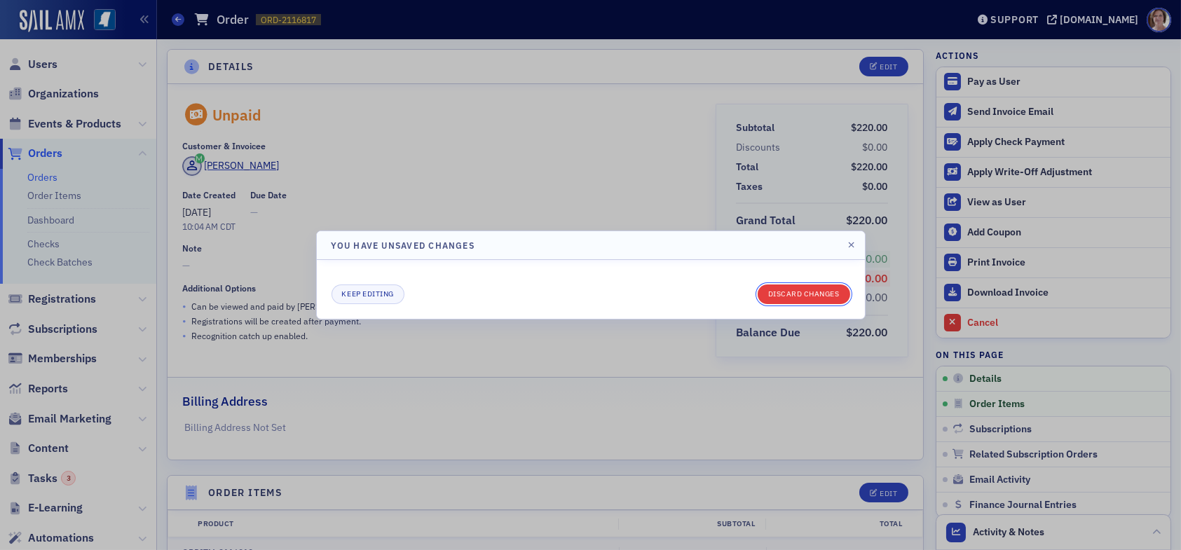
click at [782, 292] on button "Discard changes" at bounding box center [804, 295] width 93 height 20
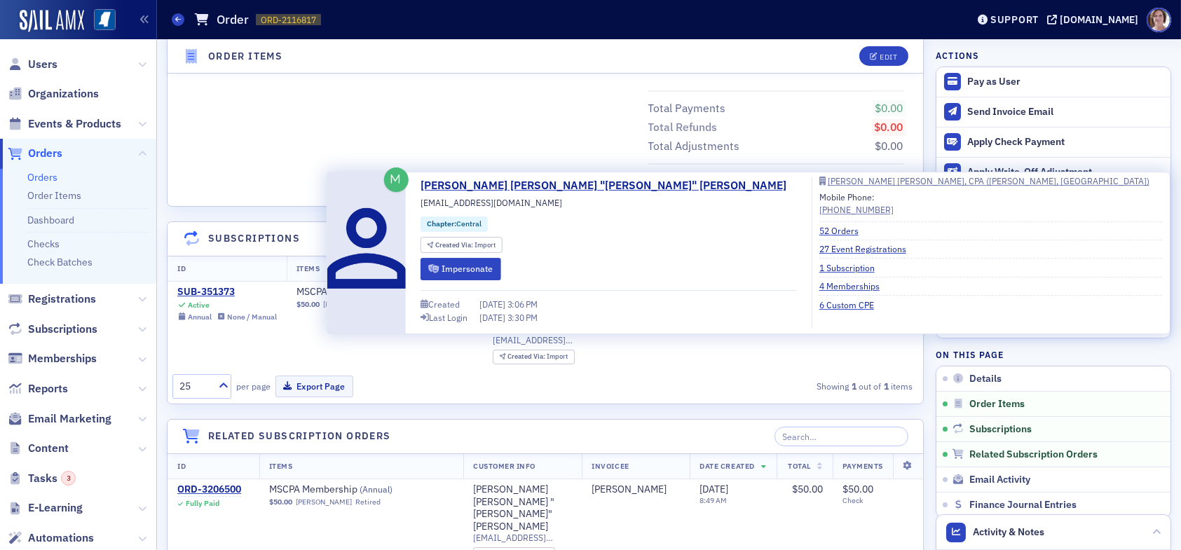
scroll to position [701, 0]
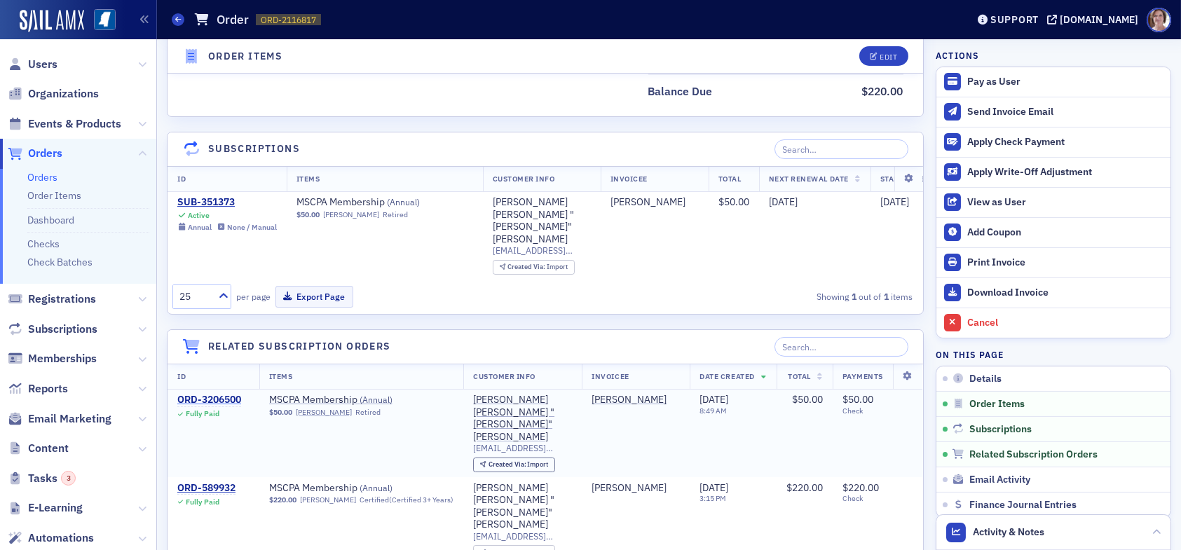
click at [217, 394] on div "ORD-3206500" at bounding box center [209, 400] width 64 height 13
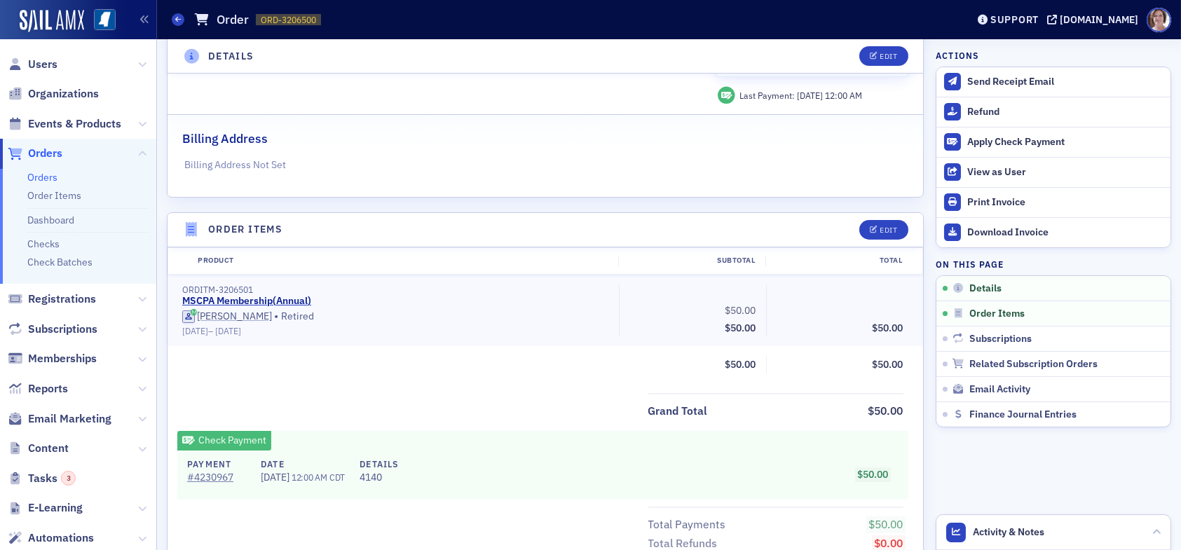
scroll to position [350, 0]
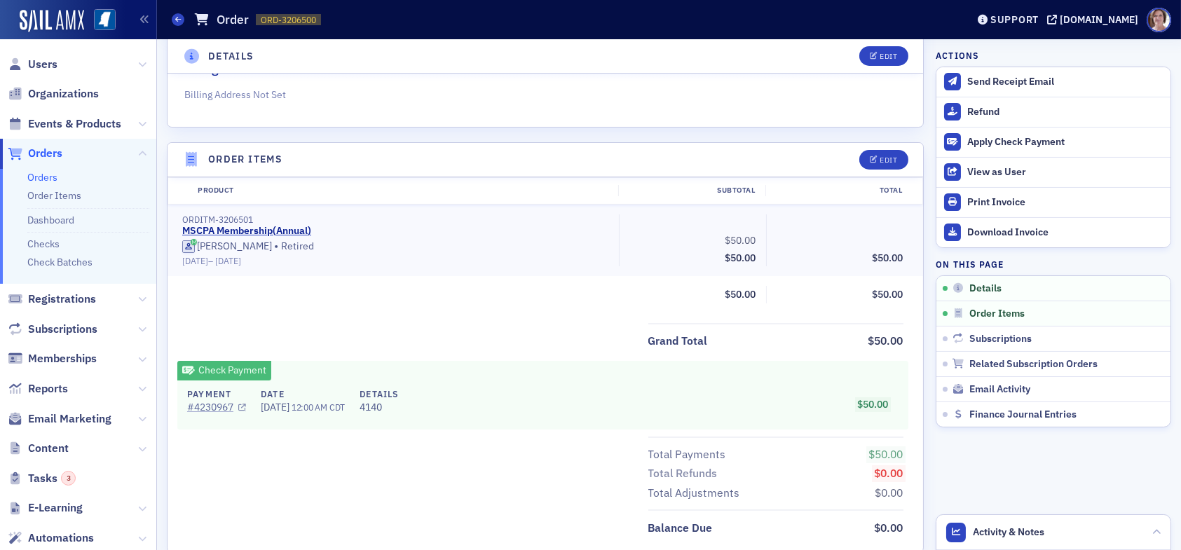
click at [205, 407] on link "# 4230967" at bounding box center [216, 407] width 59 height 15
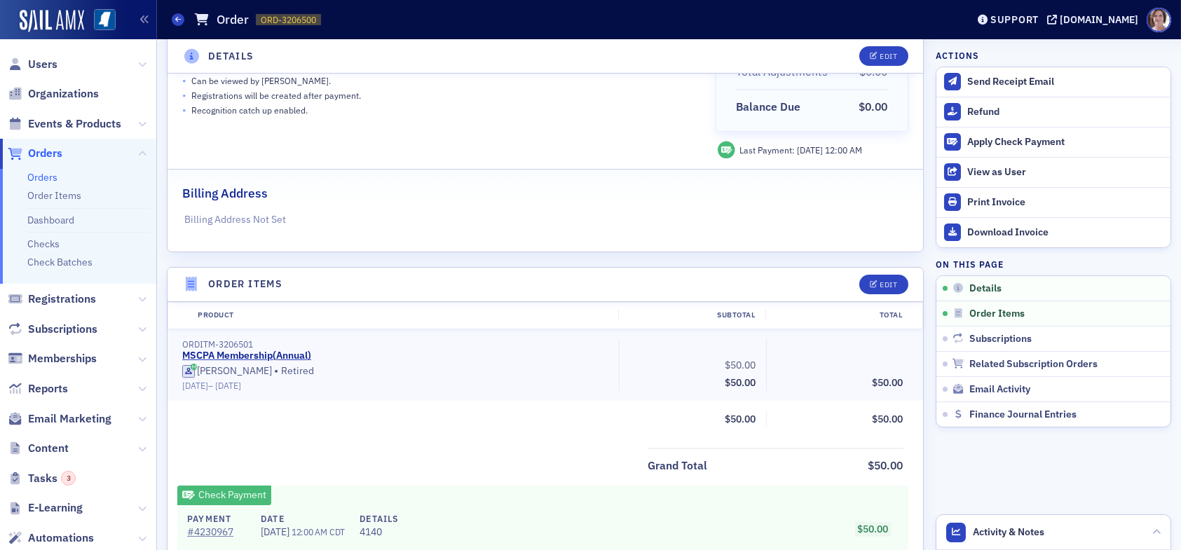
scroll to position [0, 0]
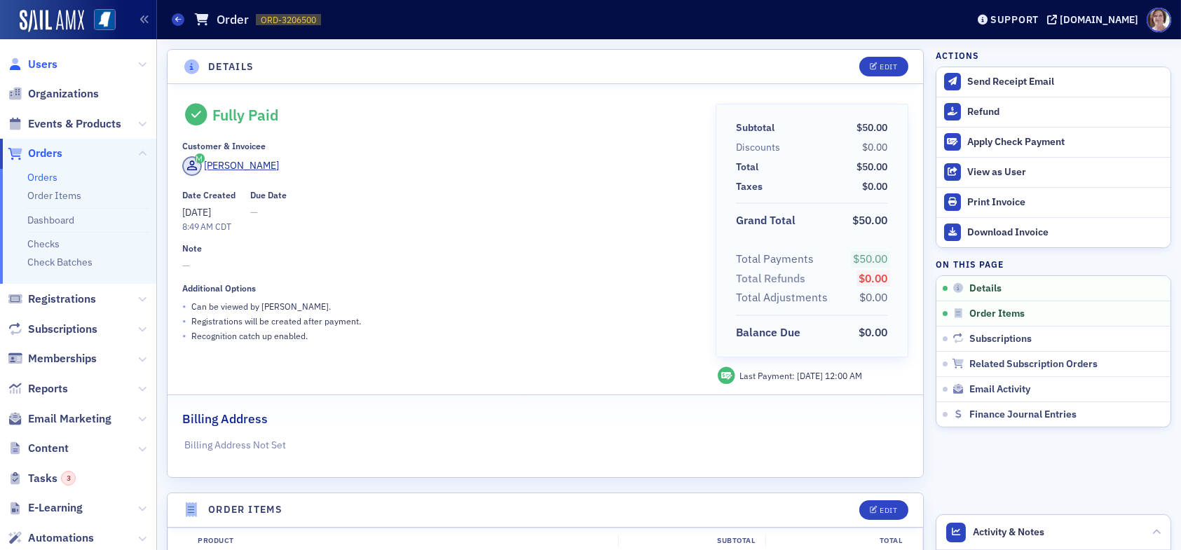
click at [50, 62] on span "Users" at bounding box center [42, 64] width 29 height 15
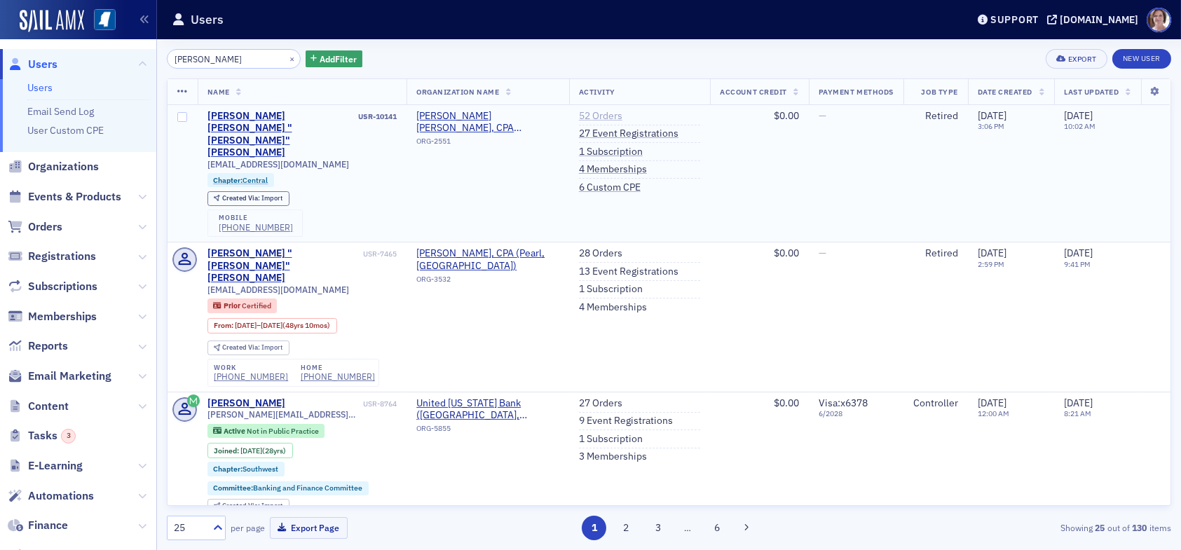
click at [594, 114] on link "52 Orders" at bounding box center [600, 116] width 43 height 13
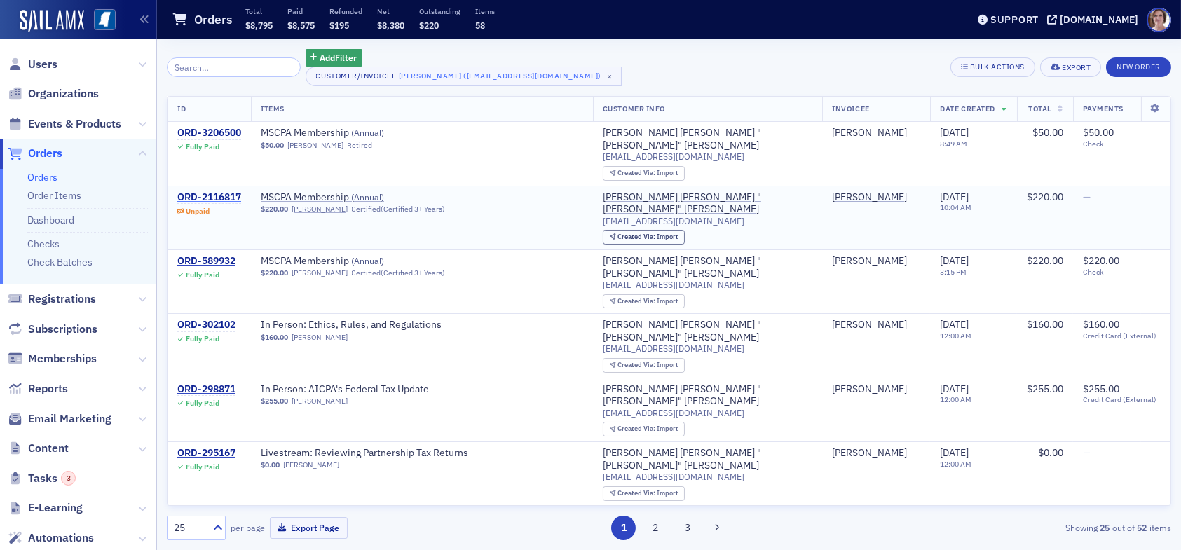
click at [215, 198] on div "ORD-2116817" at bounding box center [209, 197] width 64 height 13
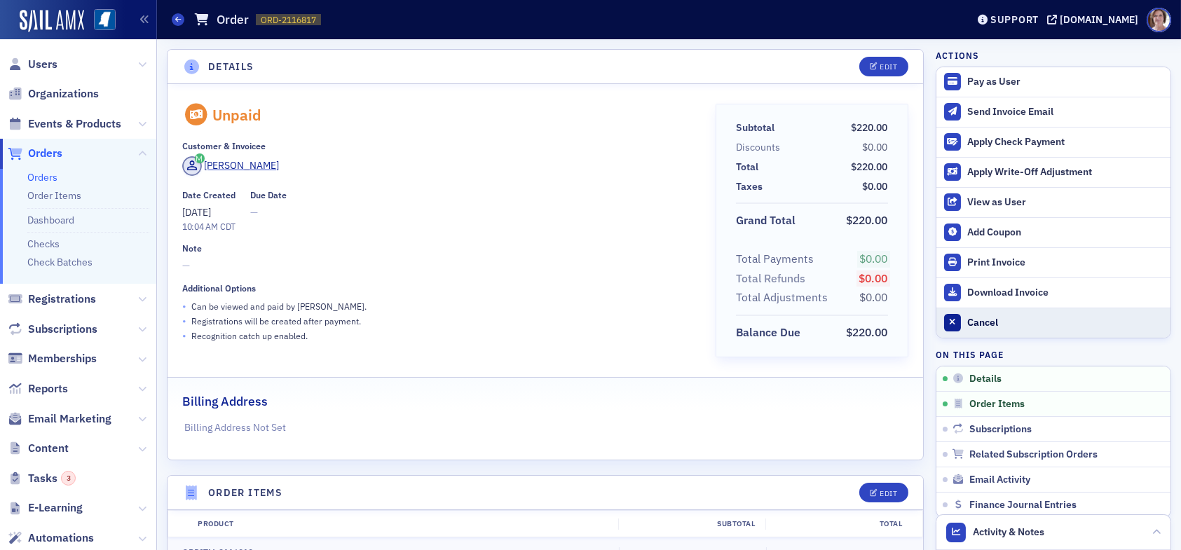
click at [973, 322] on div "Cancel" at bounding box center [1065, 323] width 196 height 13
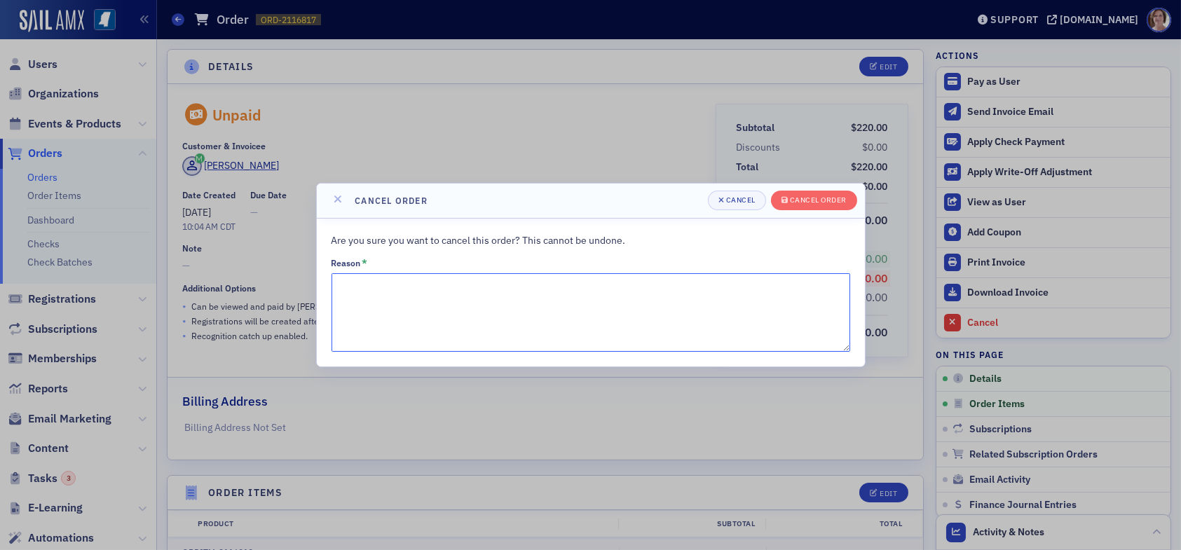
click at [581, 320] on textarea "Reason *" at bounding box center [591, 312] width 519 height 79
drag, startPoint x: 336, startPoint y: 286, endPoint x: 343, endPoint y: 287, distance: 7.0
click at [338, 286] on textarea "Dan has "retired" status and paid his dues of $50.00 on 7/31/25." at bounding box center [591, 312] width 519 height 79
click at [540, 286] on textarea "This order is being cancelled because Dan has "retired" status and paid his due…" at bounding box center [591, 312] width 519 height 79
click at [615, 289] on textarea "This order is being cancelled because Dan has been moved to "retired" status an…" at bounding box center [591, 312] width 519 height 79
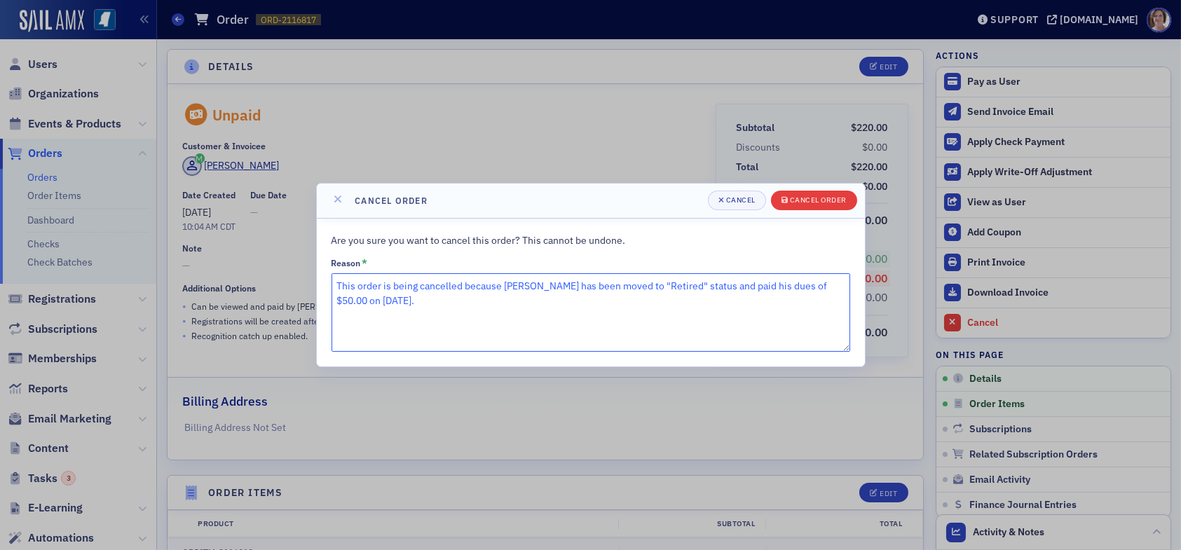
type textarea "This order is being cancelled because Dan has been moved to "Retired" status an…"
click at [818, 200] on div "Cancel order" at bounding box center [818, 200] width 57 height 8
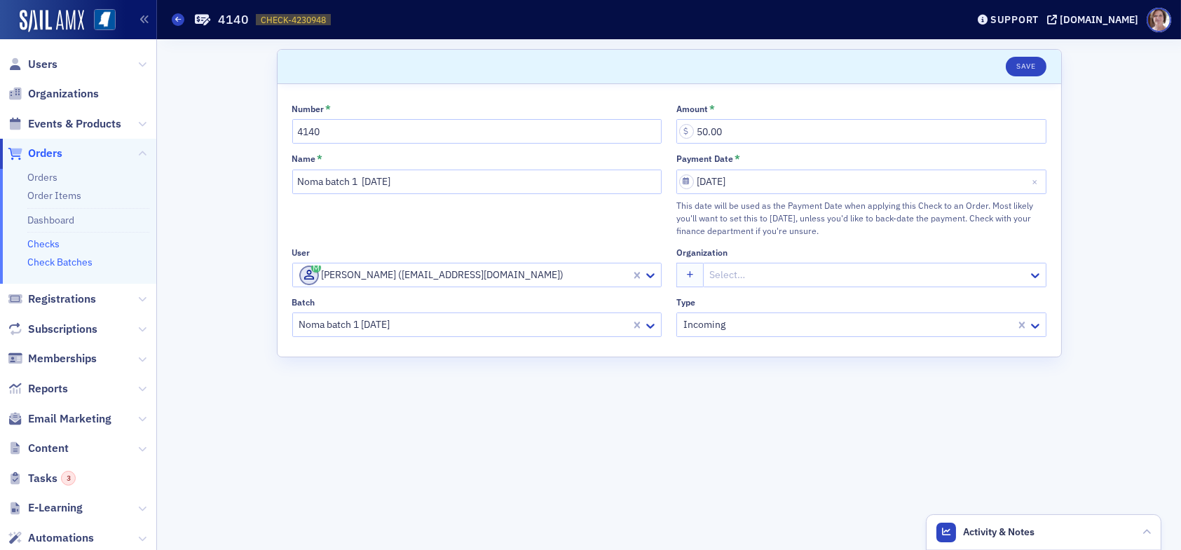
click at [69, 263] on link "Check Batches" at bounding box center [59, 262] width 65 height 13
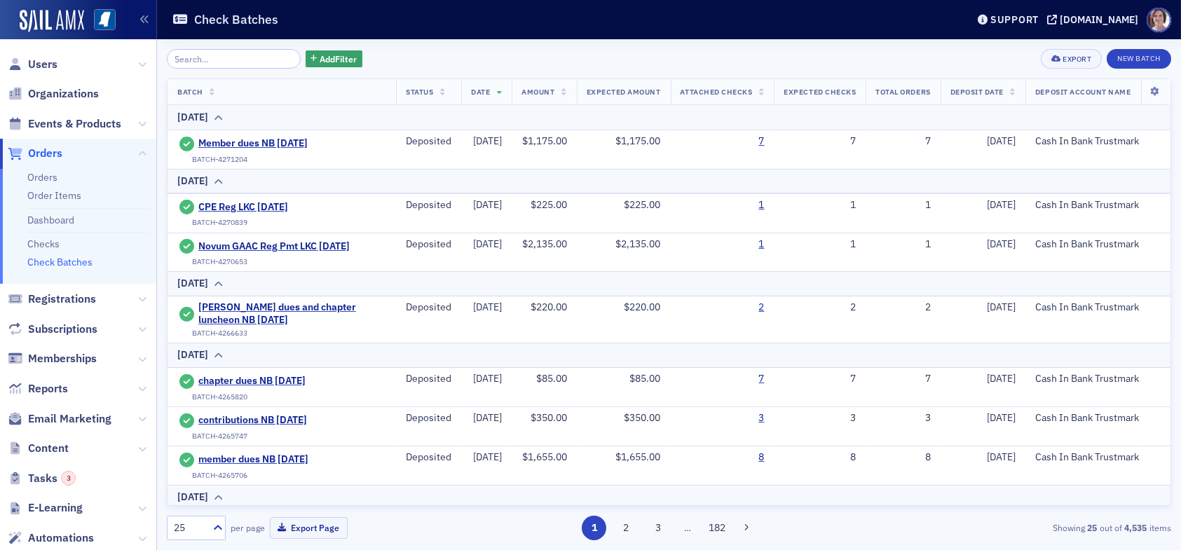
click at [223, 57] on input "search" at bounding box center [234, 59] width 134 height 20
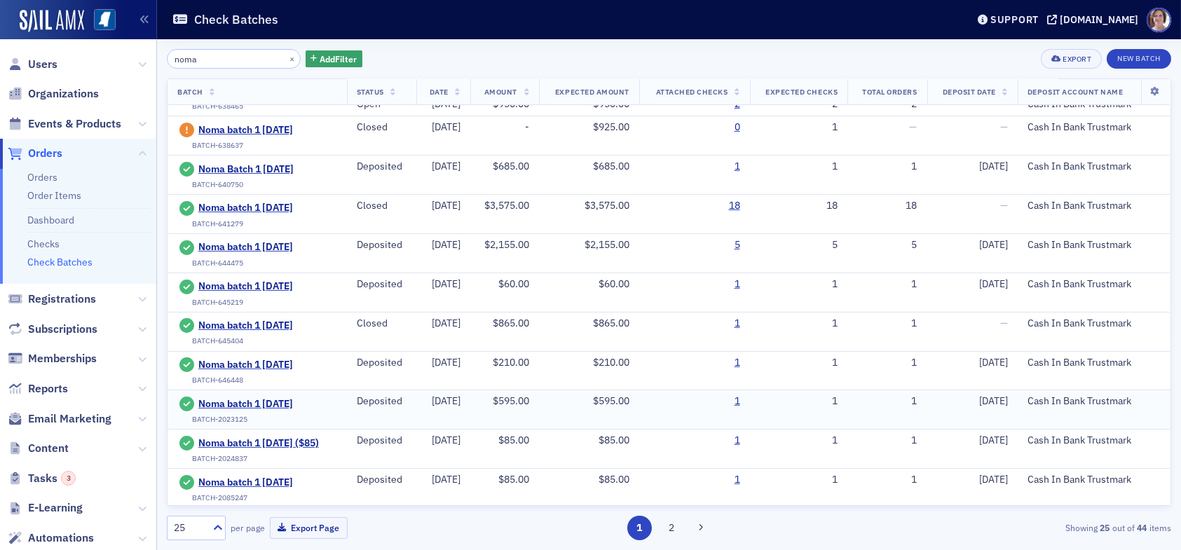
scroll to position [564, 0]
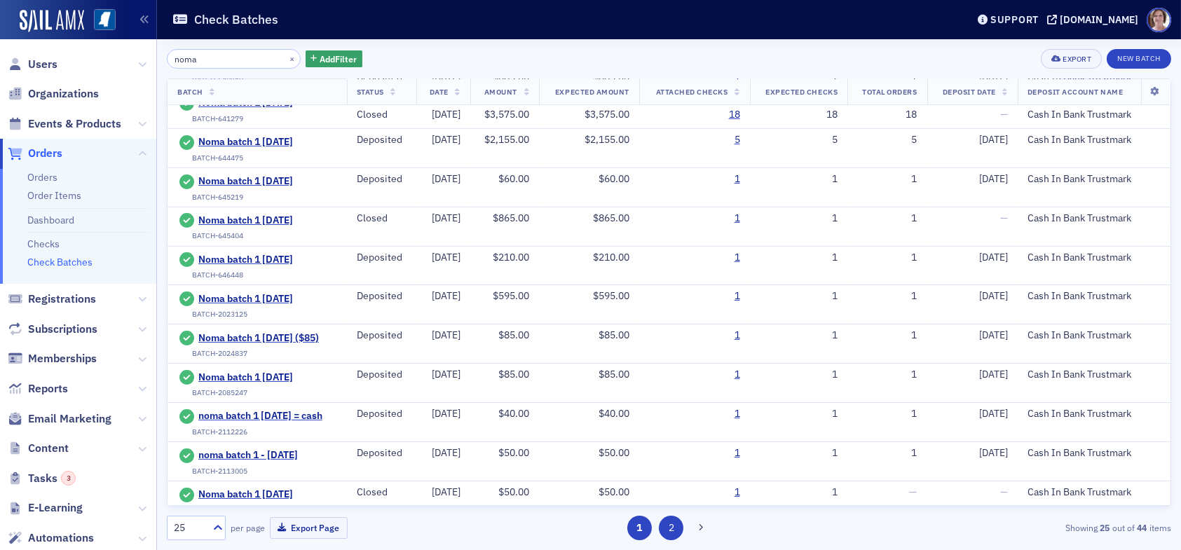
type input "noma"
click at [672, 529] on button "2" at bounding box center [671, 528] width 25 height 25
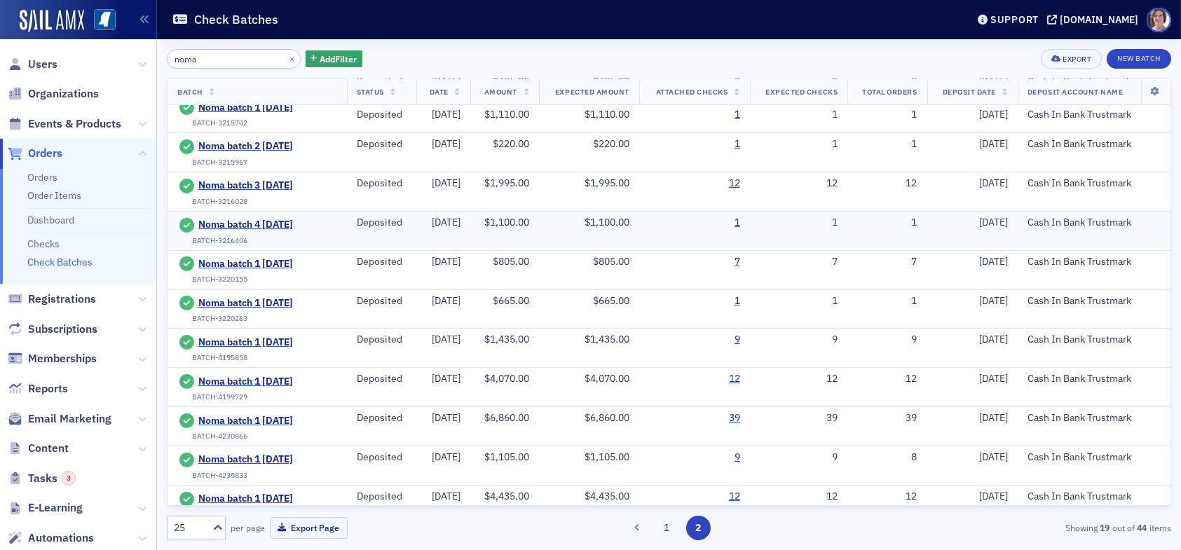
scroll to position [280, 0]
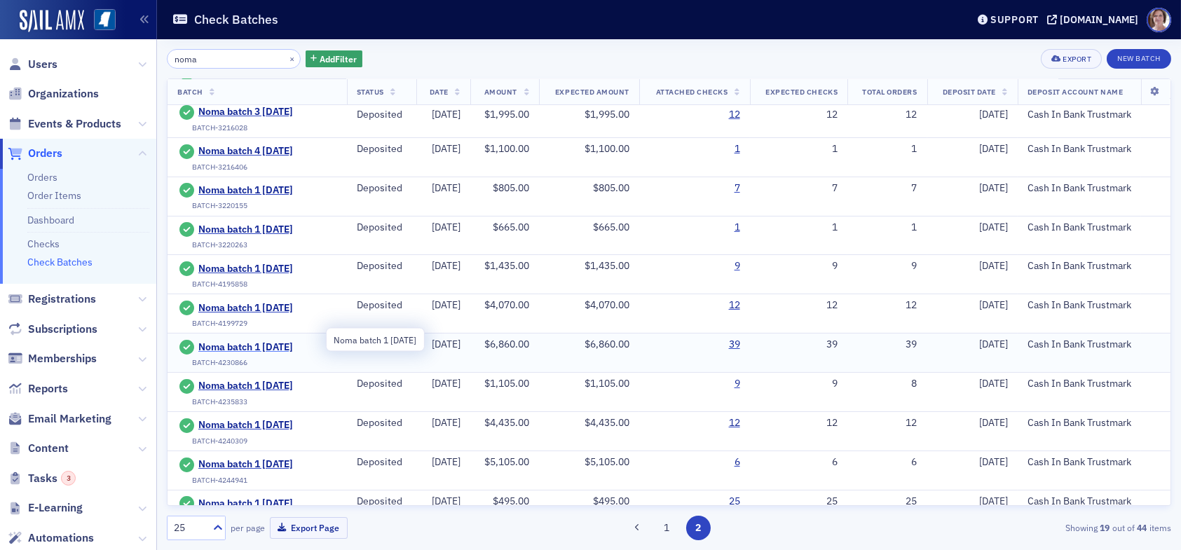
click at [245, 341] on span "Noma batch 1 7.31.25" at bounding box center [262, 347] width 128 height 13
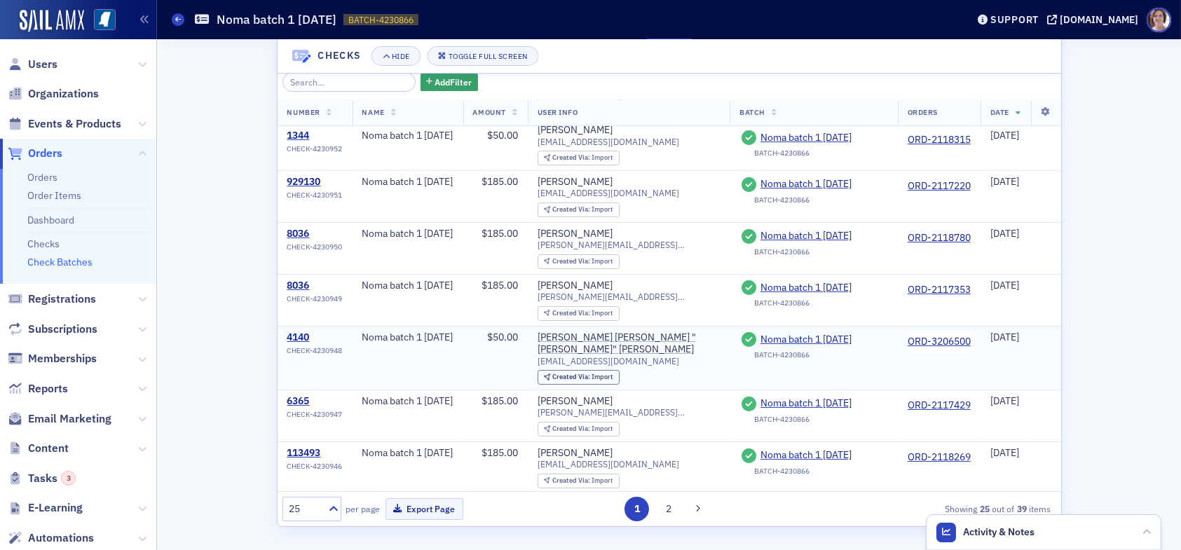
scroll to position [140, 0]
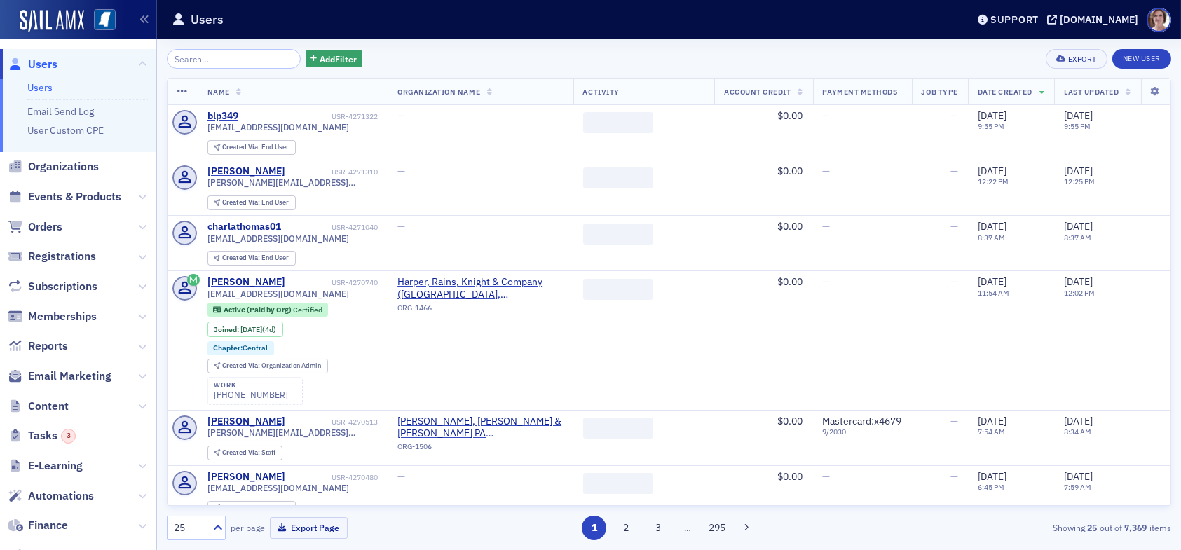
click at [230, 46] on div "Add Filter Export New User Name Organization Name Activity Account Credit Payme…" at bounding box center [669, 294] width 1004 height 511
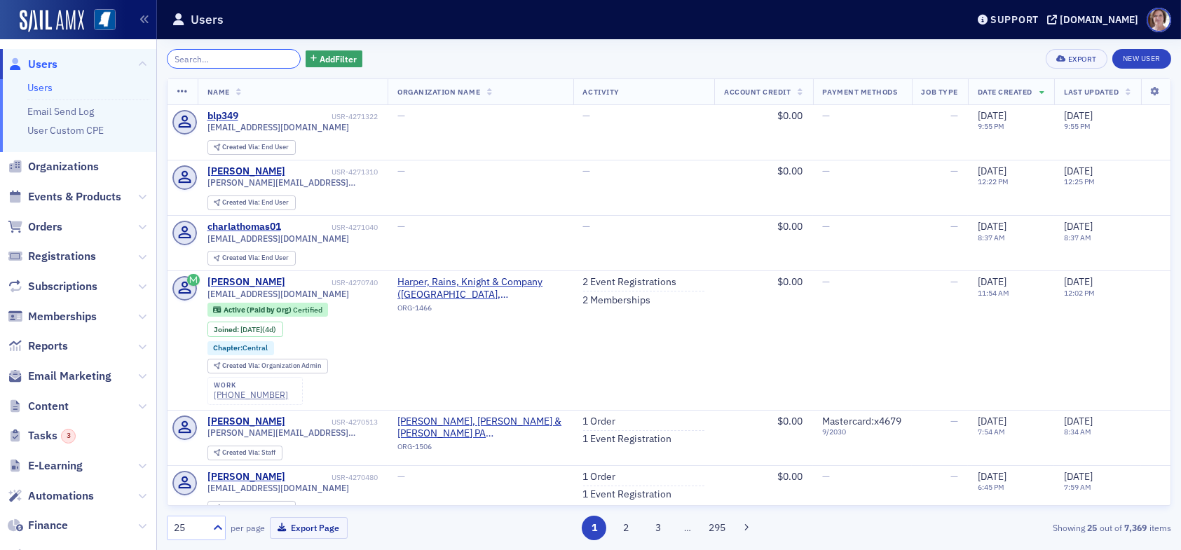
click at [229, 50] on input "search" at bounding box center [234, 59] width 134 height 20
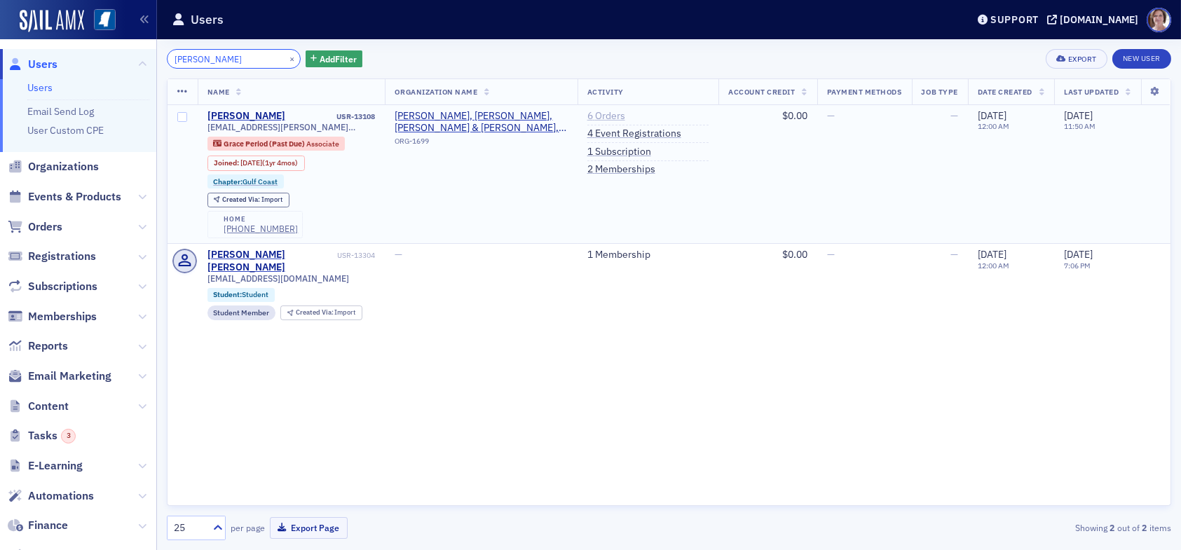
type input "[PERSON_NAME]"
click at [598, 115] on link "6 Orders" at bounding box center [606, 116] width 38 height 13
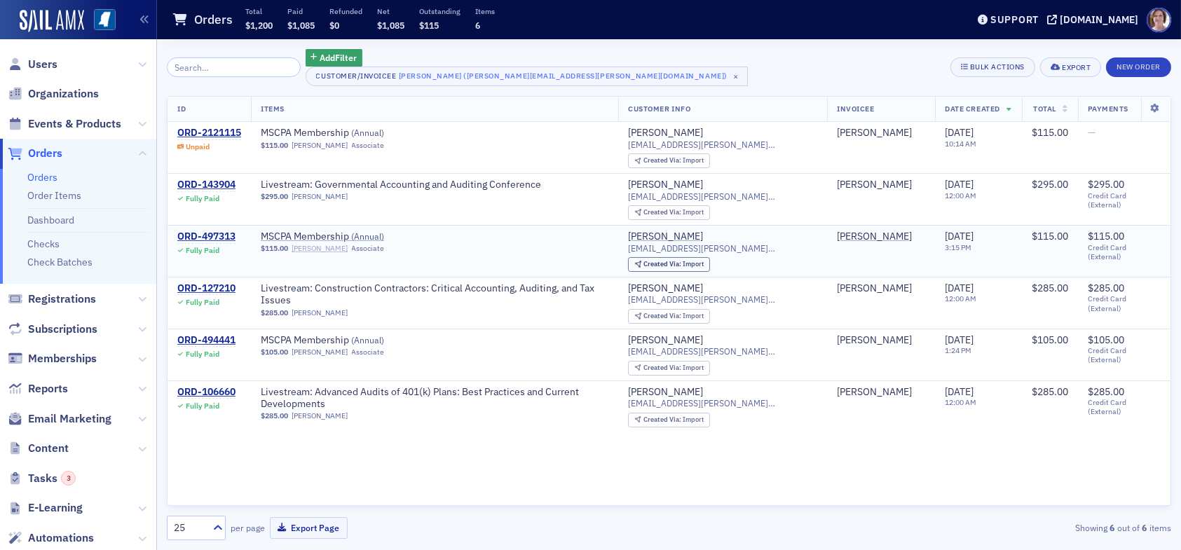
click at [326, 249] on link "[PERSON_NAME]" at bounding box center [320, 248] width 56 height 9
click at [228, 132] on div "ORD-2121115" at bounding box center [209, 133] width 64 height 13
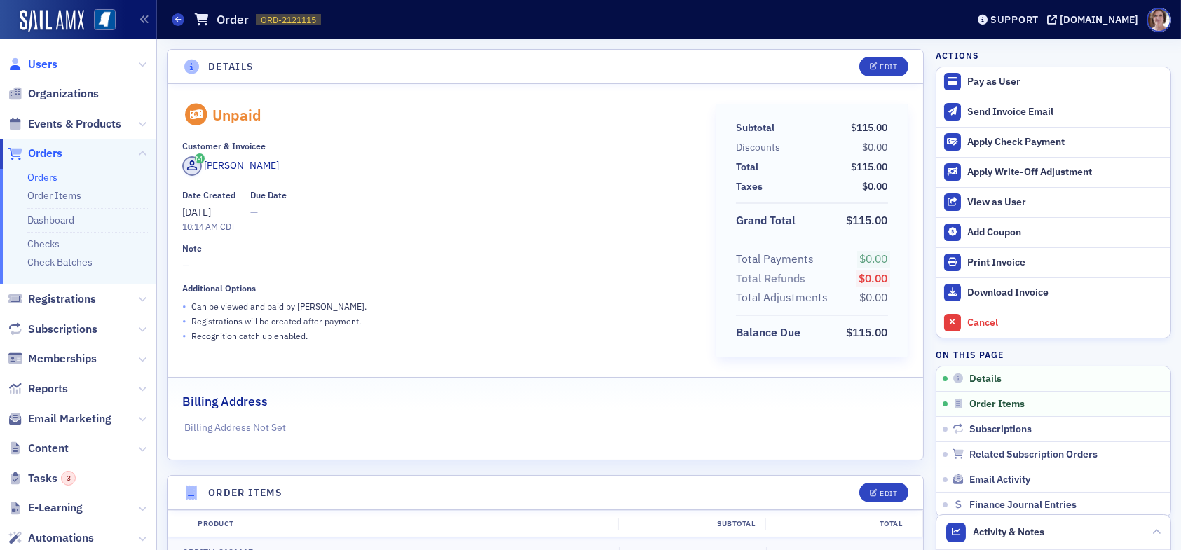
click at [50, 67] on span "Users" at bounding box center [42, 64] width 29 height 15
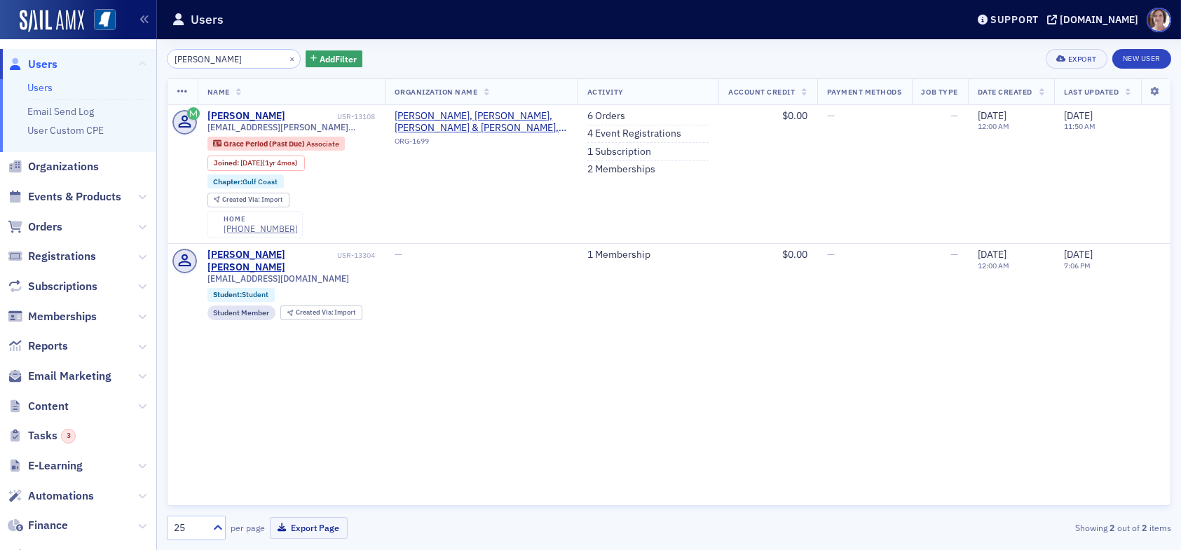
drag, startPoint x: 237, startPoint y: 56, endPoint x: 131, endPoint y: 57, distance: 105.8
click at [132, 59] on div "Users Users Email Send Log User Custom CPE Organizations Events & Products Orde…" at bounding box center [590, 275] width 1181 height 550
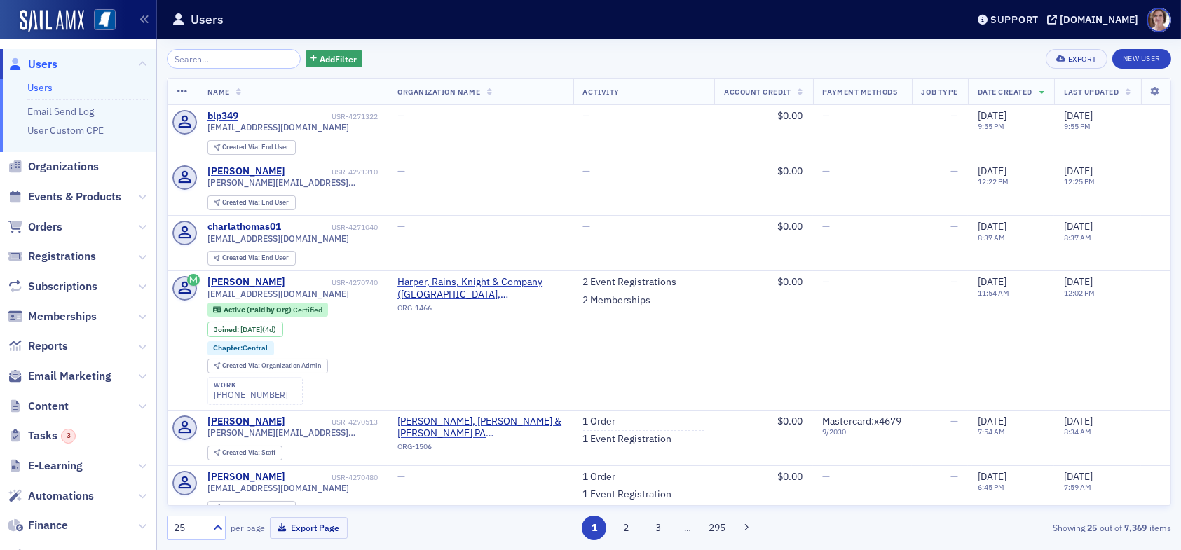
click at [221, 61] on input "search" at bounding box center [234, 59] width 134 height 20
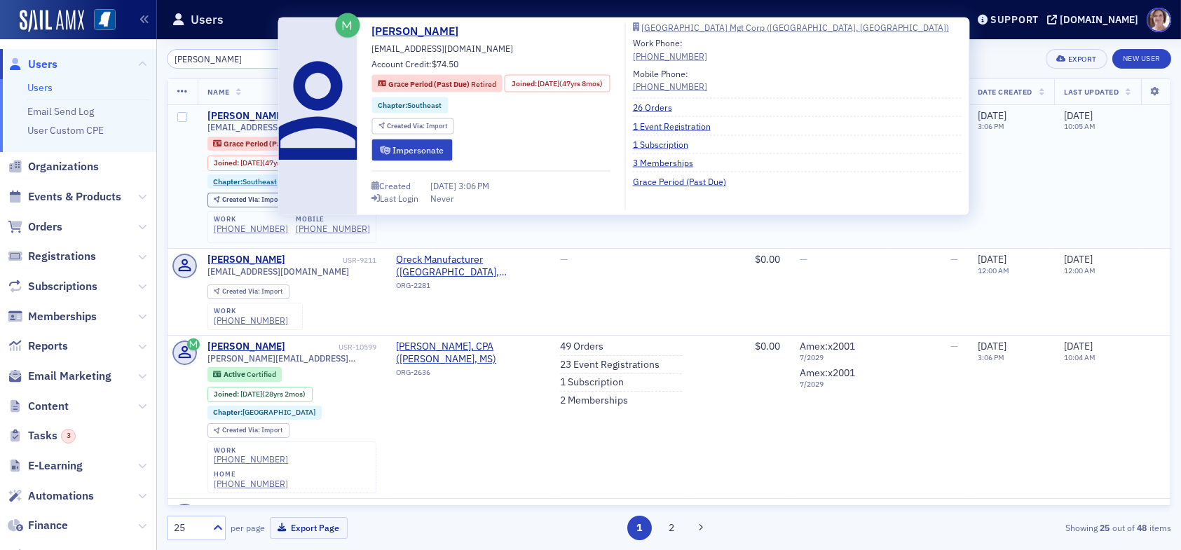
type input "[PERSON_NAME]"
click at [258, 119] on div "[PERSON_NAME]" at bounding box center [246, 116] width 78 height 13
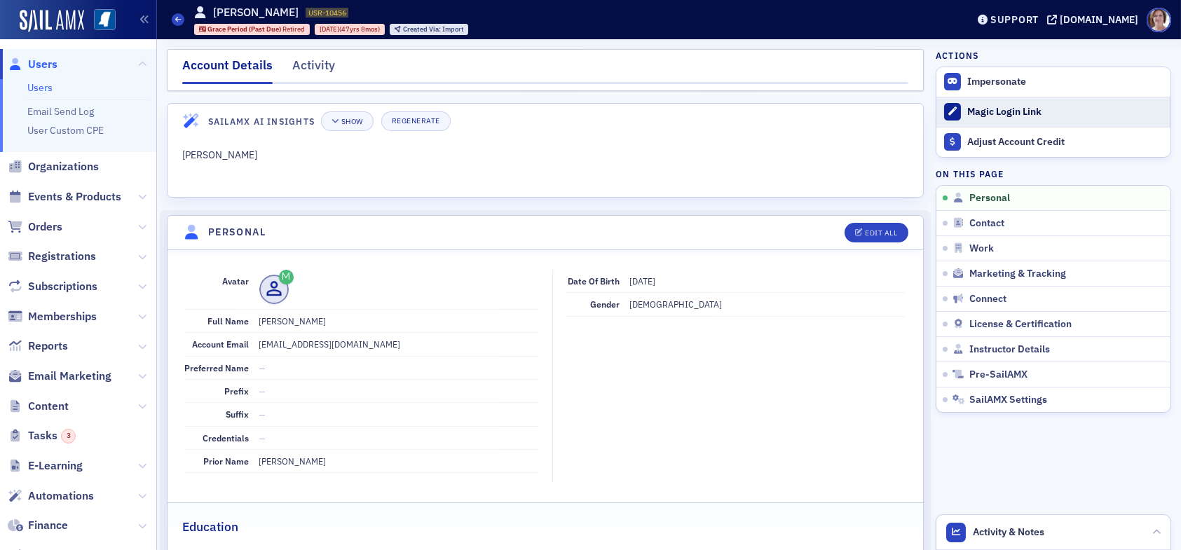
click at [1007, 109] on div "Magic Login Link" at bounding box center [1065, 112] width 196 height 13
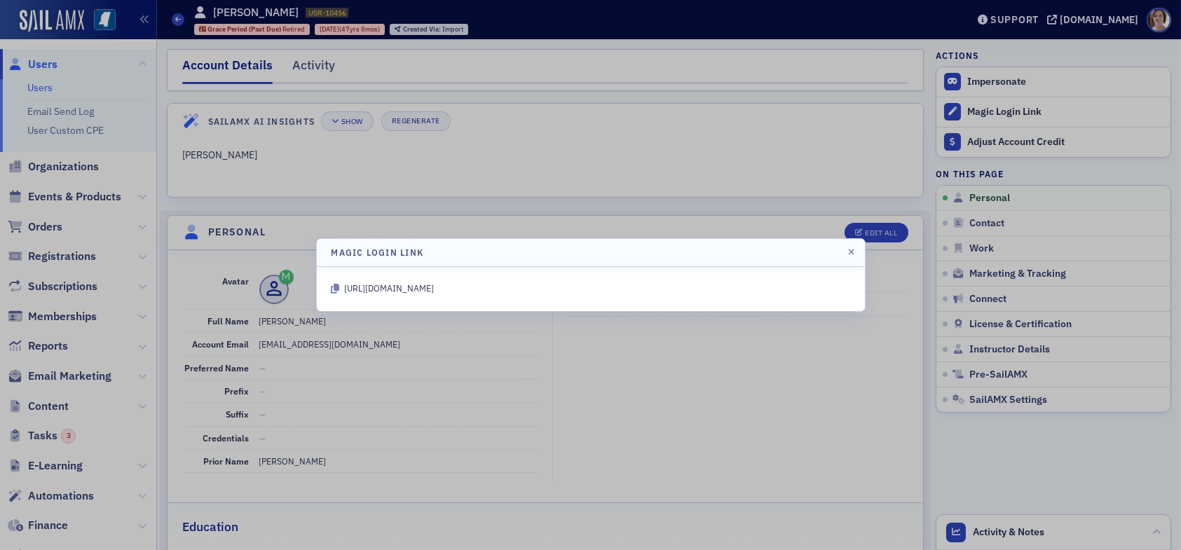
click at [840, 290] on div "[URL][DOMAIN_NAME]" at bounding box center [591, 289] width 519 height 15
drag, startPoint x: 823, startPoint y: 286, endPoint x: 335, endPoint y: 270, distance: 488.1
click at [335, 270] on div "[URL][DOMAIN_NAME]" at bounding box center [591, 289] width 548 height 44
click at [545, 258] on header "Magic Login Link" at bounding box center [591, 253] width 548 height 28
click at [822, 286] on div "[URL][DOMAIN_NAME]" at bounding box center [591, 289] width 519 height 15
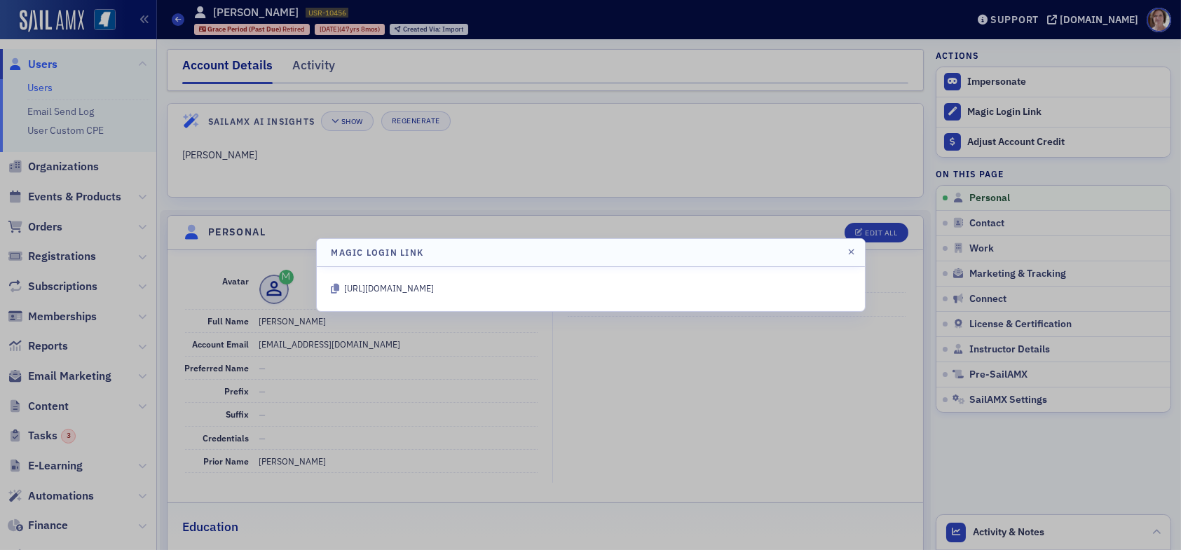
drag, startPoint x: 823, startPoint y: 286, endPoint x: 341, endPoint y: 293, distance: 482.3
click at [341, 293] on div "[URL][DOMAIN_NAME]" at bounding box center [591, 289] width 519 height 15
copy div "[URL][DOMAIN_NAME]"
click at [697, 115] on div at bounding box center [590, 275] width 1181 height 550
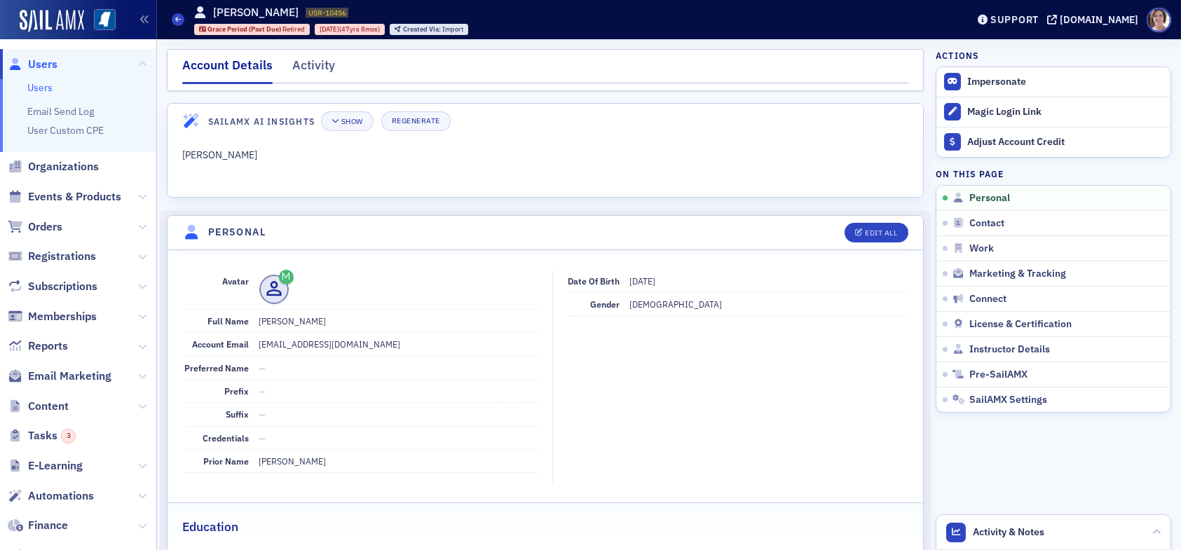
click at [57, 68] on span "Users" at bounding box center [78, 64] width 156 height 30
click at [39, 60] on span "Users" at bounding box center [42, 64] width 29 height 15
